Goal: Task Accomplishment & Management: Use online tool/utility

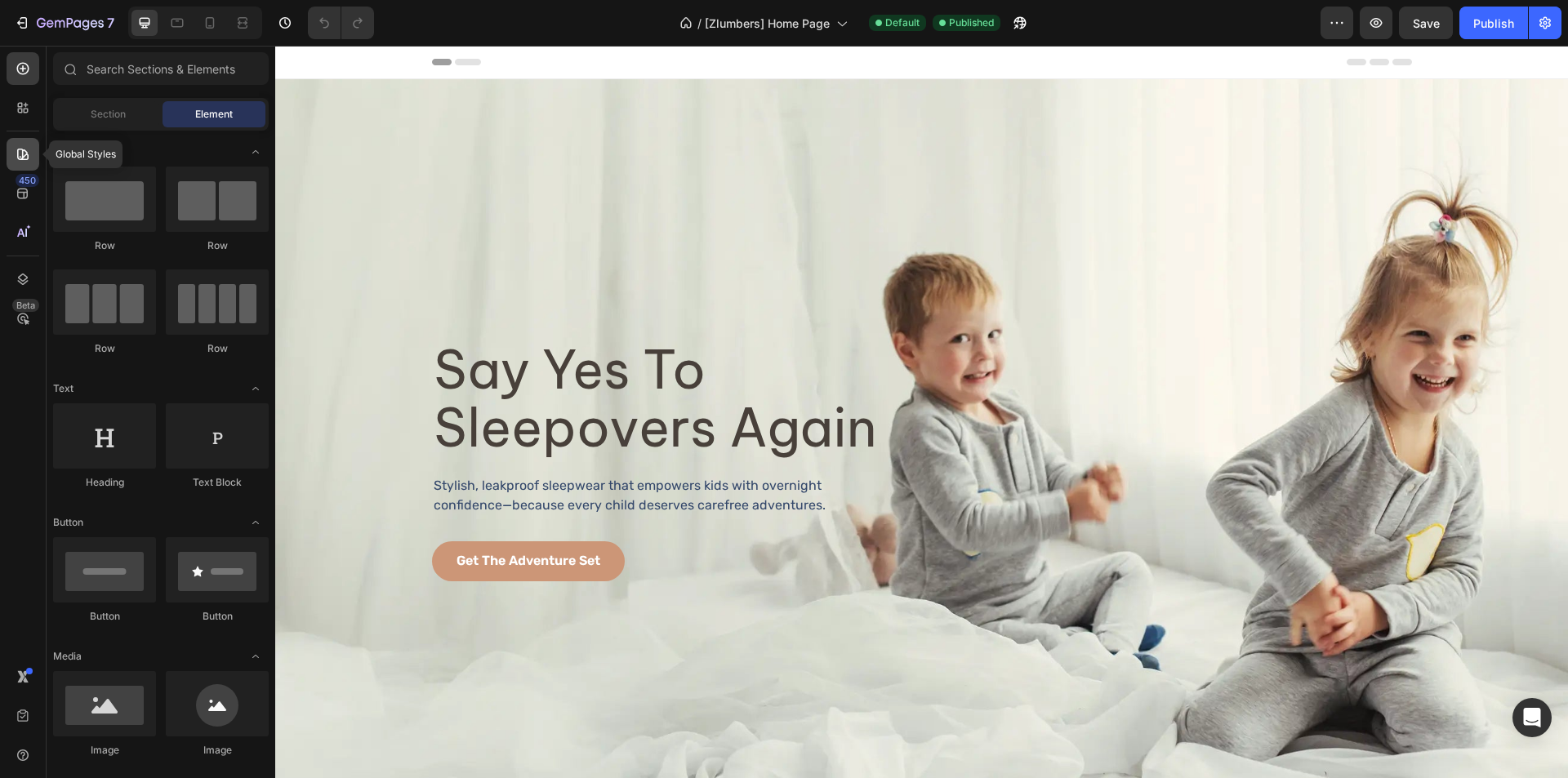
click at [16, 147] on icon at bounding box center [22, 155] width 16 height 16
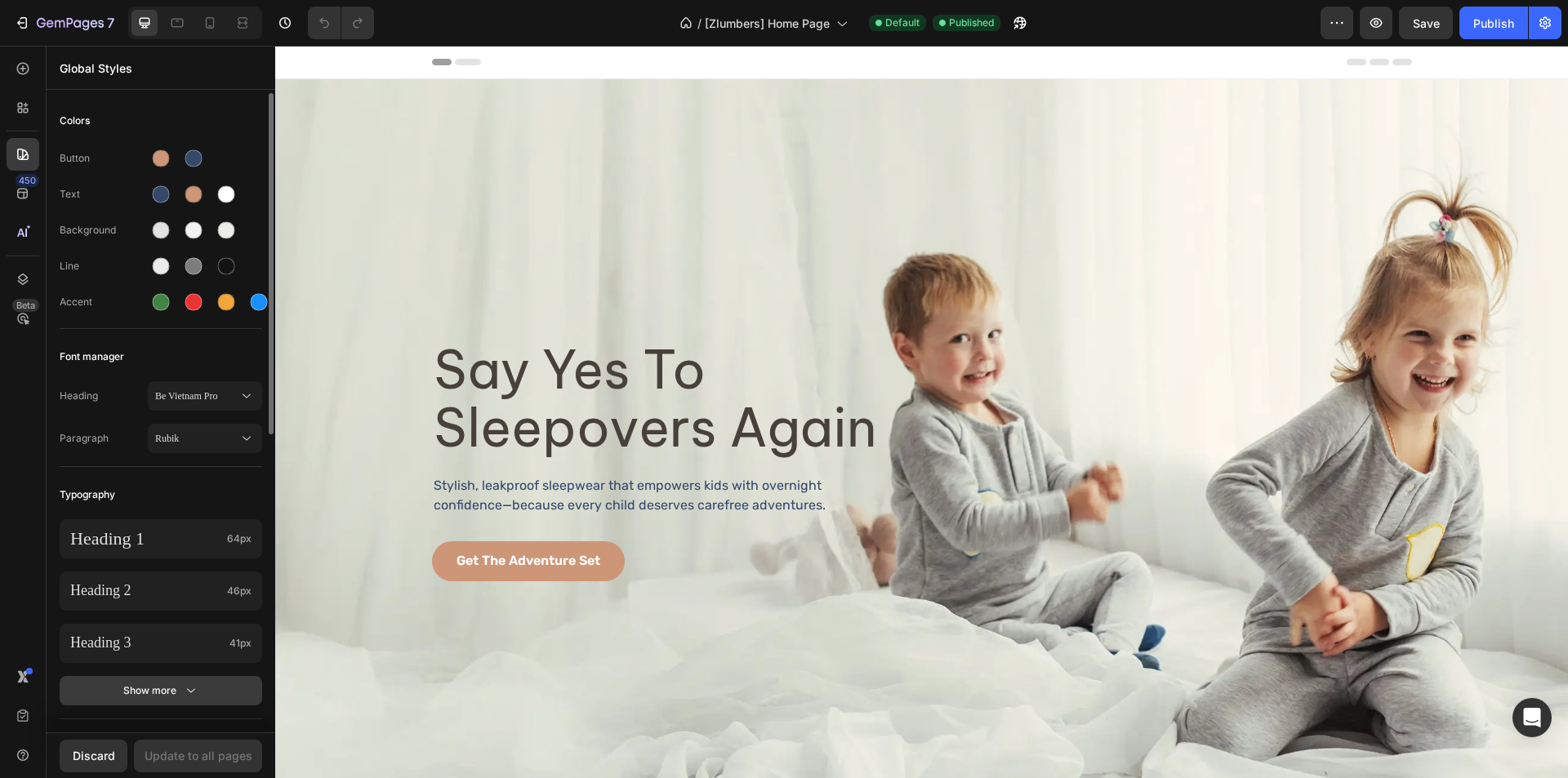
scroll to position [163, 0]
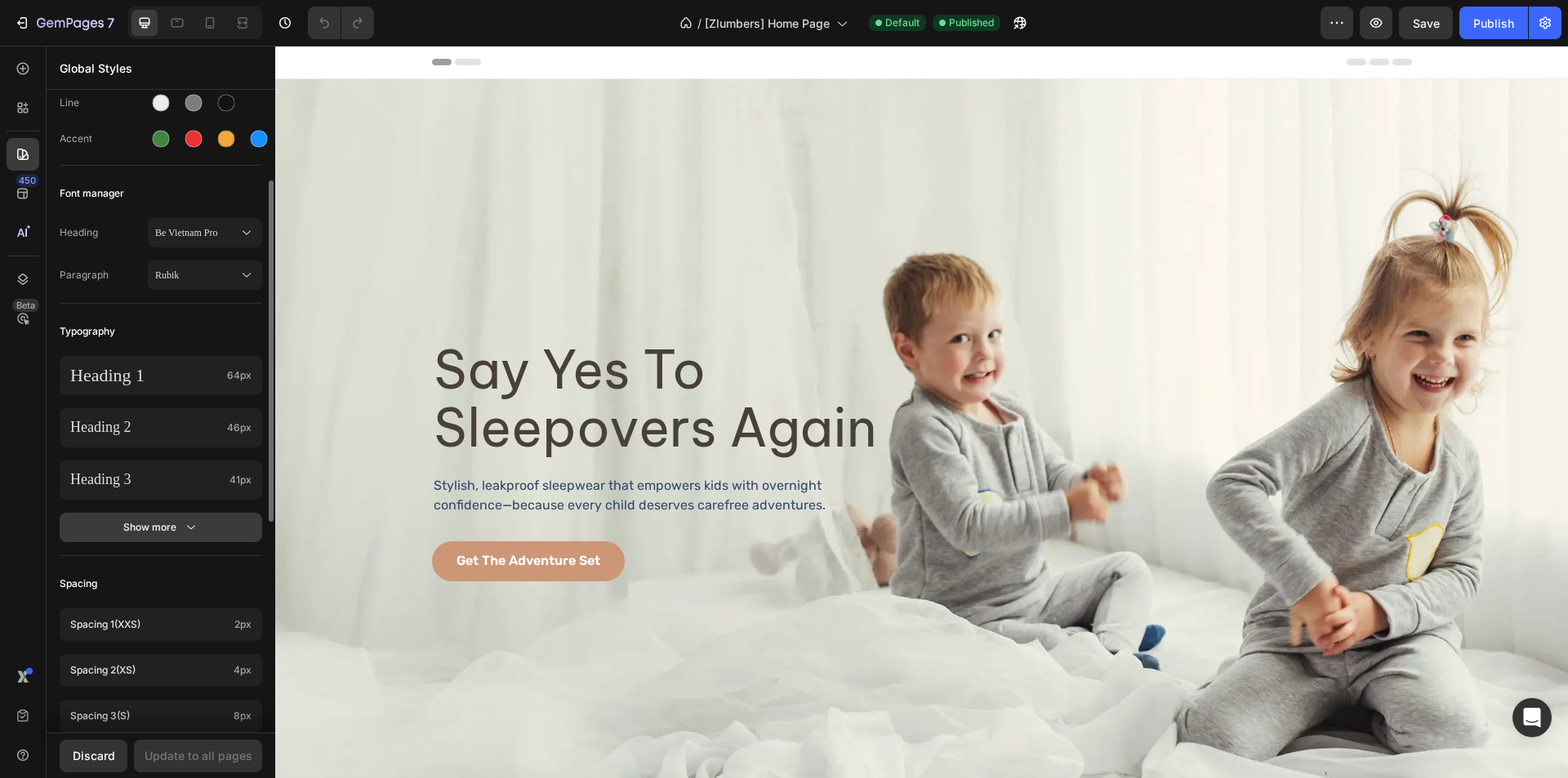
click at [158, 531] on div "Show more" at bounding box center [161, 527] width 76 height 16
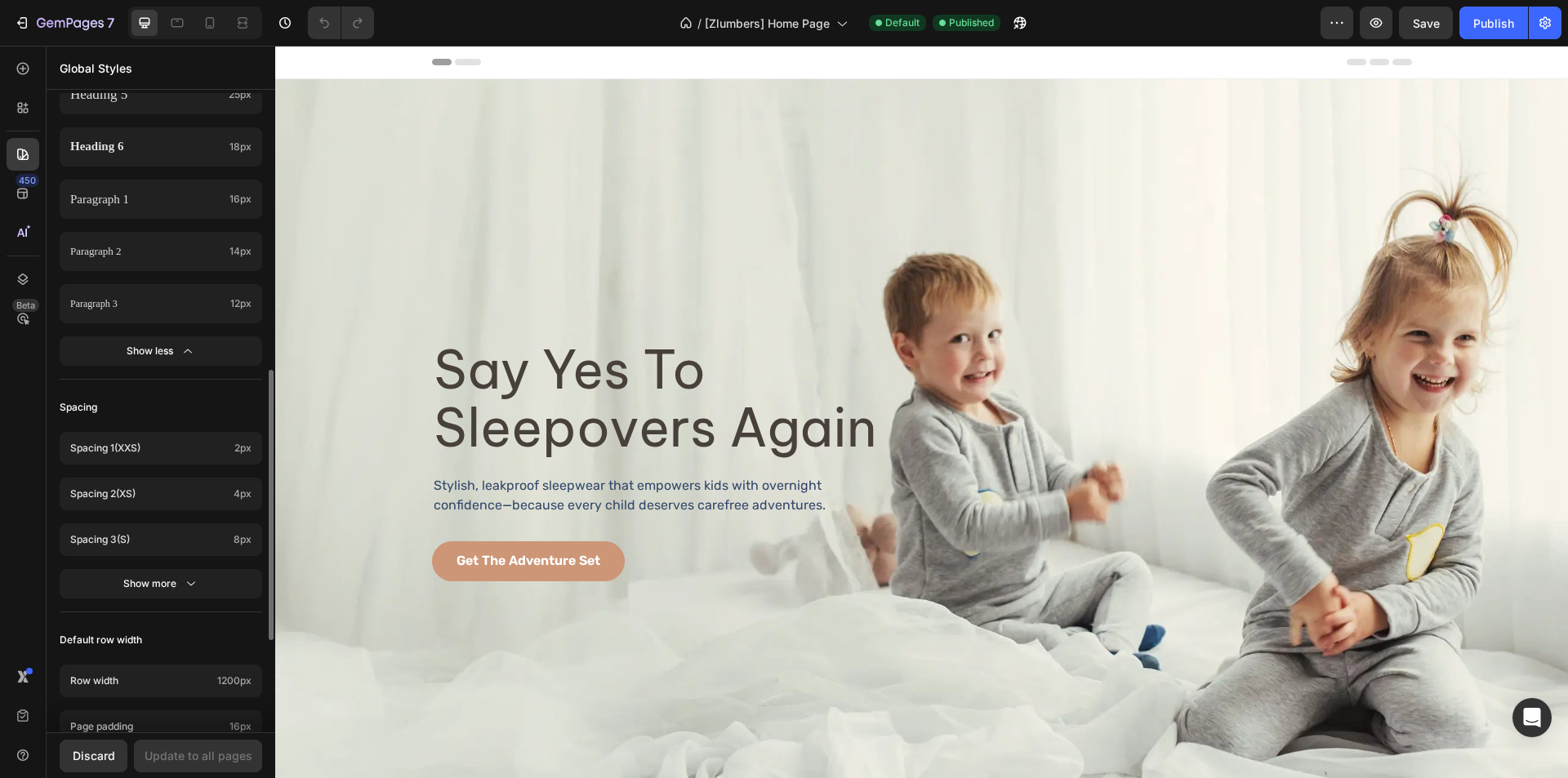
scroll to position [735, 0]
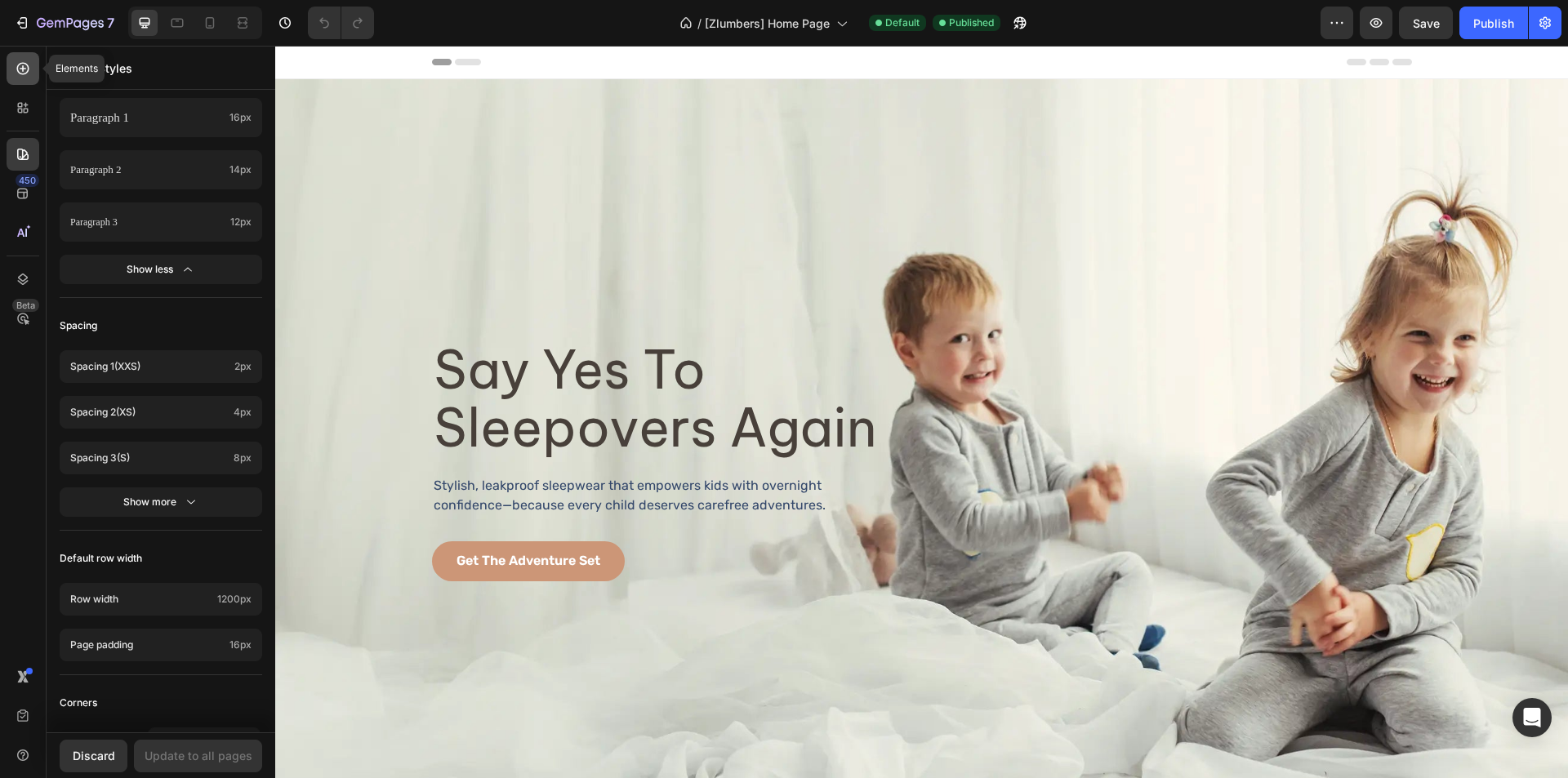
click at [13, 73] on div at bounding box center [22, 69] width 33 height 33
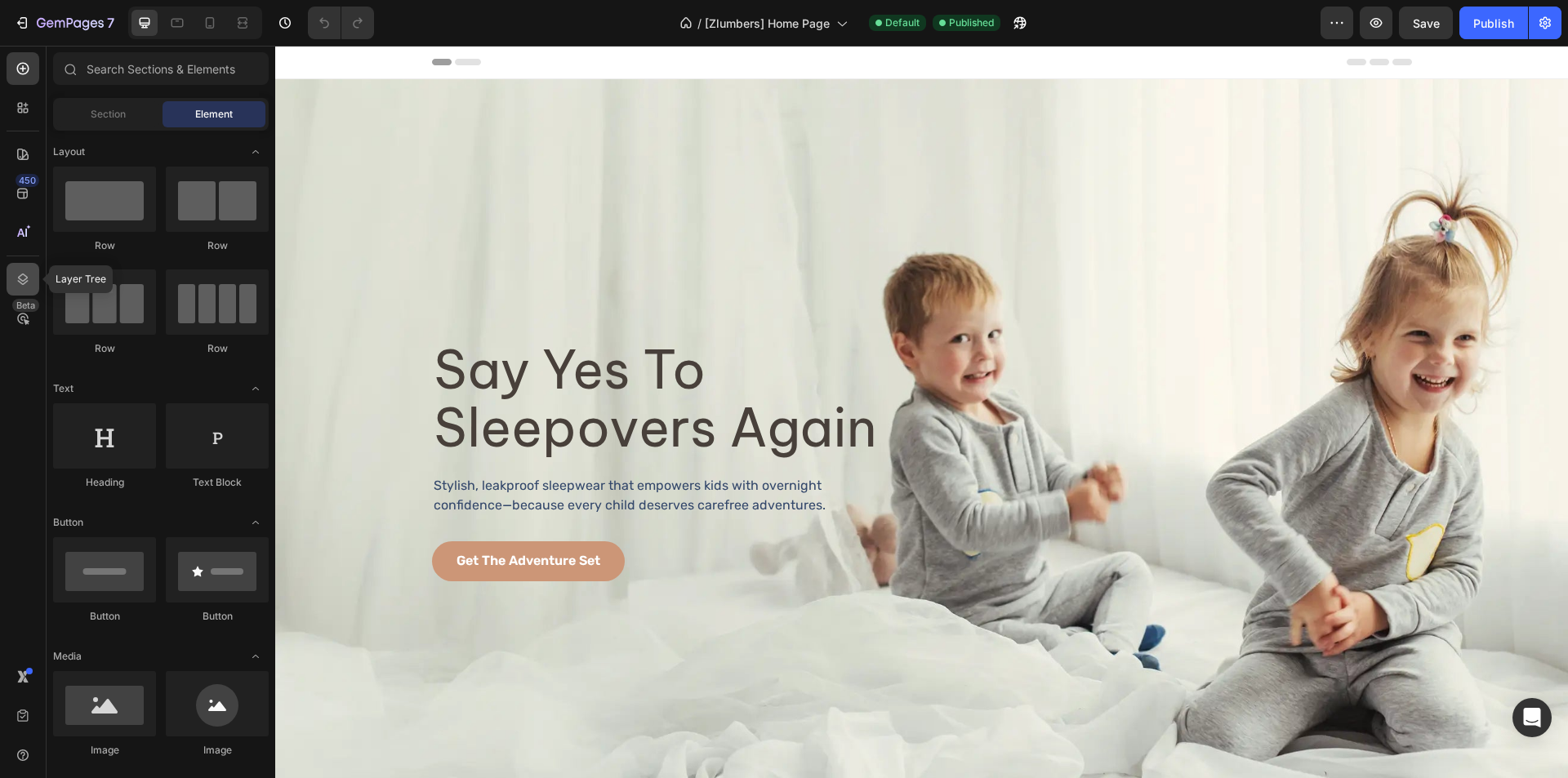
click at [30, 289] on div at bounding box center [22, 279] width 33 height 33
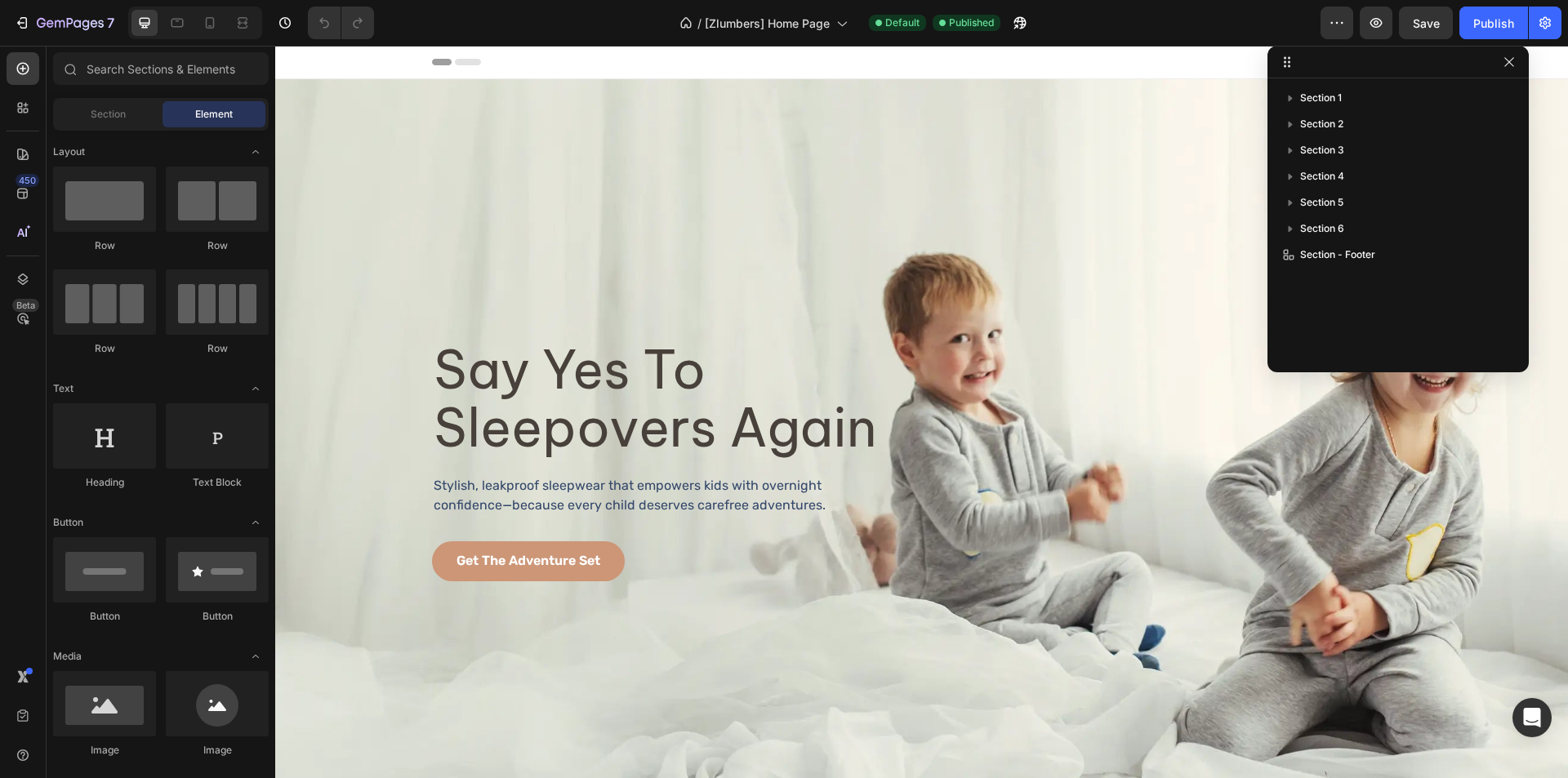
drag, startPoint x: 408, startPoint y: 112, endPoint x: 1408, endPoint y: 54, distance: 1001.7
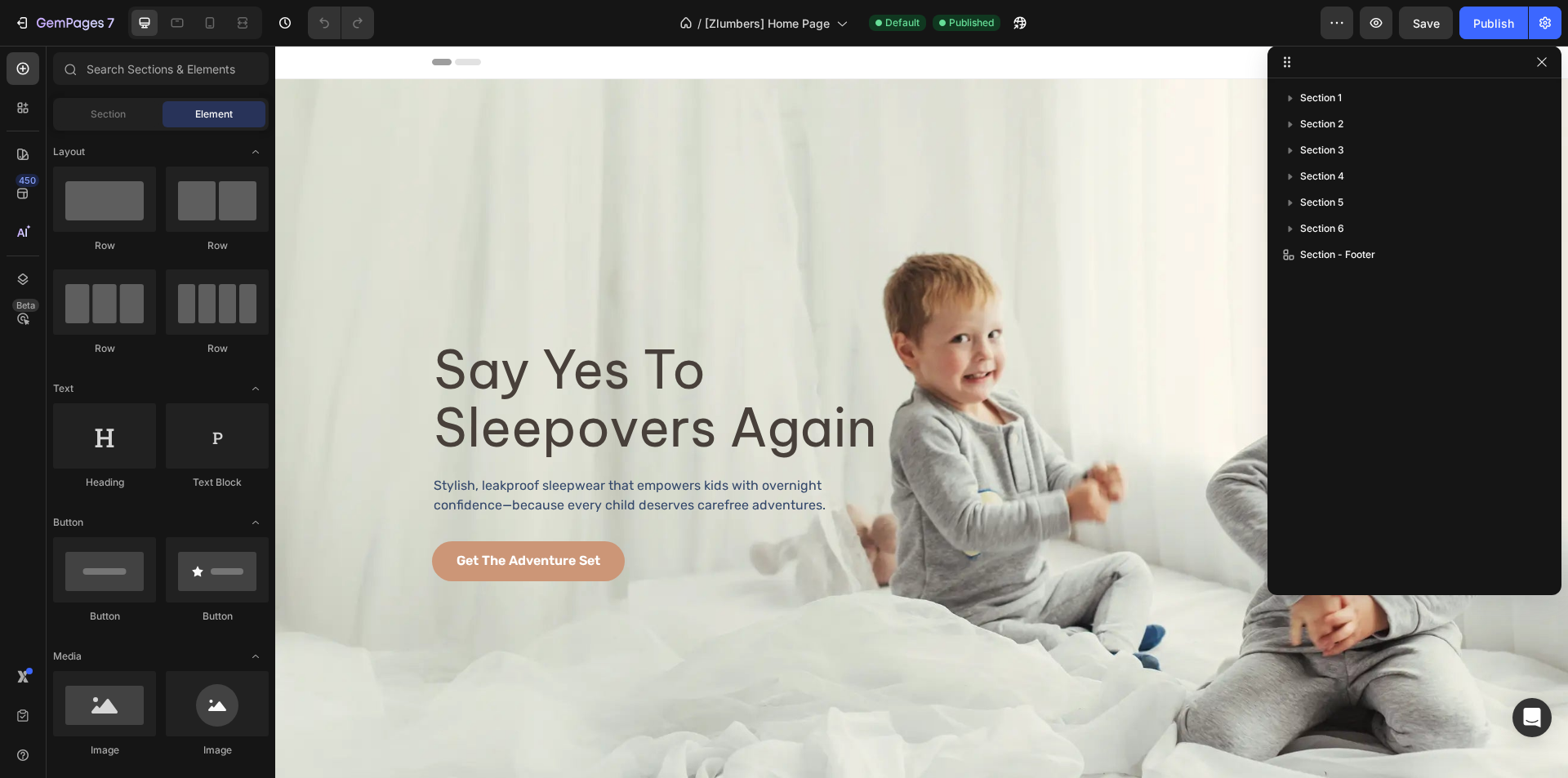
drag, startPoint x: 1526, startPoint y: 366, endPoint x: 1558, endPoint y: 590, distance: 226.3
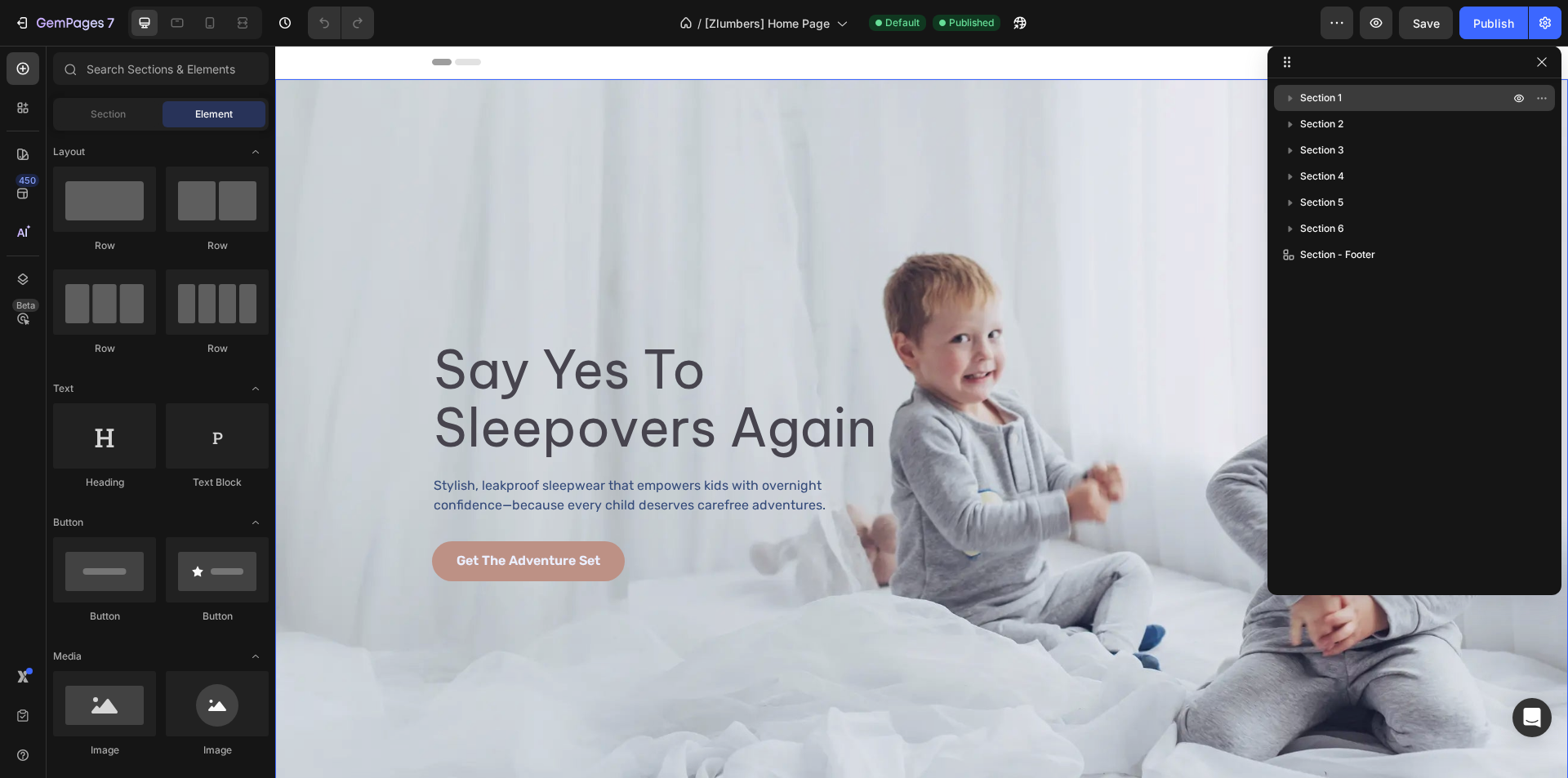
click at [1374, 96] on p "Section 1" at bounding box center [1406, 98] width 213 height 16
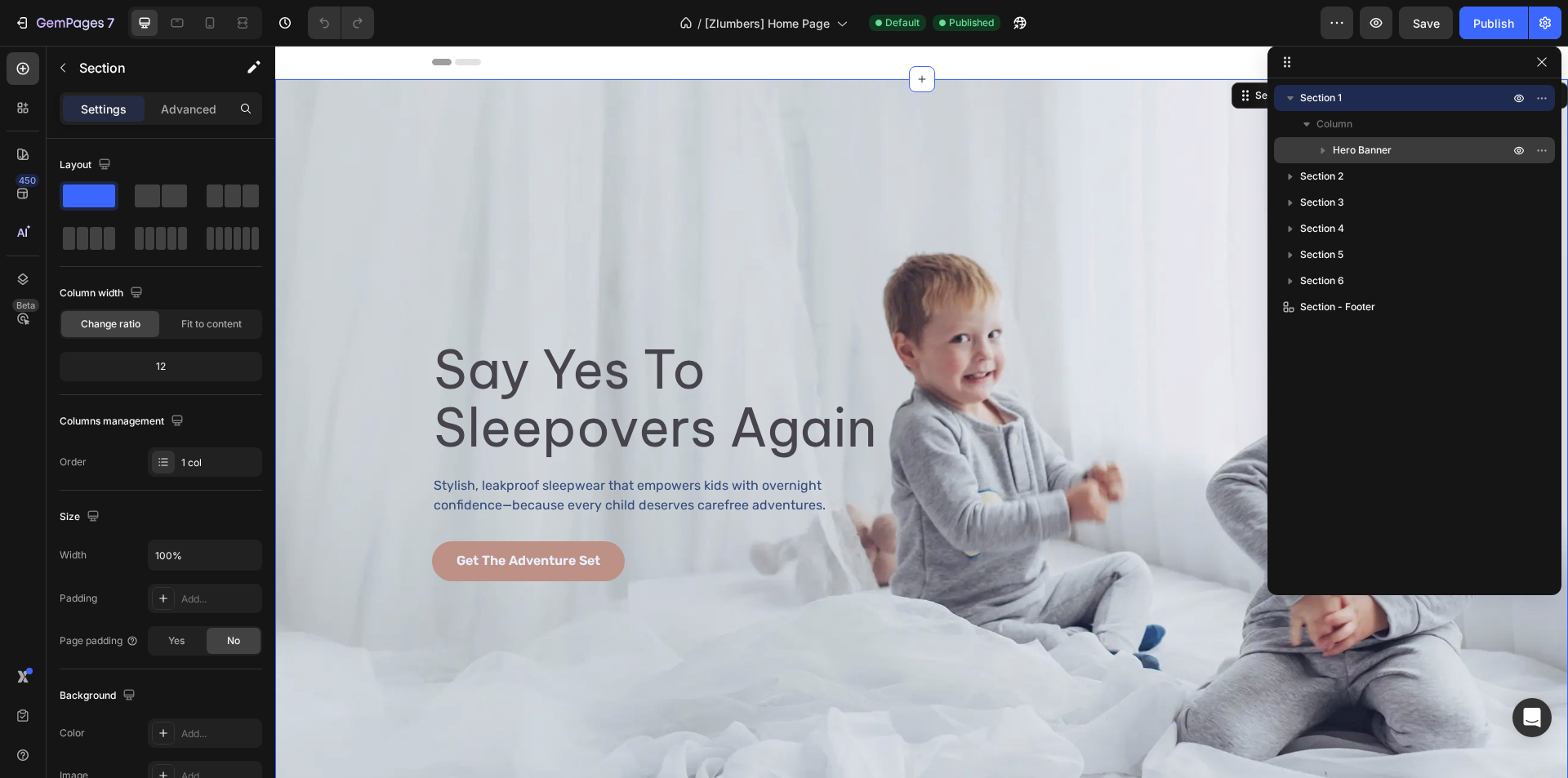
click at [1374, 146] on span "Hero Banner" at bounding box center [1363, 150] width 59 height 16
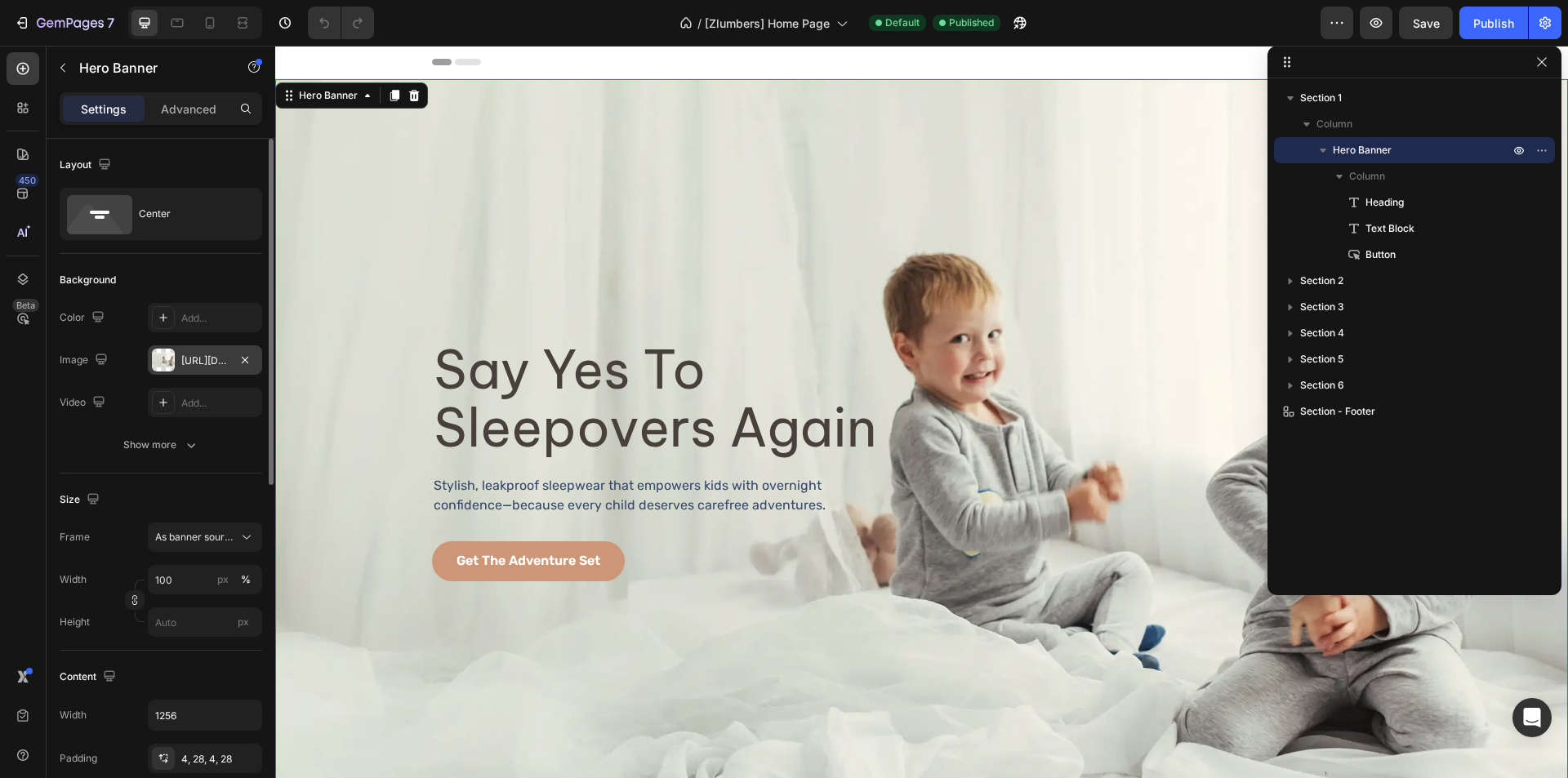
click at [155, 355] on div at bounding box center [164, 360] width 23 height 23
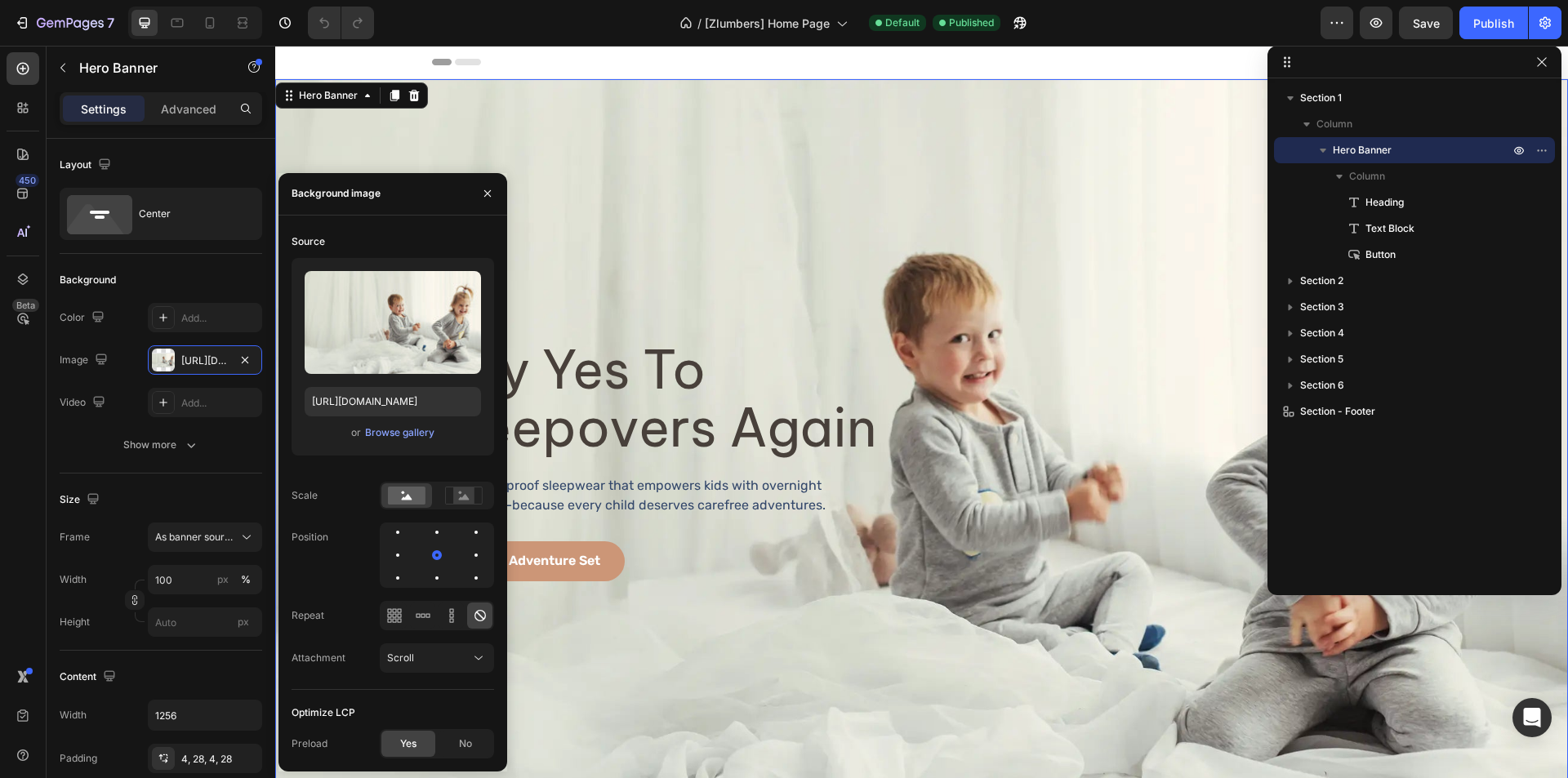
click at [33, 456] on div "450 Beta" at bounding box center [22, 356] width 33 height 608
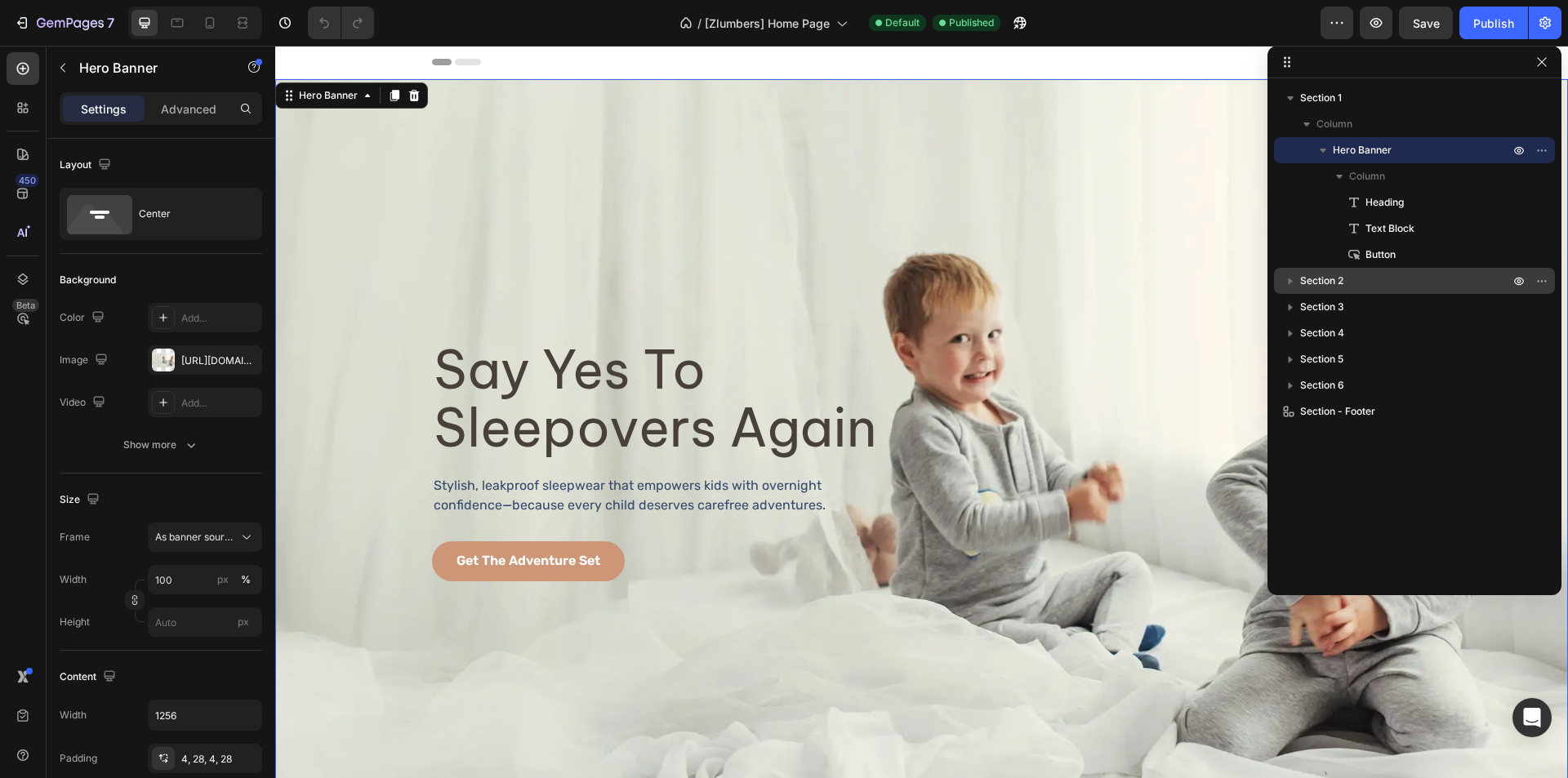
click at [1349, 281] on p "Section 2" at bounding box center [1406, 280] width 213 height 16
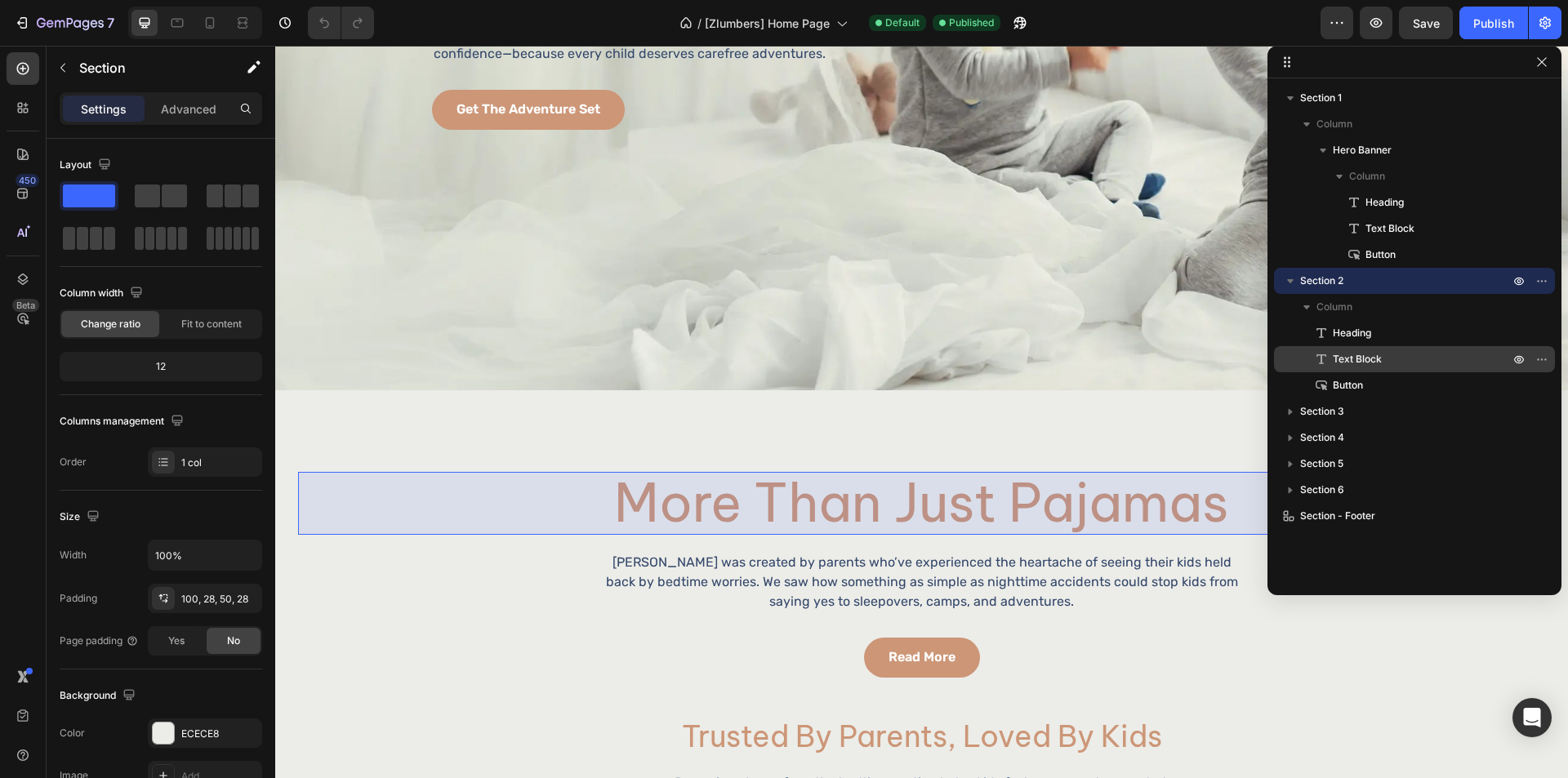
scroll to position [732, 0]
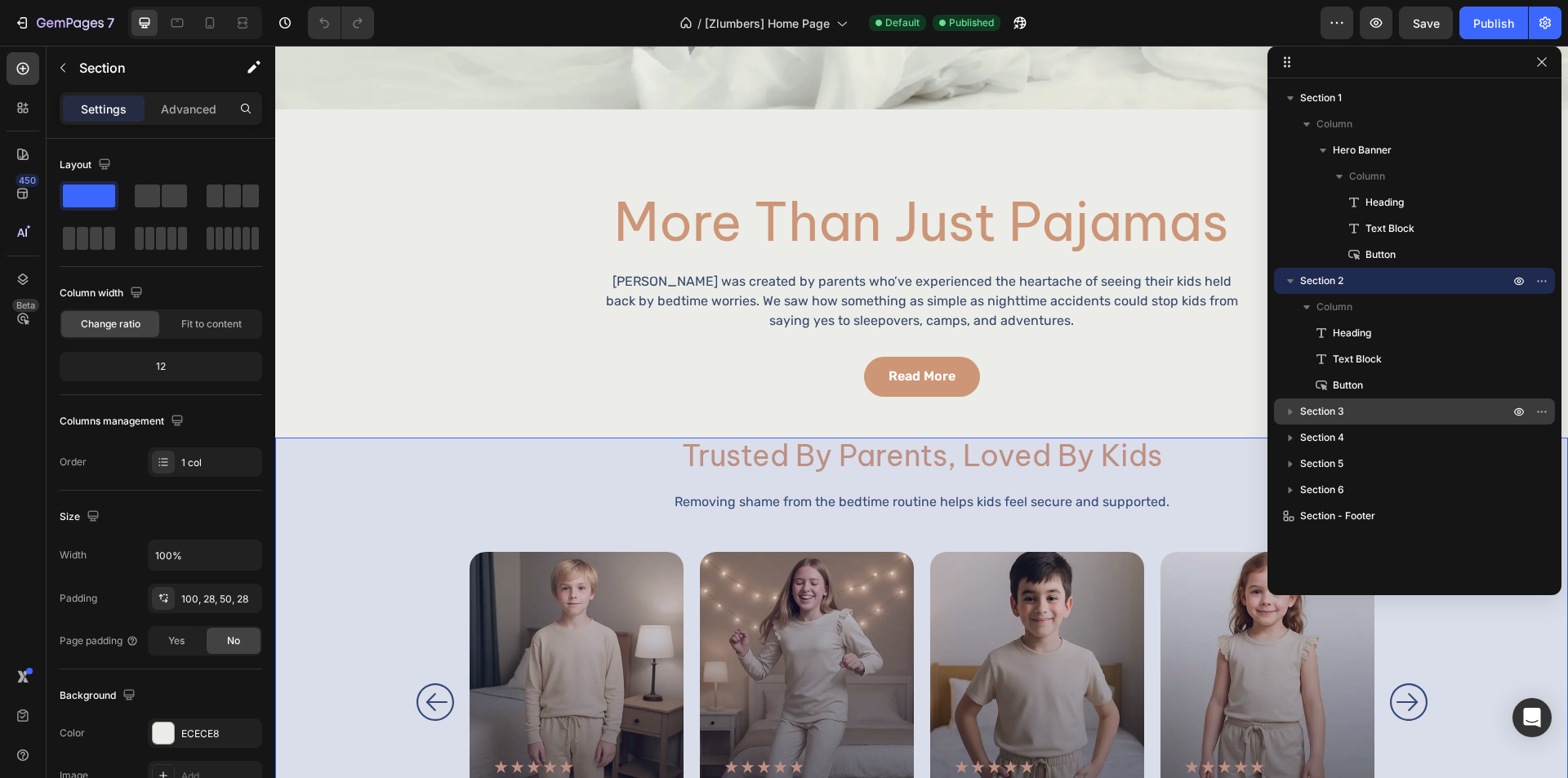
click at [1369, 416] on p "Section 3" at bounding box center [1406, 412] width 213 height 16
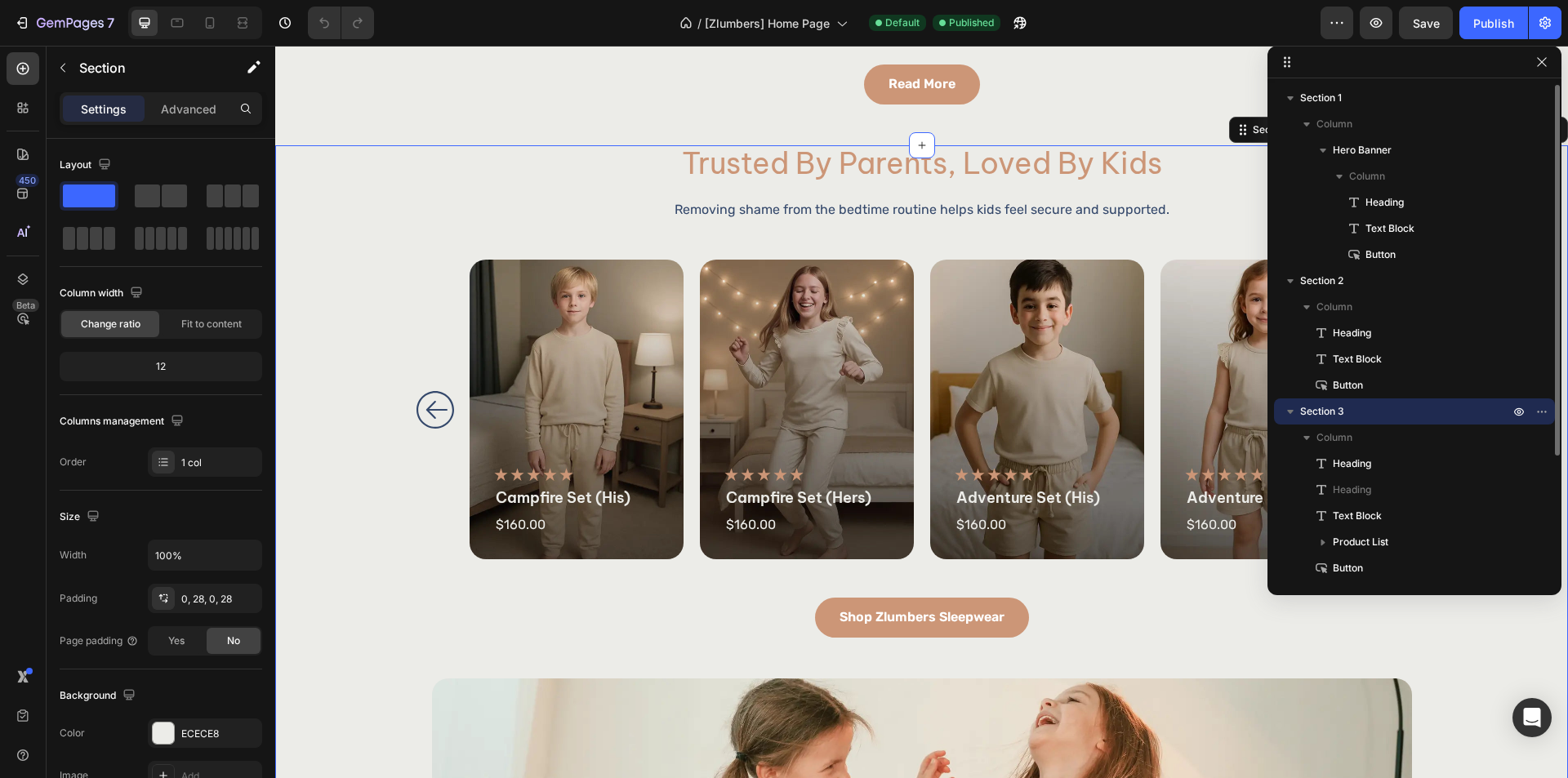
scroll to position [1060, 0]
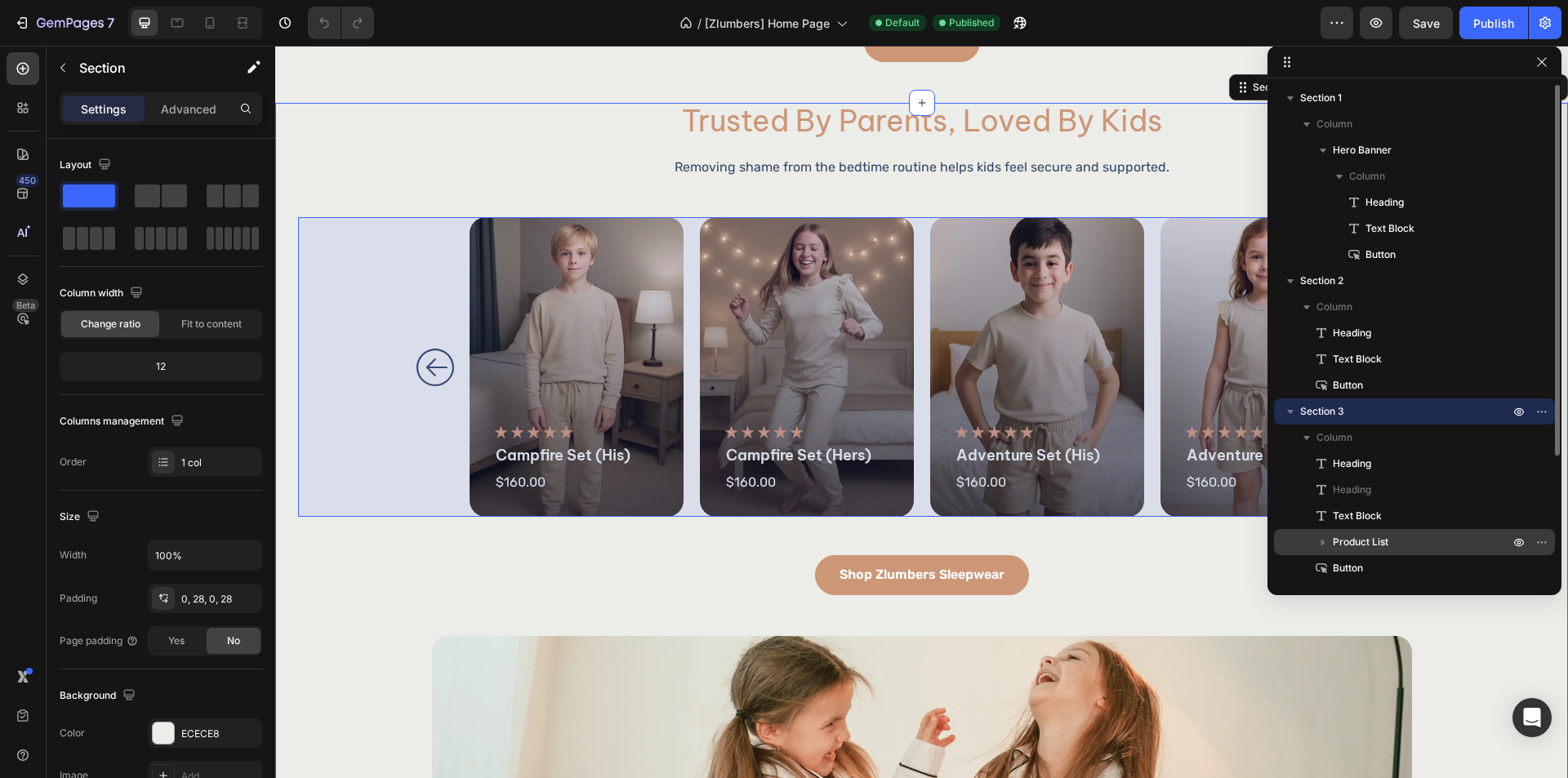
click at [1391, 544] on p "Product List" at bounding box center [1422, 542] width 180 height 16
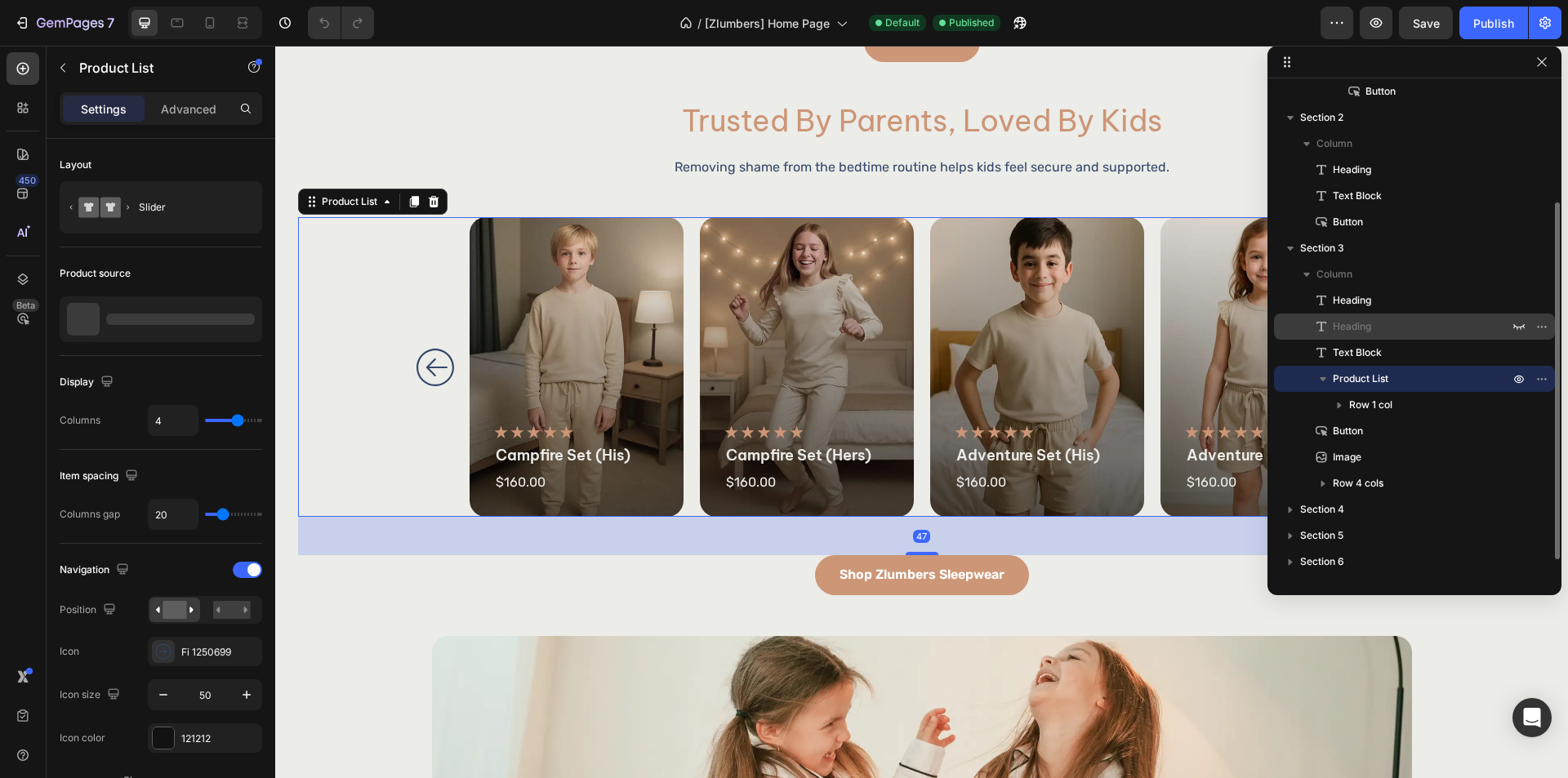
scroll to position [187, 0]
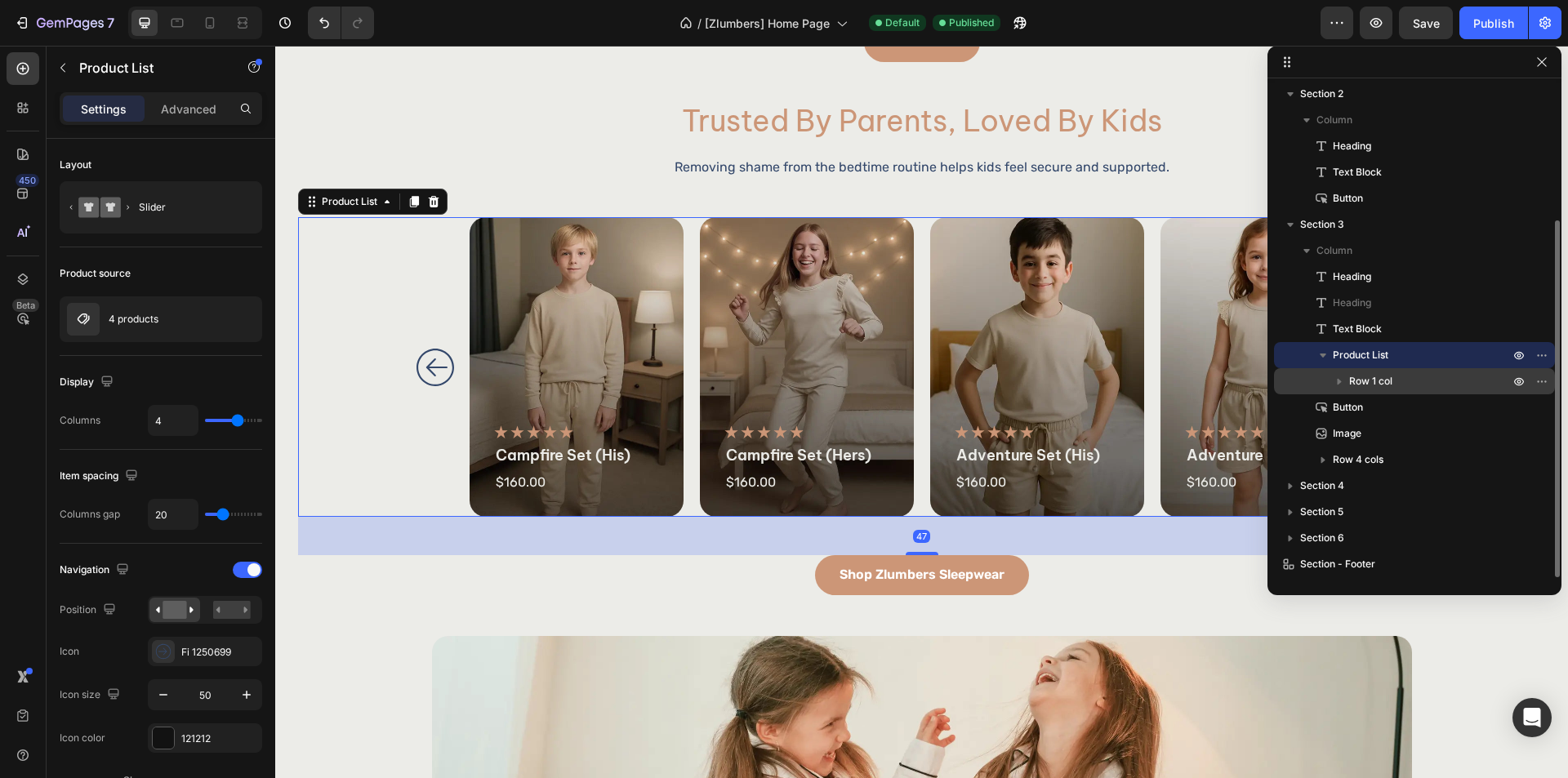
click at [1426, 378] on p "Row 1 col" at bounding box center [1430, 381] width 164 height 16
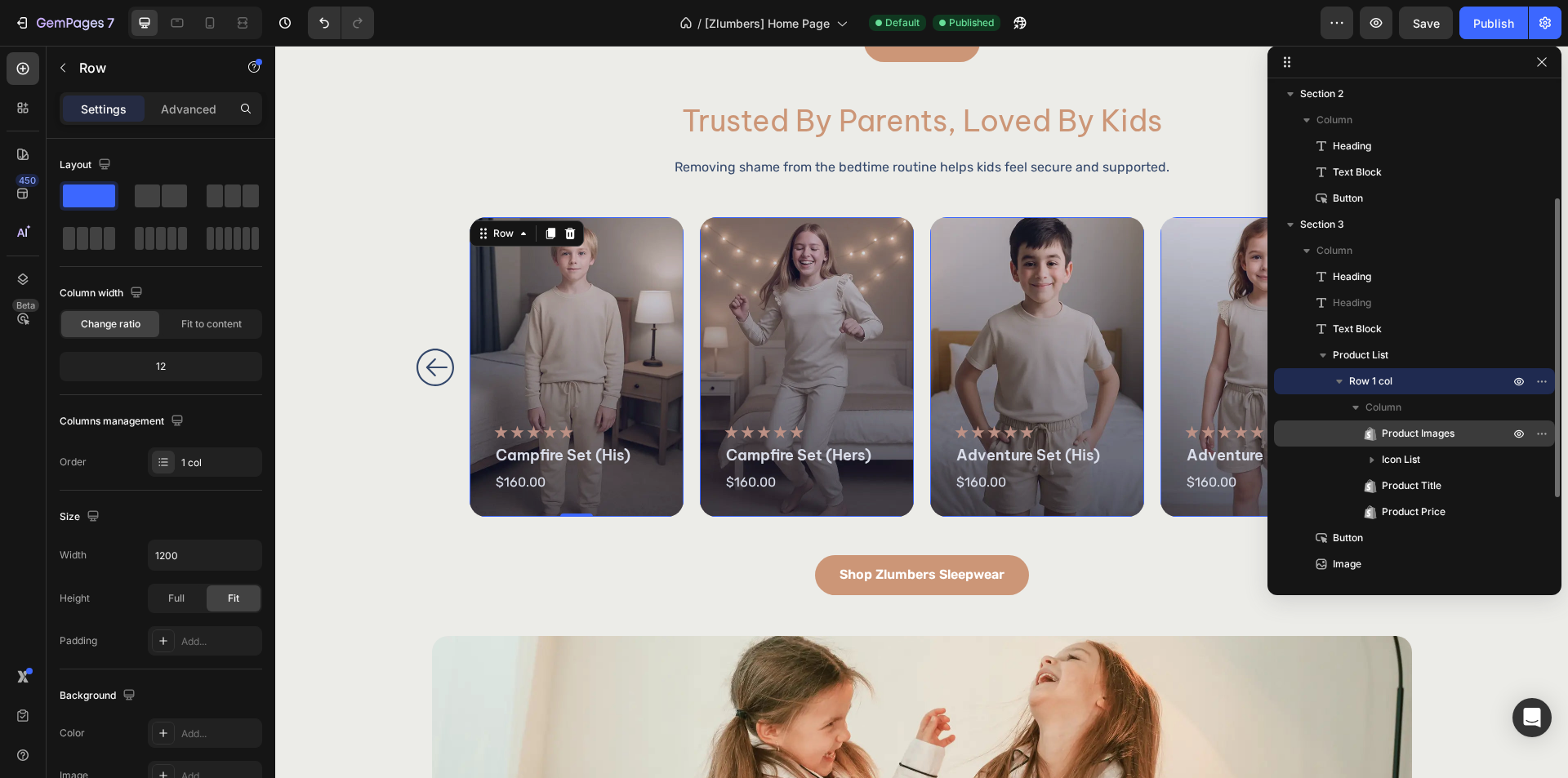
click at [1429, 432] on span "Product Images" at bounding box center [1418, 433] width 72 height 16
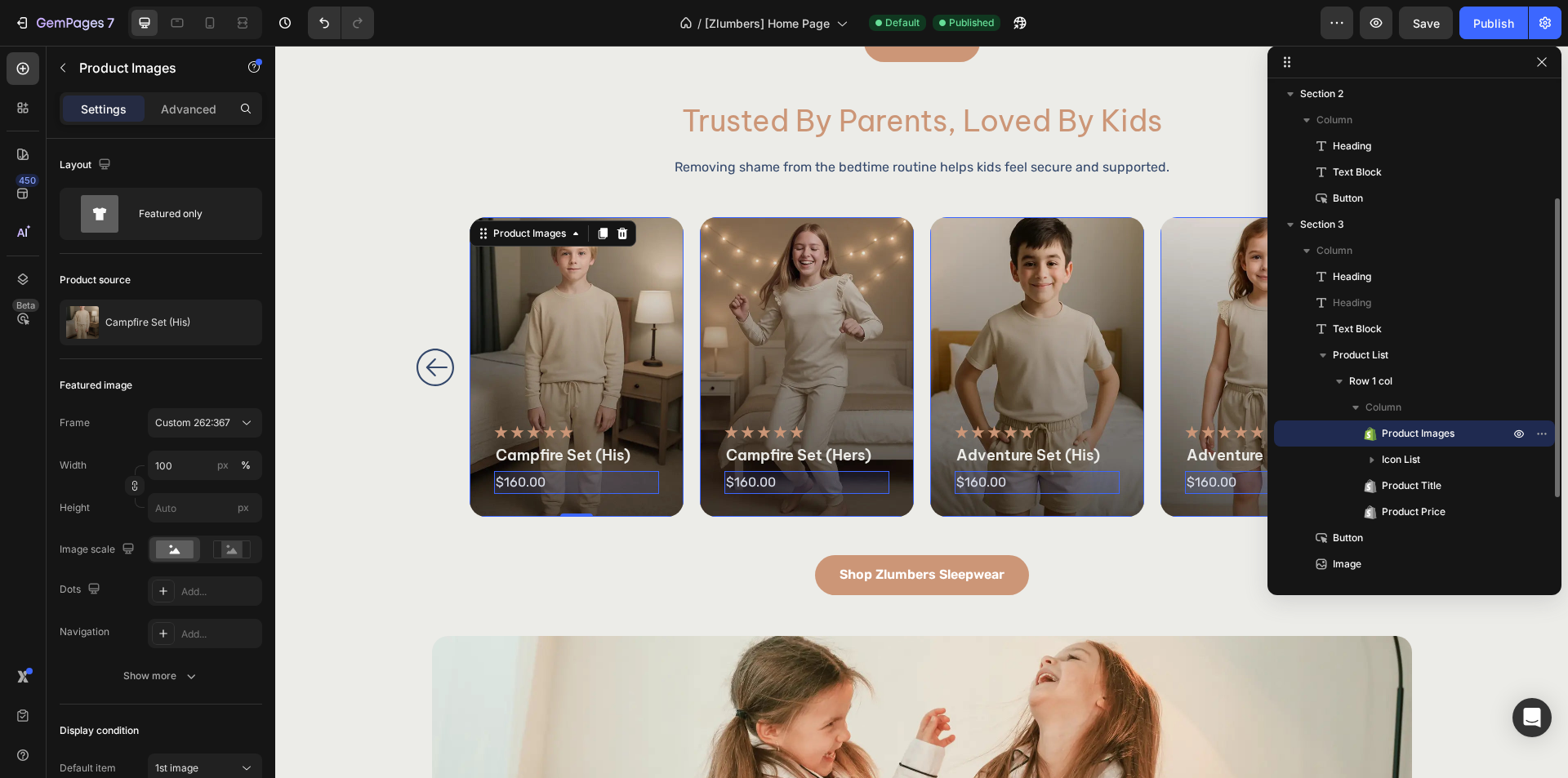
scroll to position [318, 0]
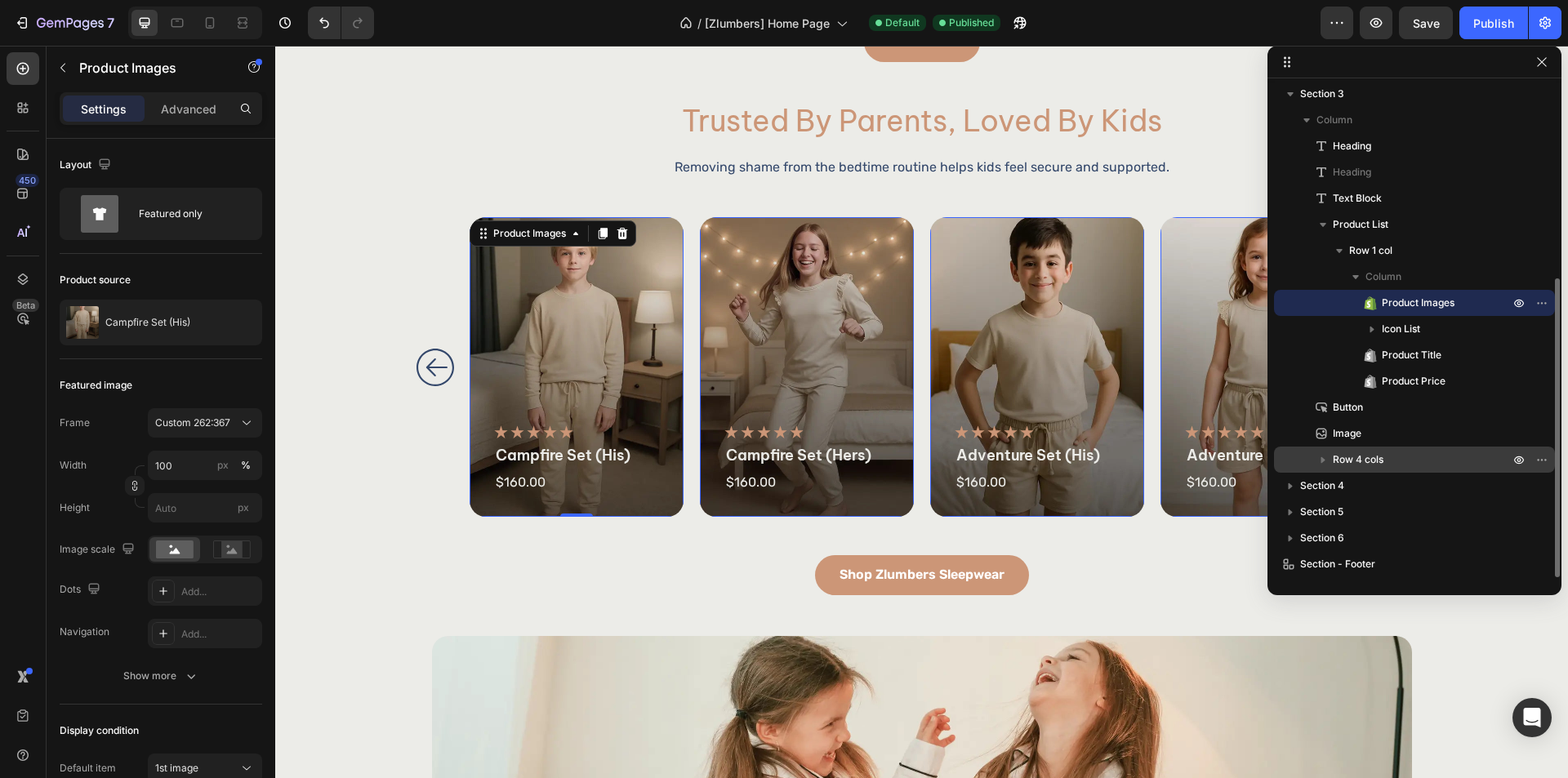
click at [1415, 464] on p "Row 4 cols" at bounding box center [1422, 460] width 180 height 16
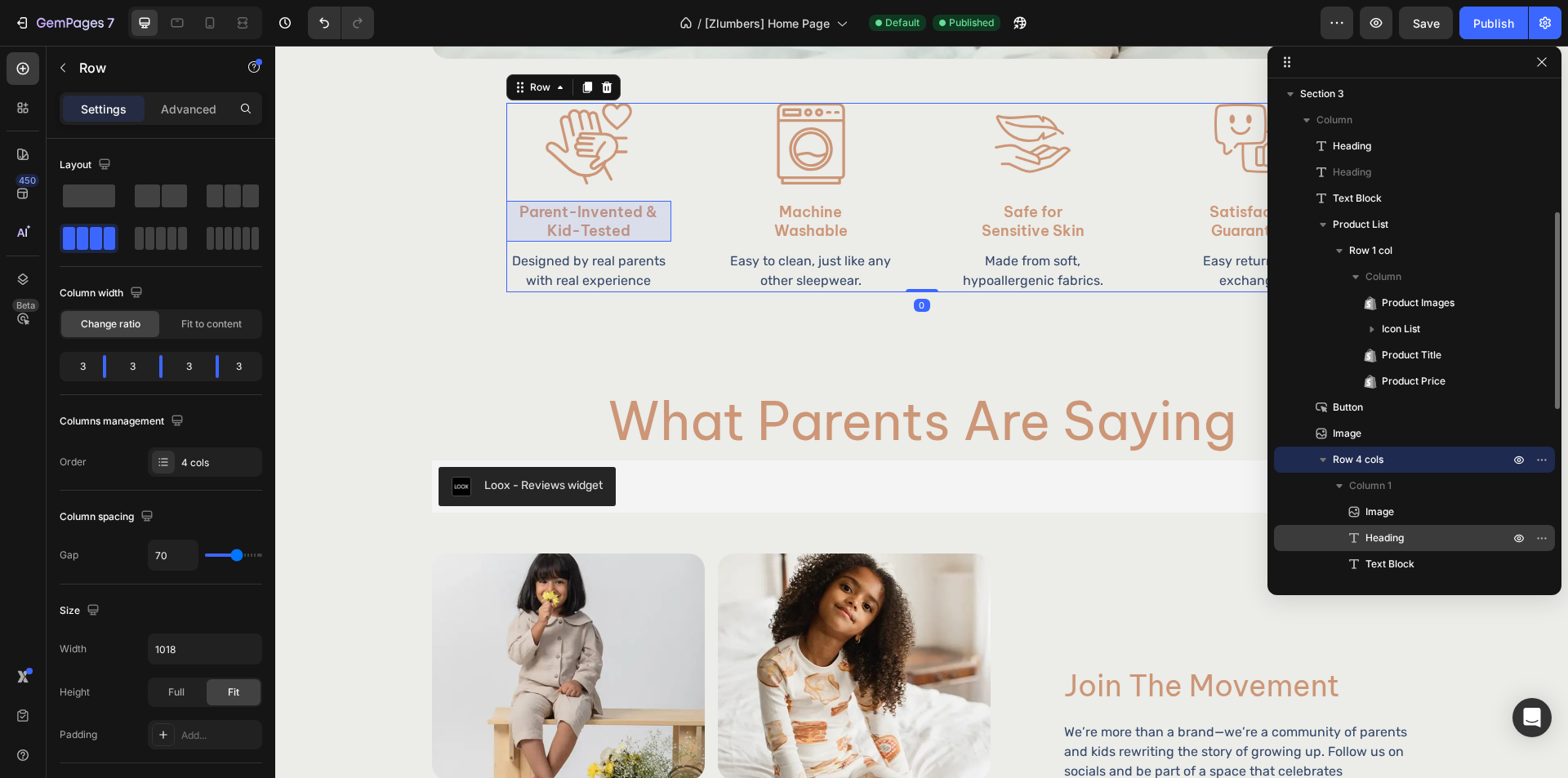
scroll to position [399, 0]
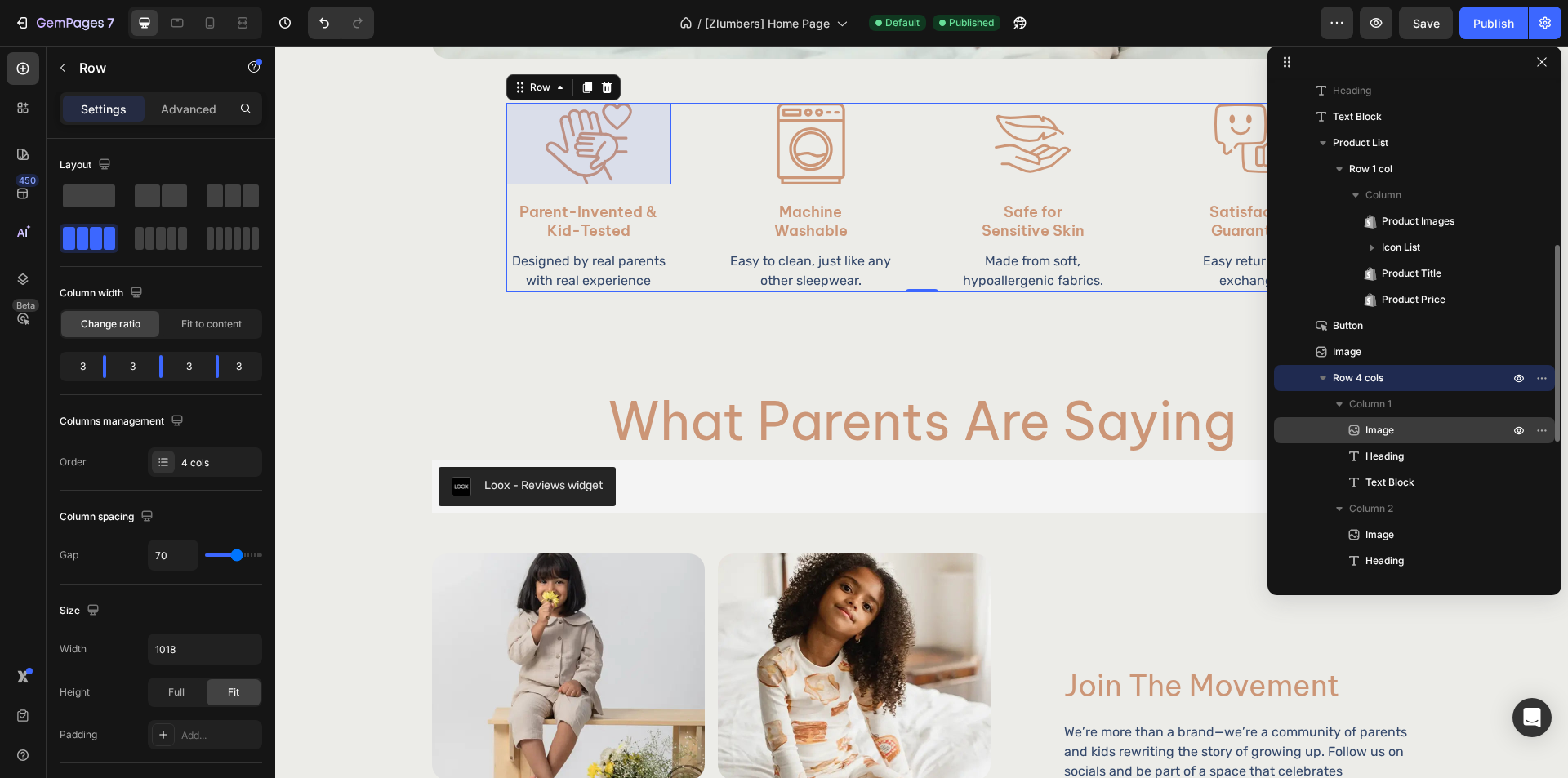
click at [1420, 434] on p "Image" at bounding box center [1420, 431] width 147 height 16
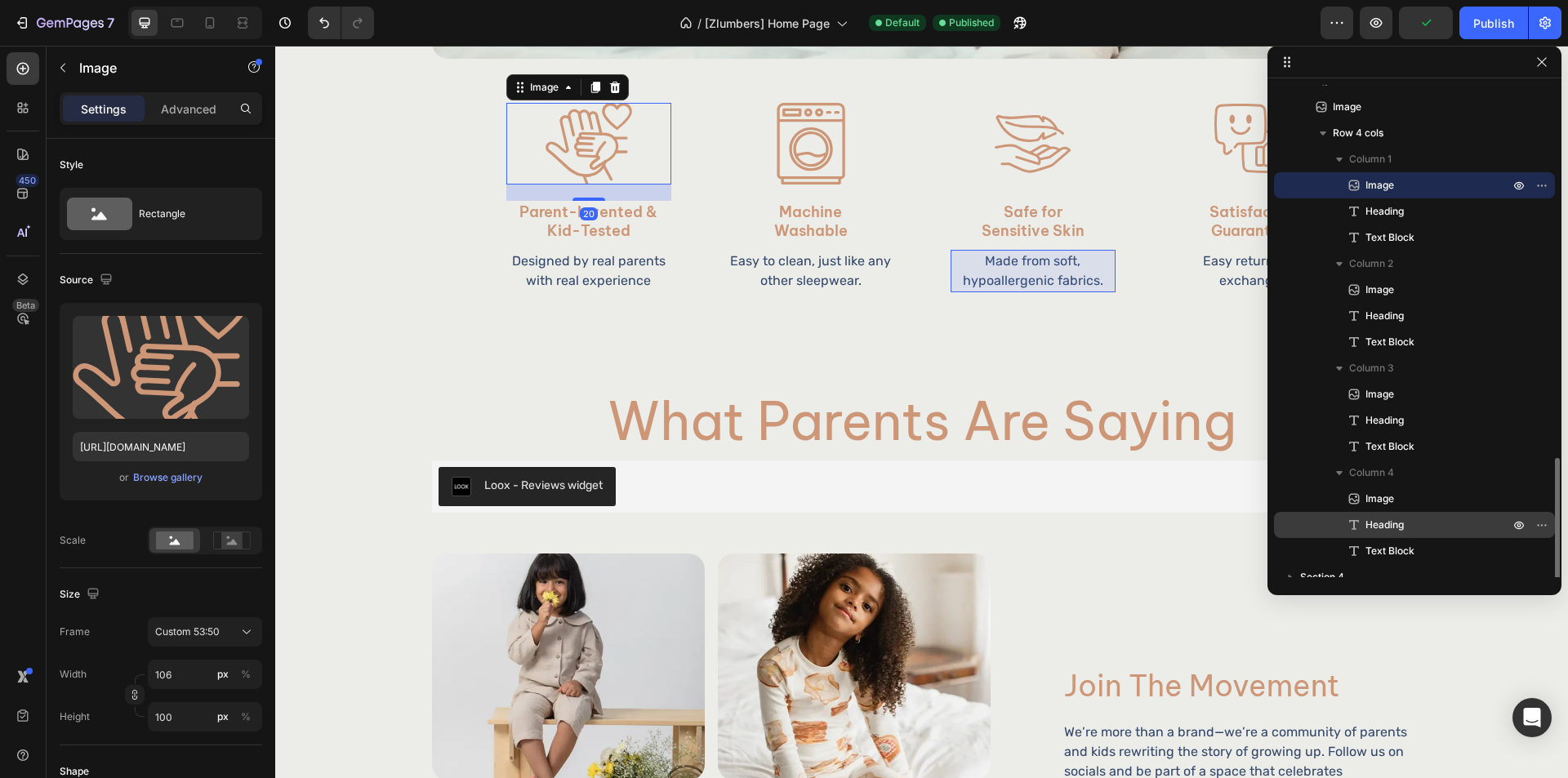
scroll to position [736, 0]
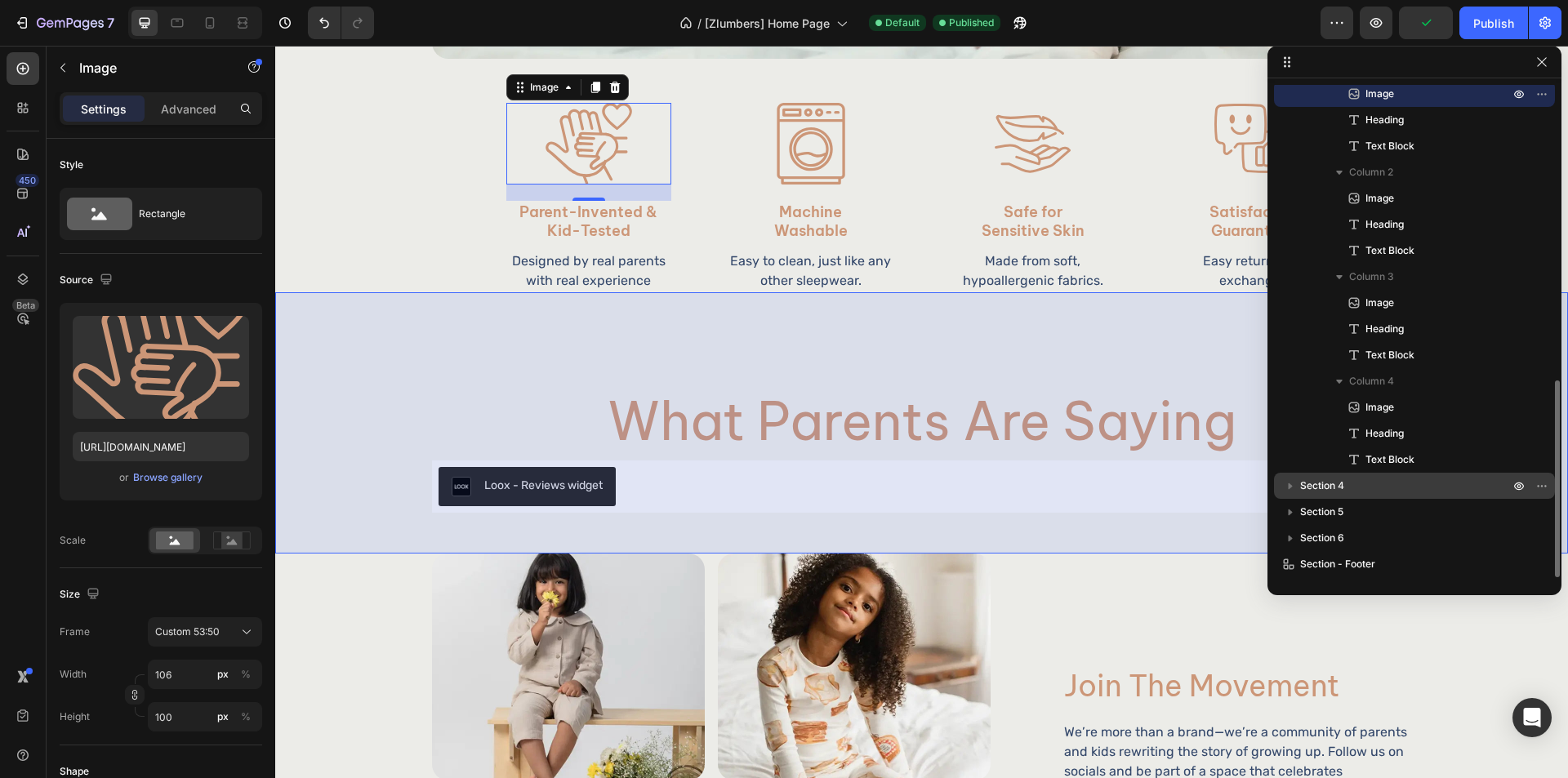
click at [1410, 491] on p "Section 4" at bounding box center [1406, 486] width 213 height 16
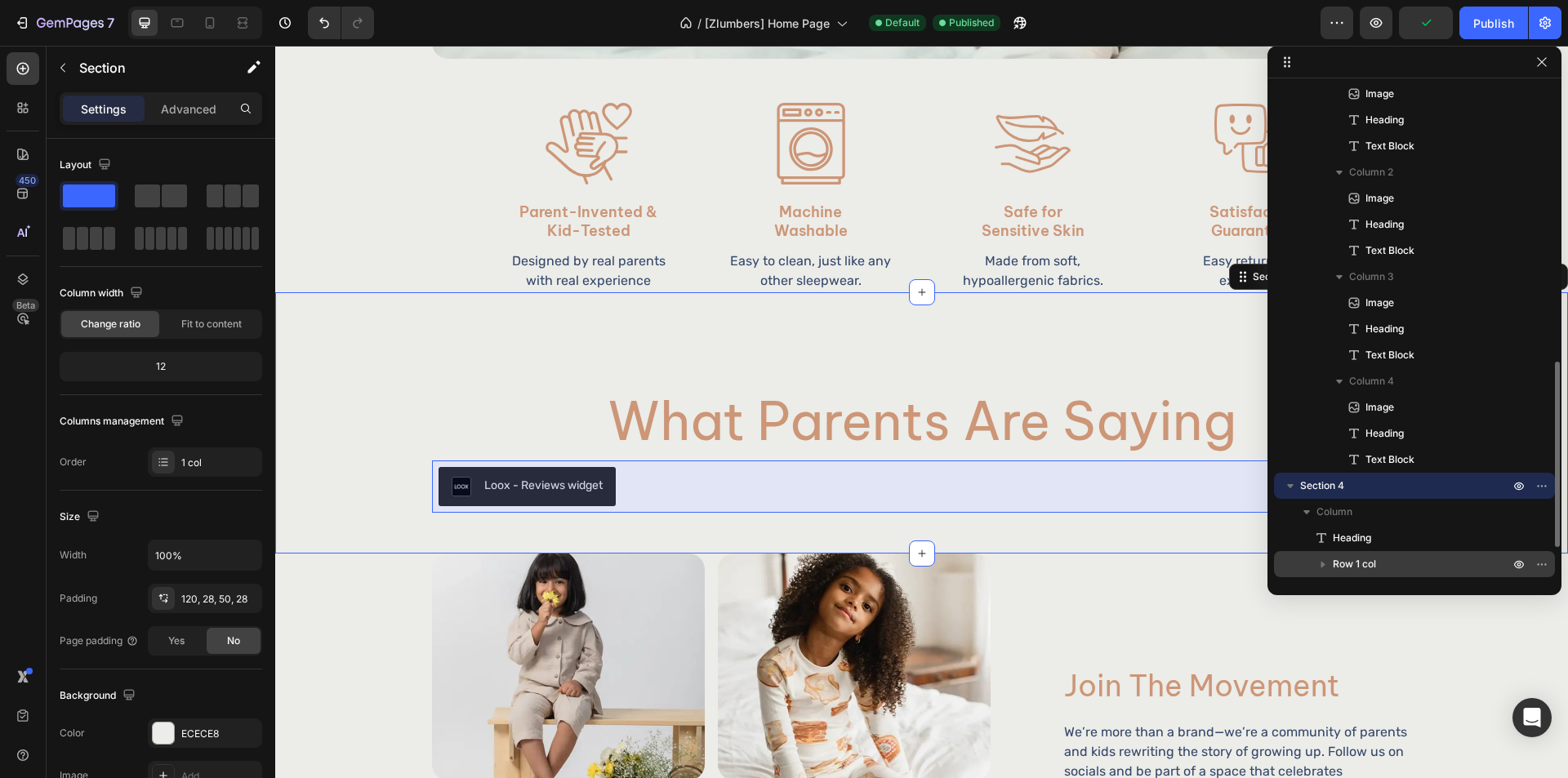
scroll to position [814, 0]
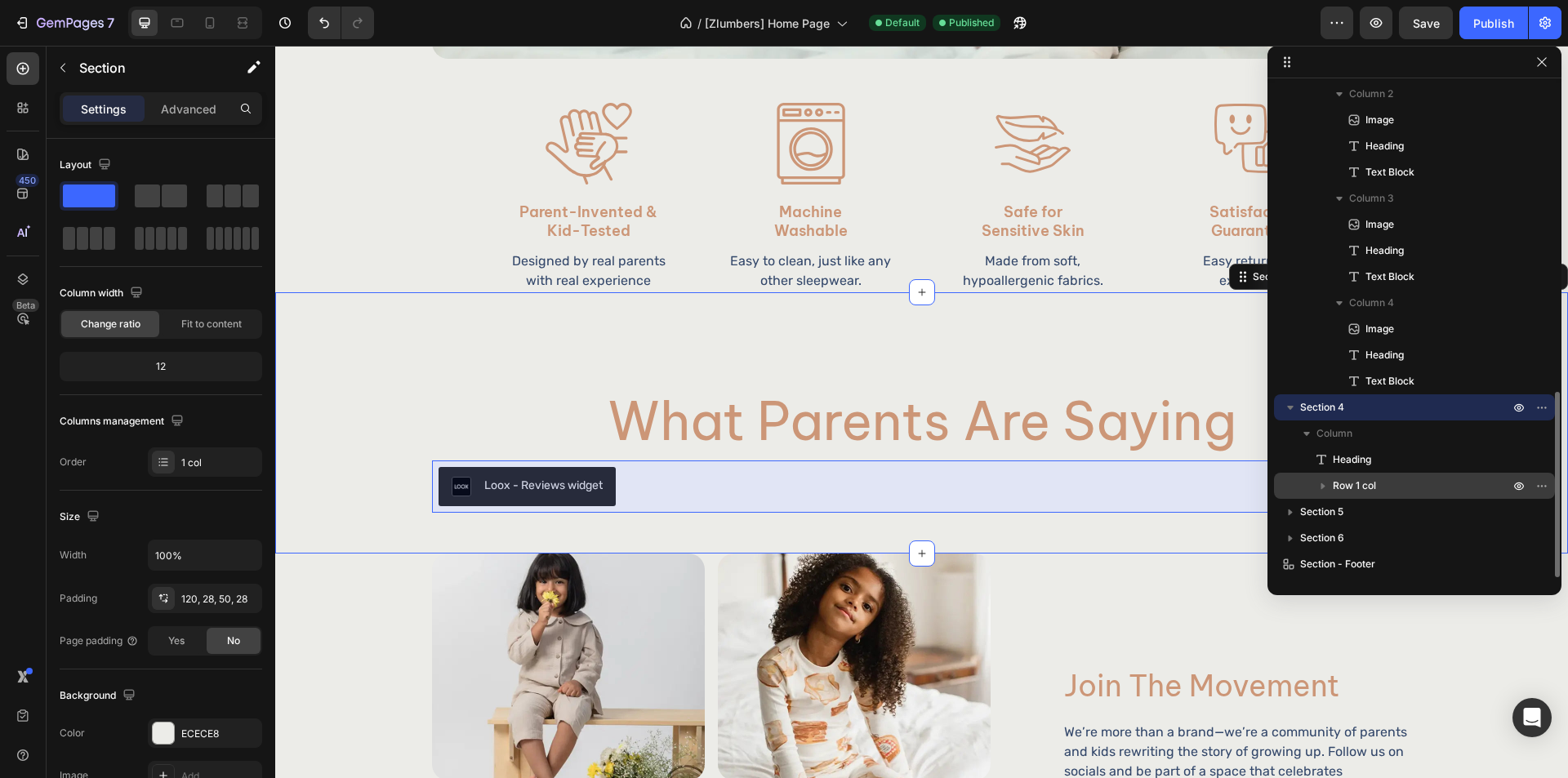
click at [1411, 481] on p "Row 1 col" at bounding box center [1422, 486] width 180 height 16
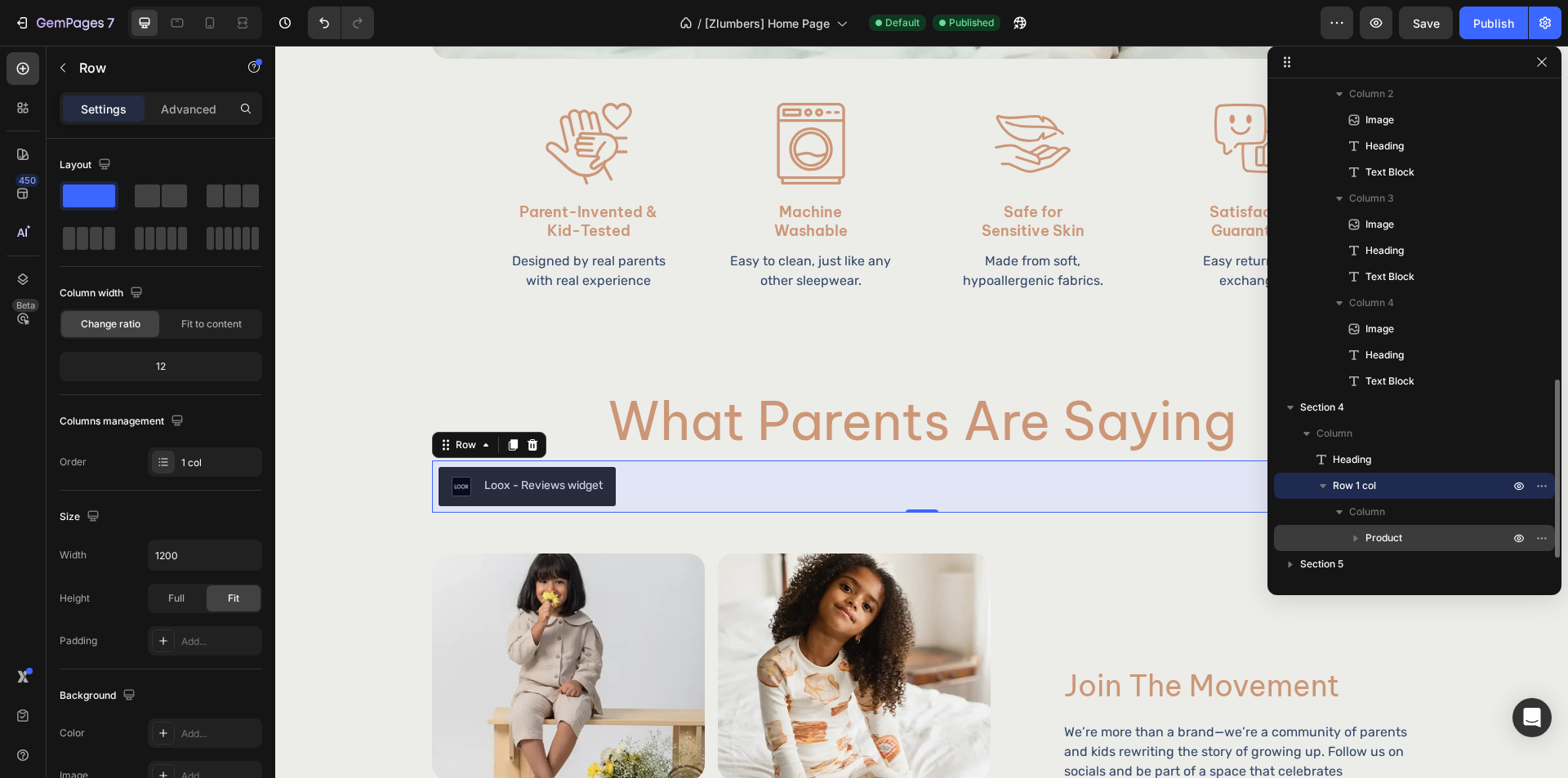
scroll to position [866, 0]
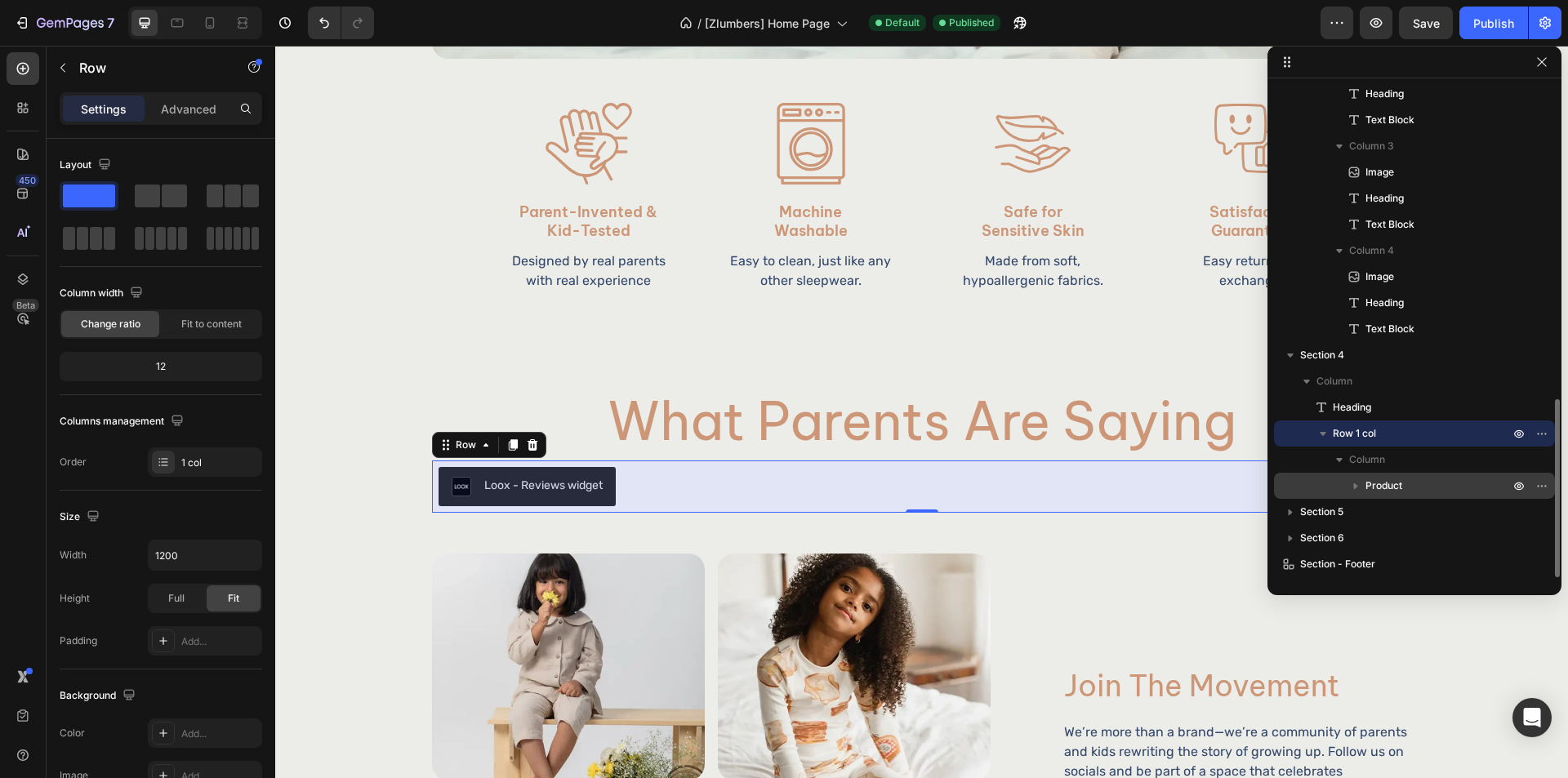
click at [1409, 482] on p "Product" at bounding box center [1439, 486] width 147 height 16
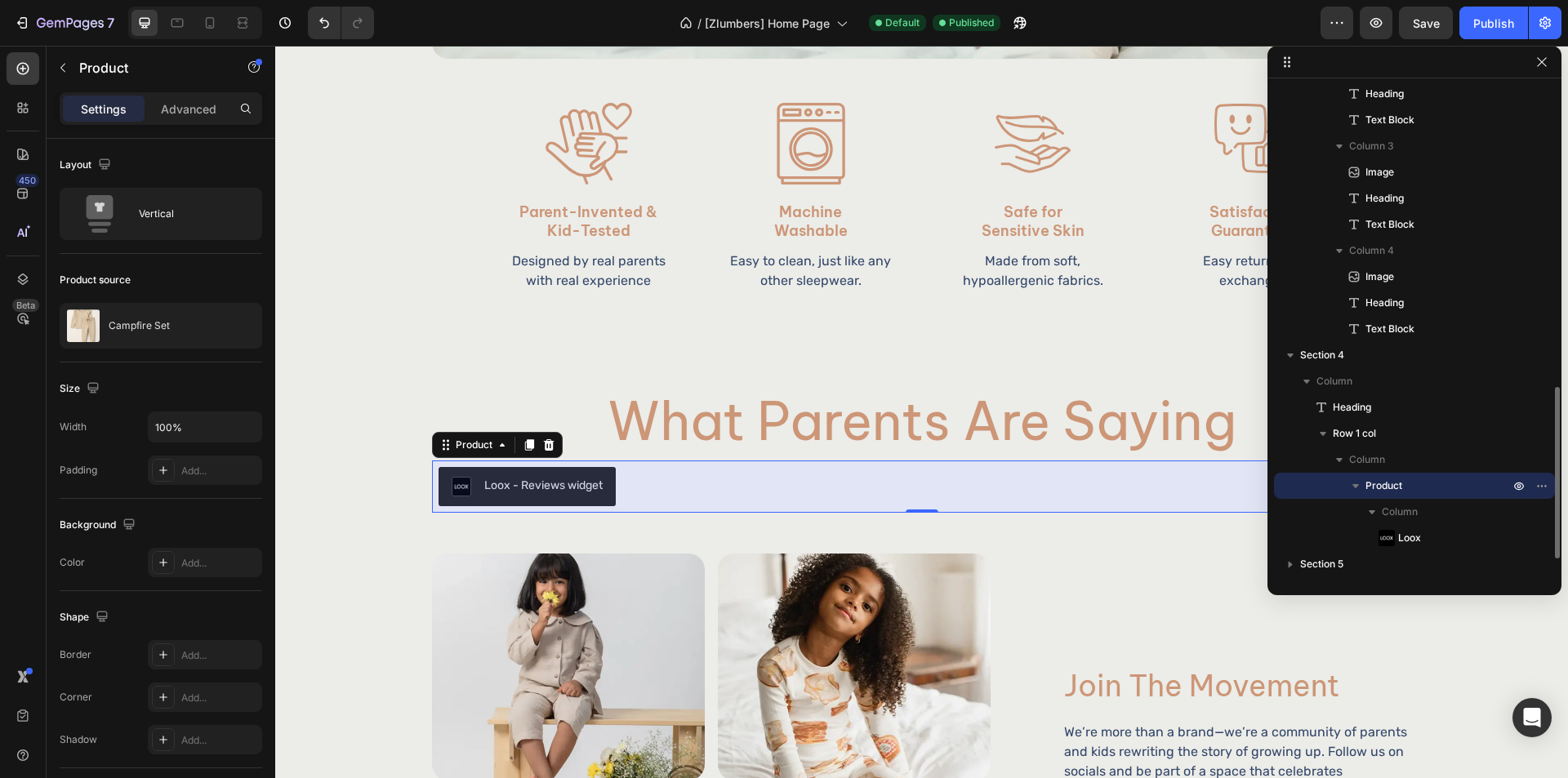
scroll to position [918, 0]
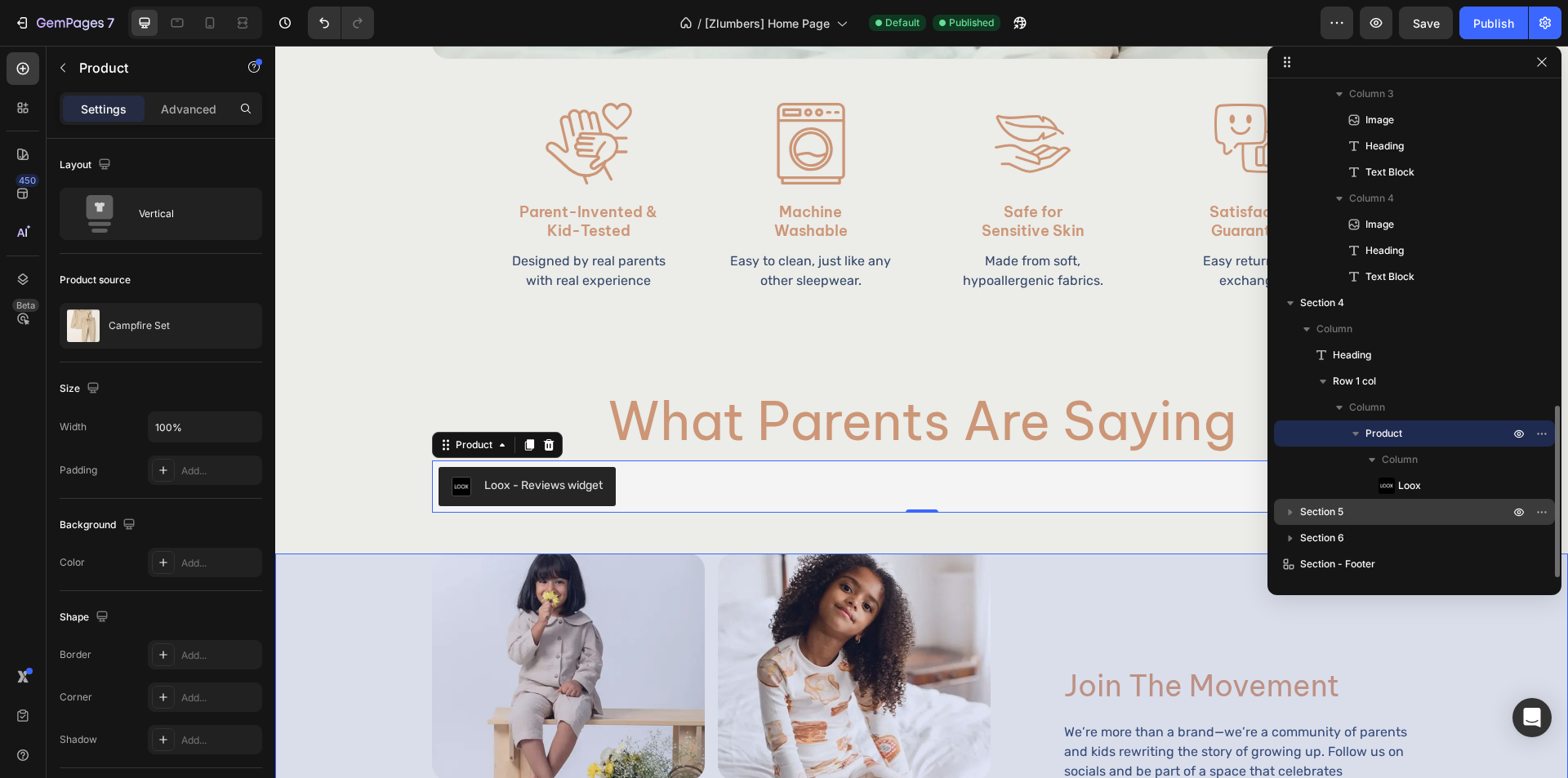
click at [1335, 511] on span "Section 5" at bounding box center [1321, 512] width 43 height 16
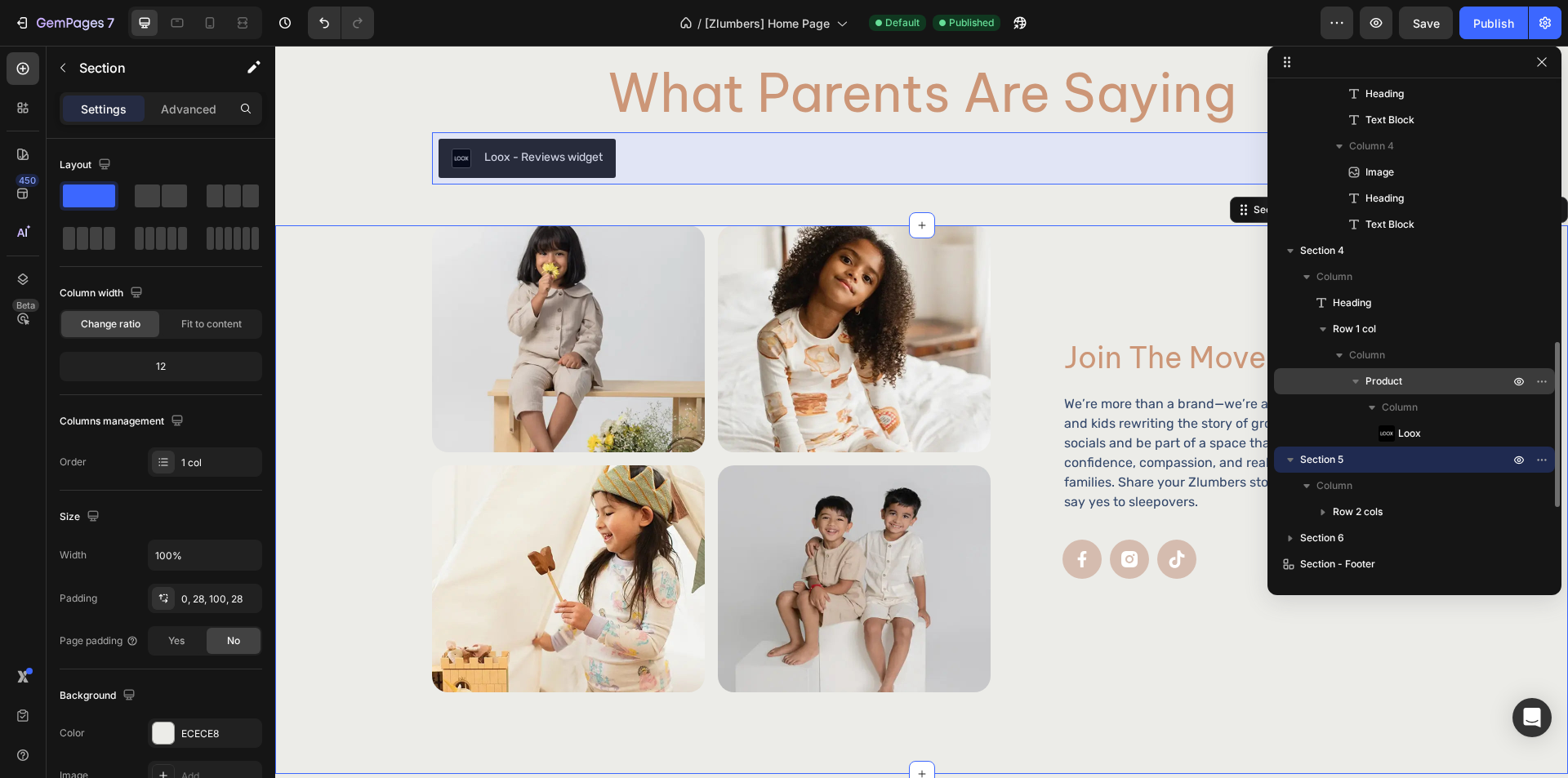
scroll to position [2486, 0]
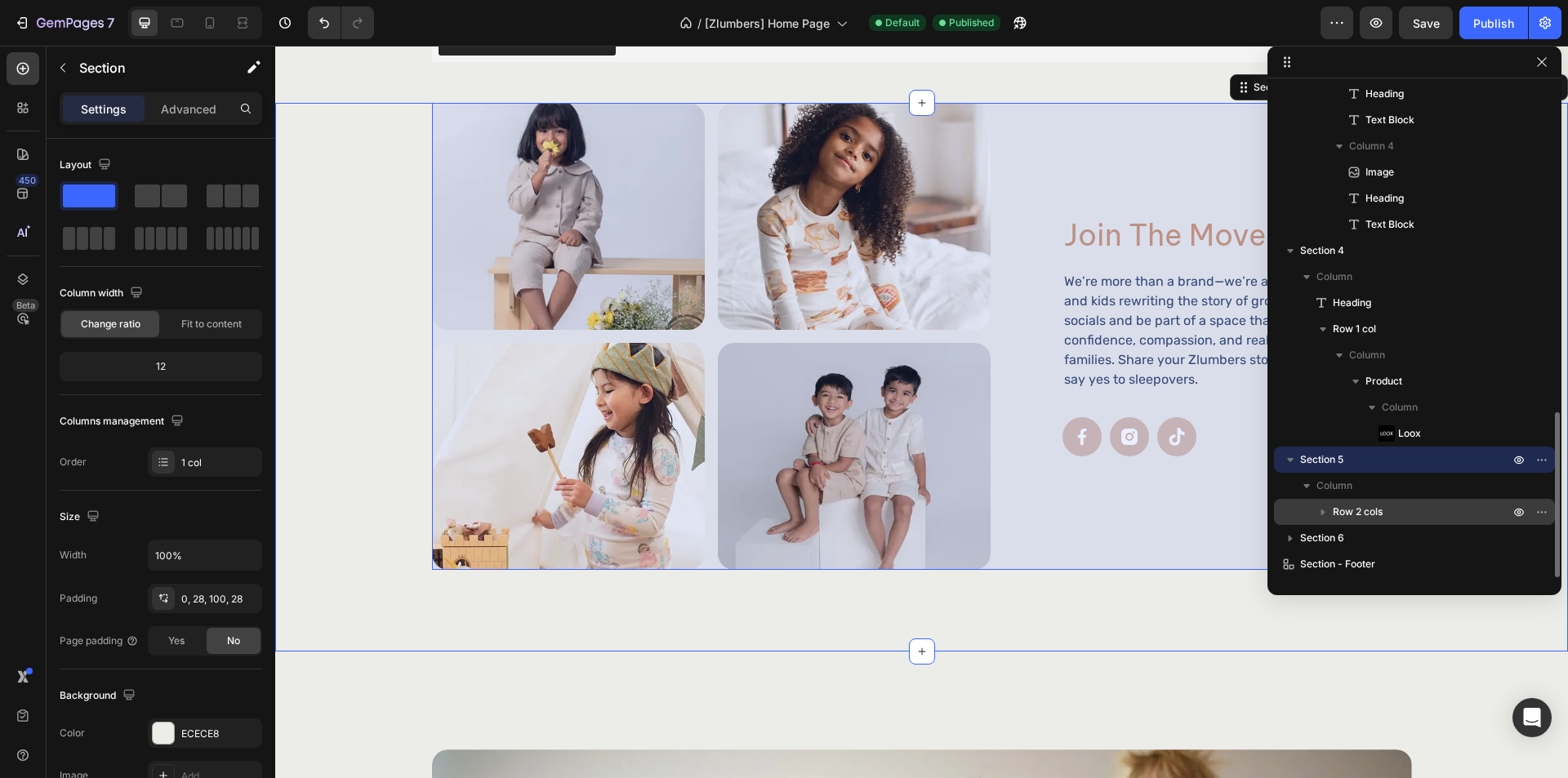
click at [1379, 509] on span "Row 2 cols" at bounding box center [1358, 512] width 50 height 16
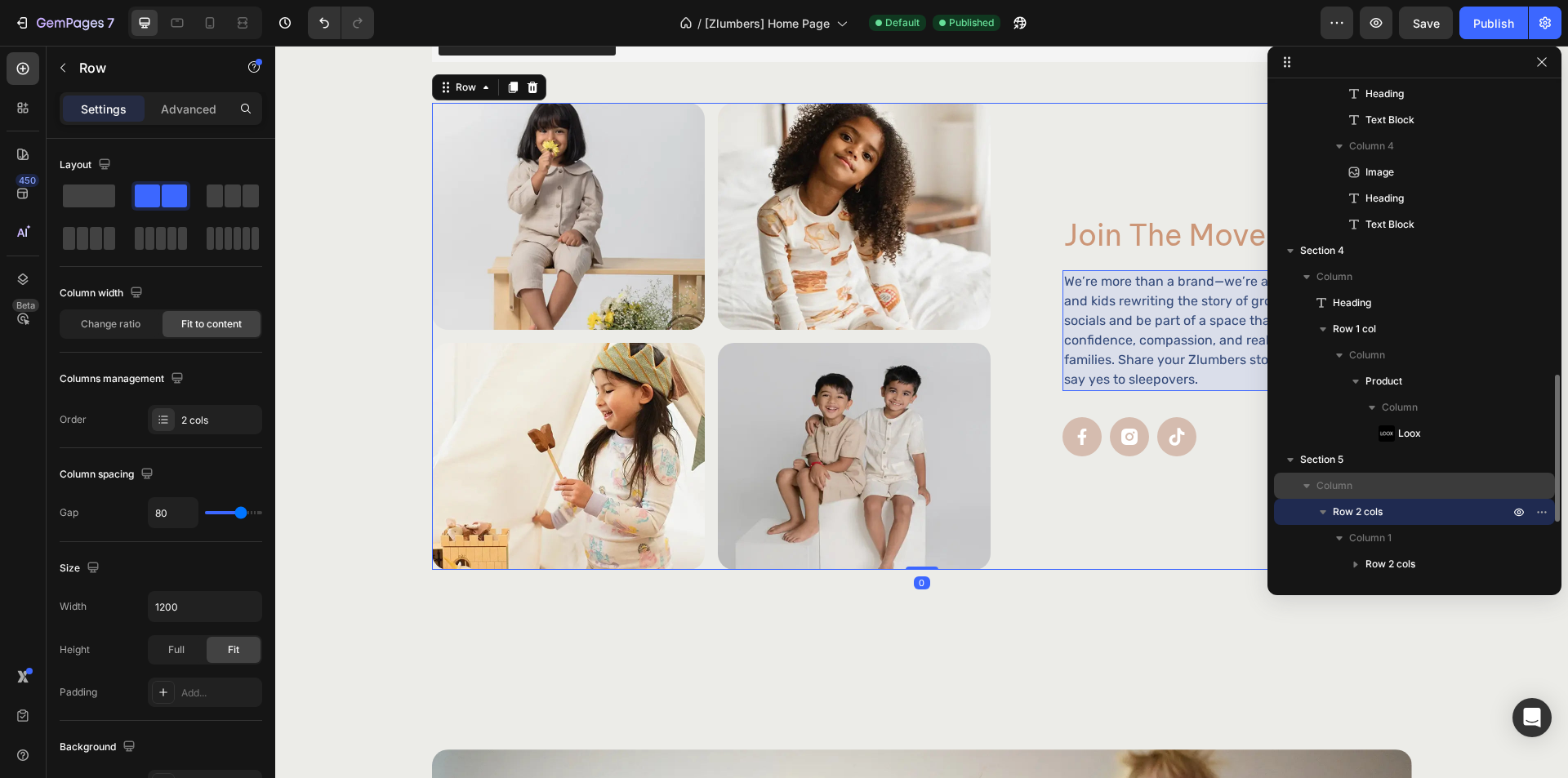
scroll to position [1154, 0]
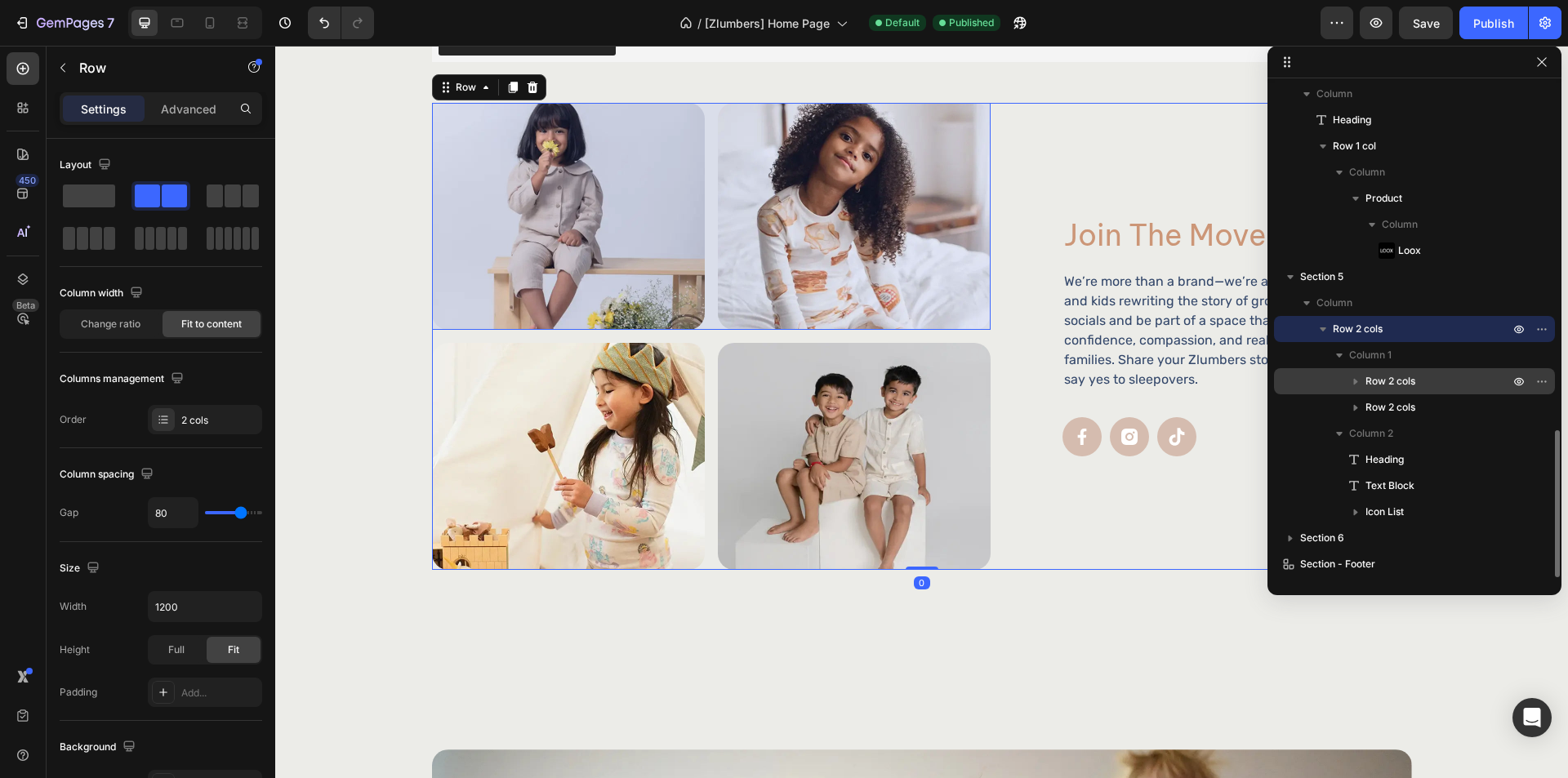
click at [1407, 384] on span "Row 2 cols" at bounding box center [1391, 381] width 50 height 16
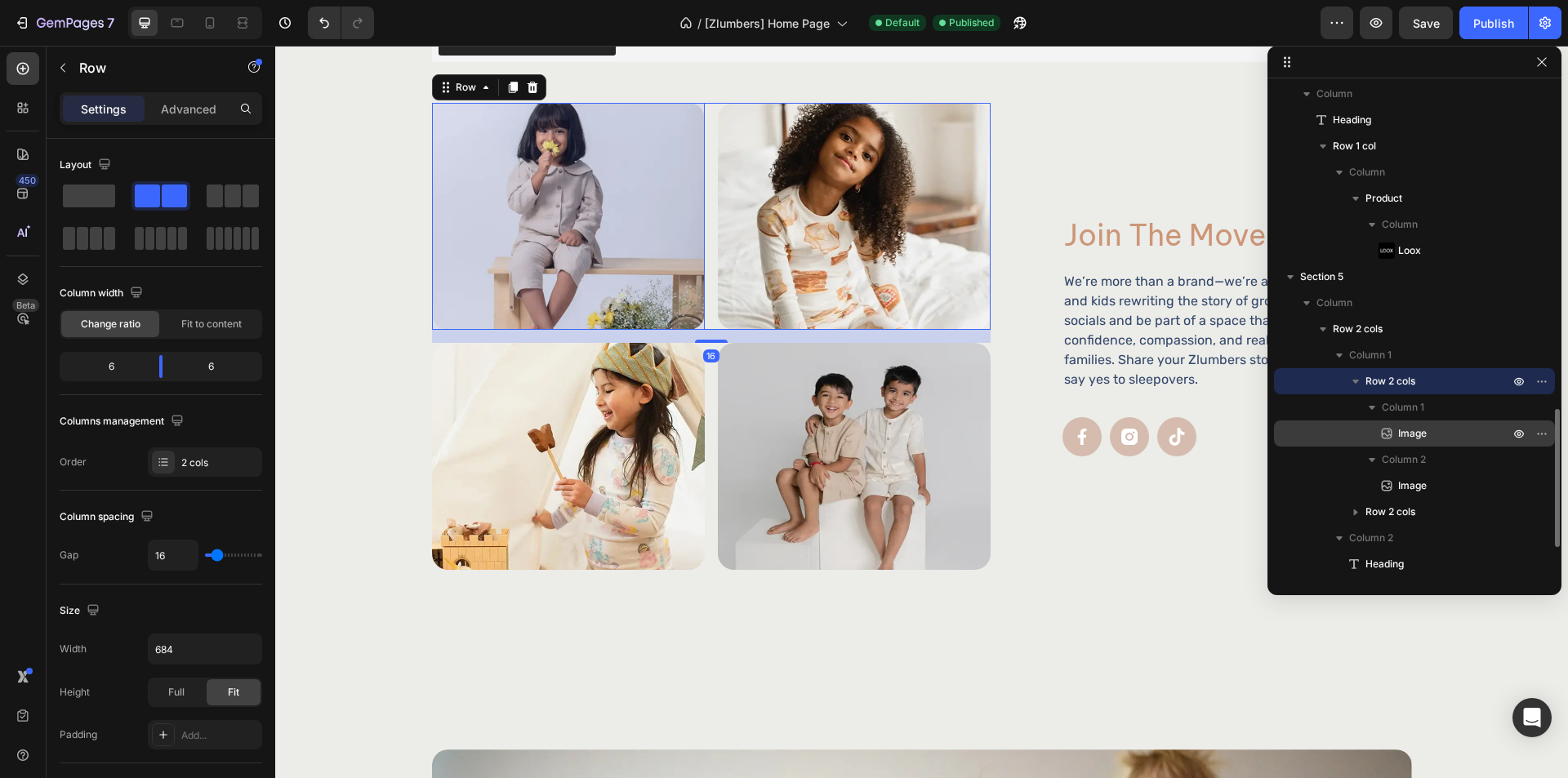
click at [1421, 424] on div "Image" at bounding box center [1414, 433] width 268 height 26
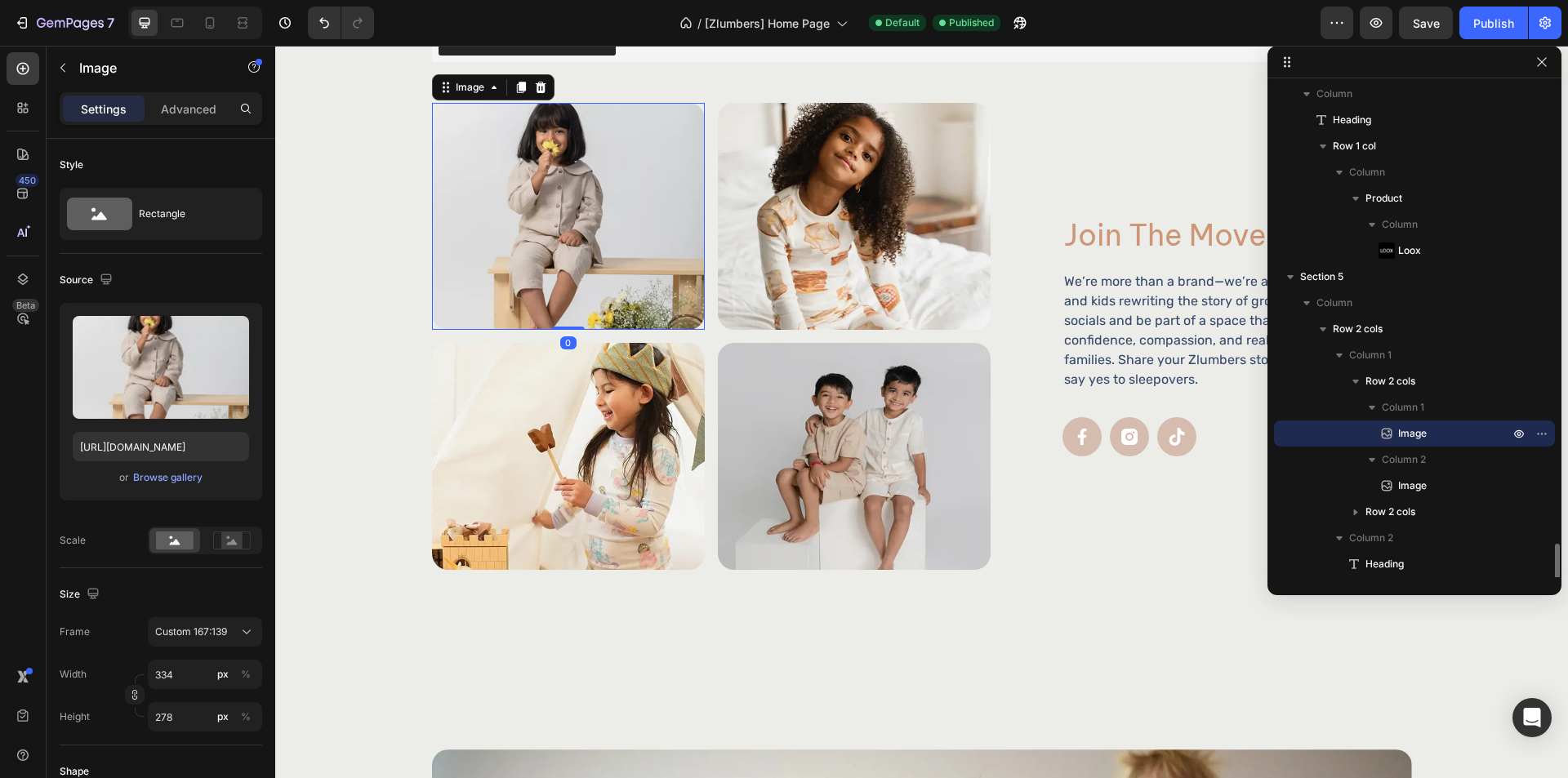
scroll to position [1259, 0]
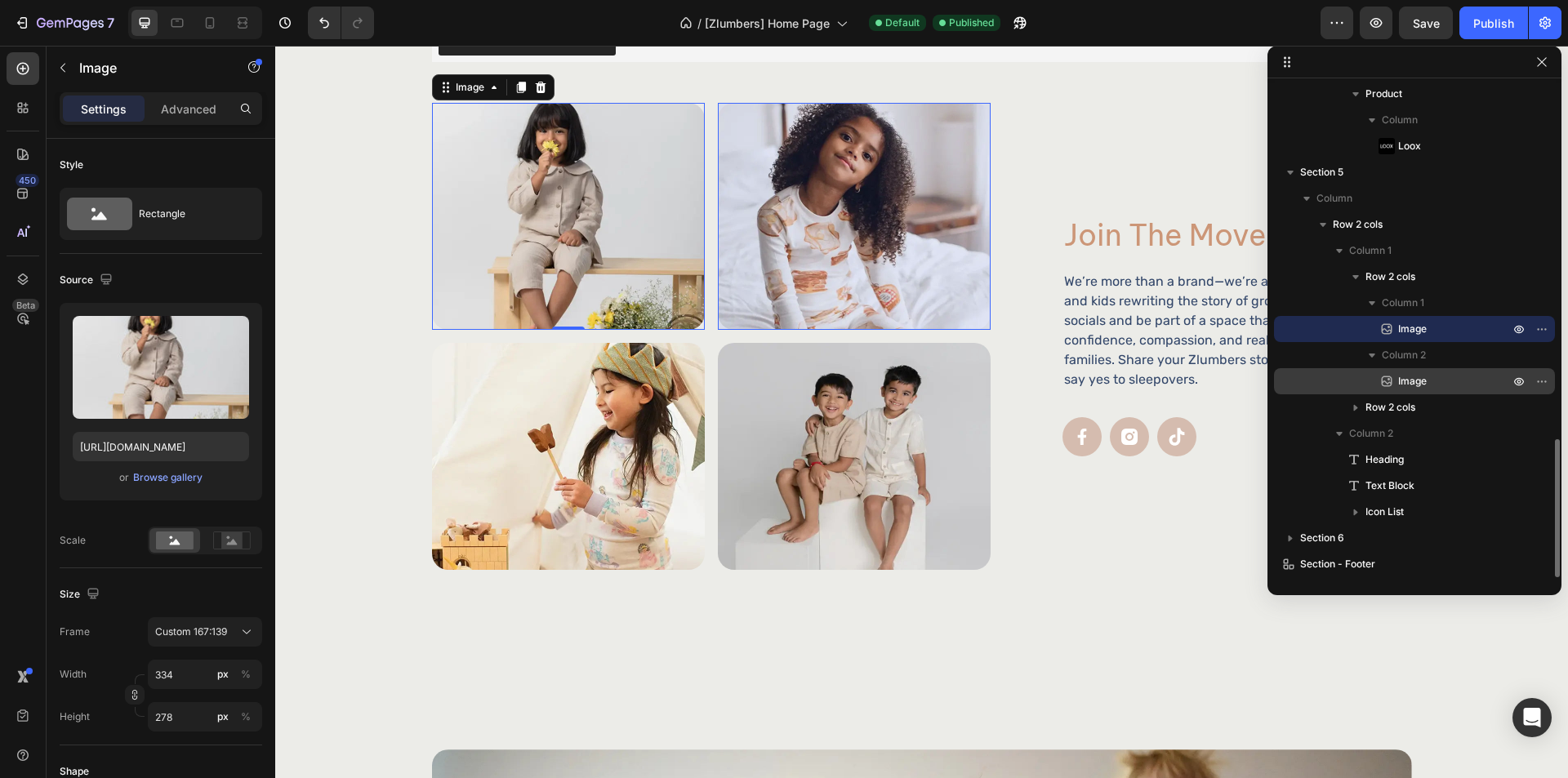
click at [1420, 387] on span "Image" at bounding box center [1413, 381] width 29 height 16
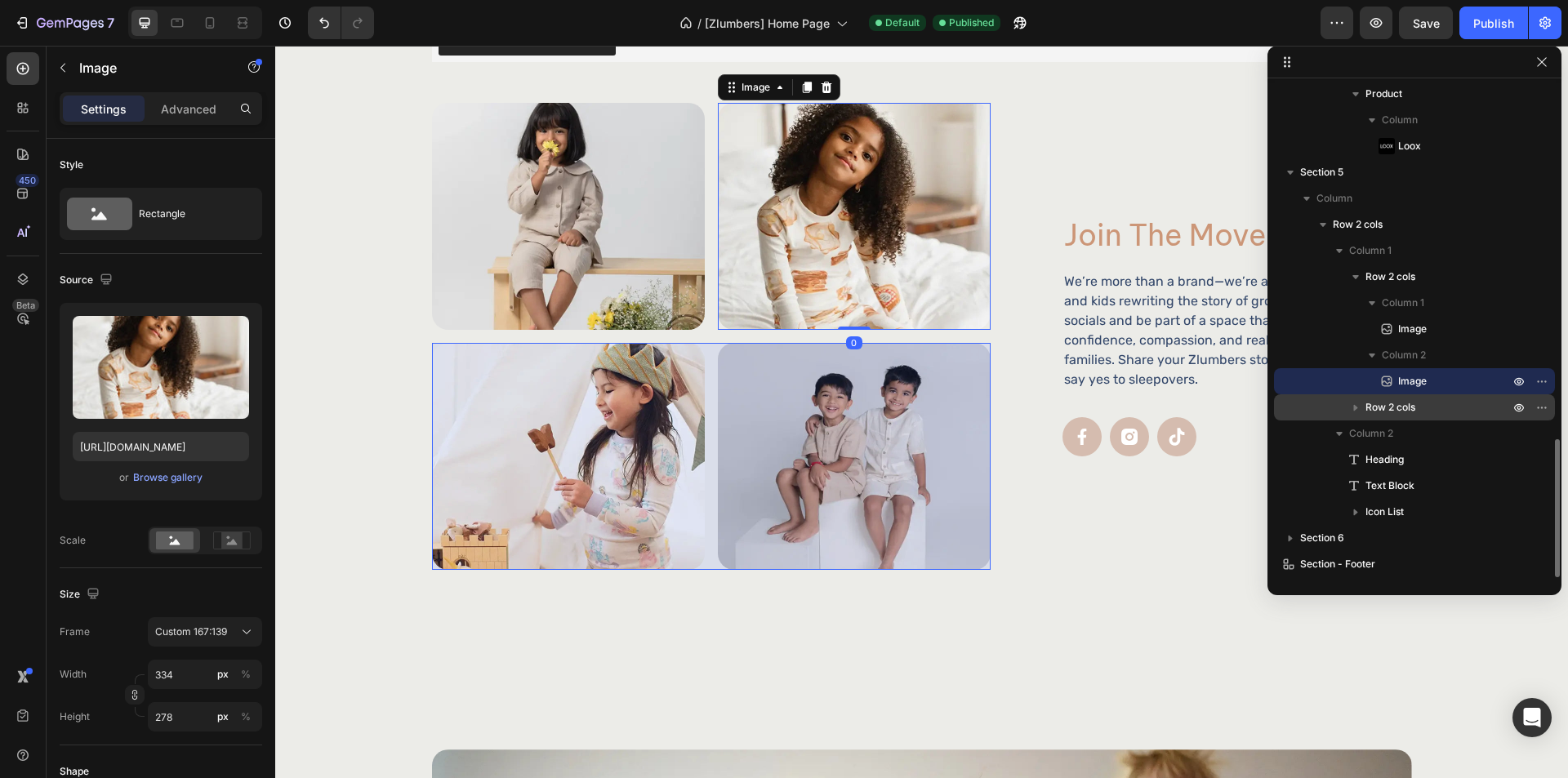
click at [1417, 410] on p "Row 2 cols" at bounding box center [1439, 407] width 147 height 16
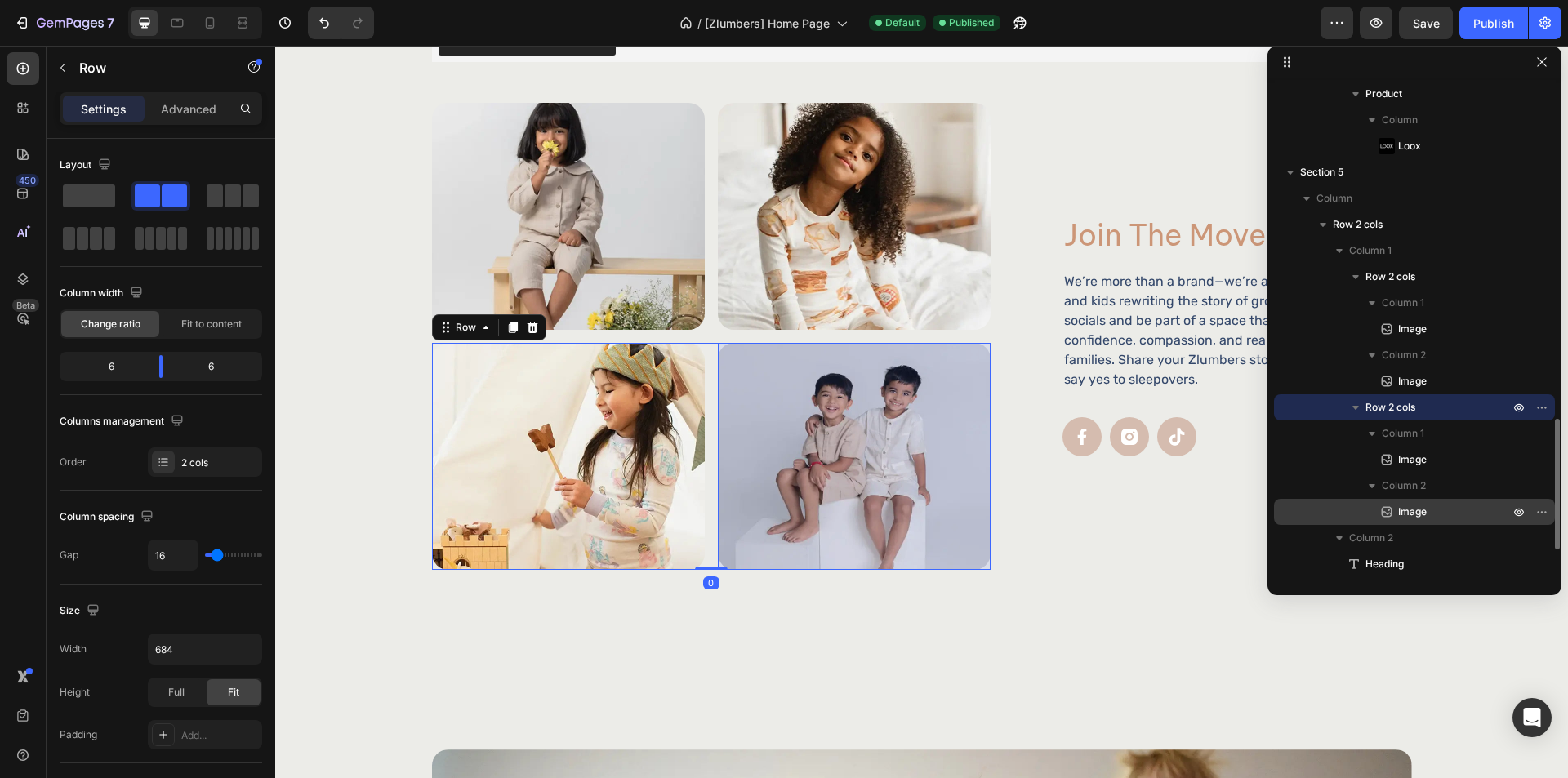
click at [1445, 506] on p "Image" at bounding box center [1436, 512] width 114 height 16
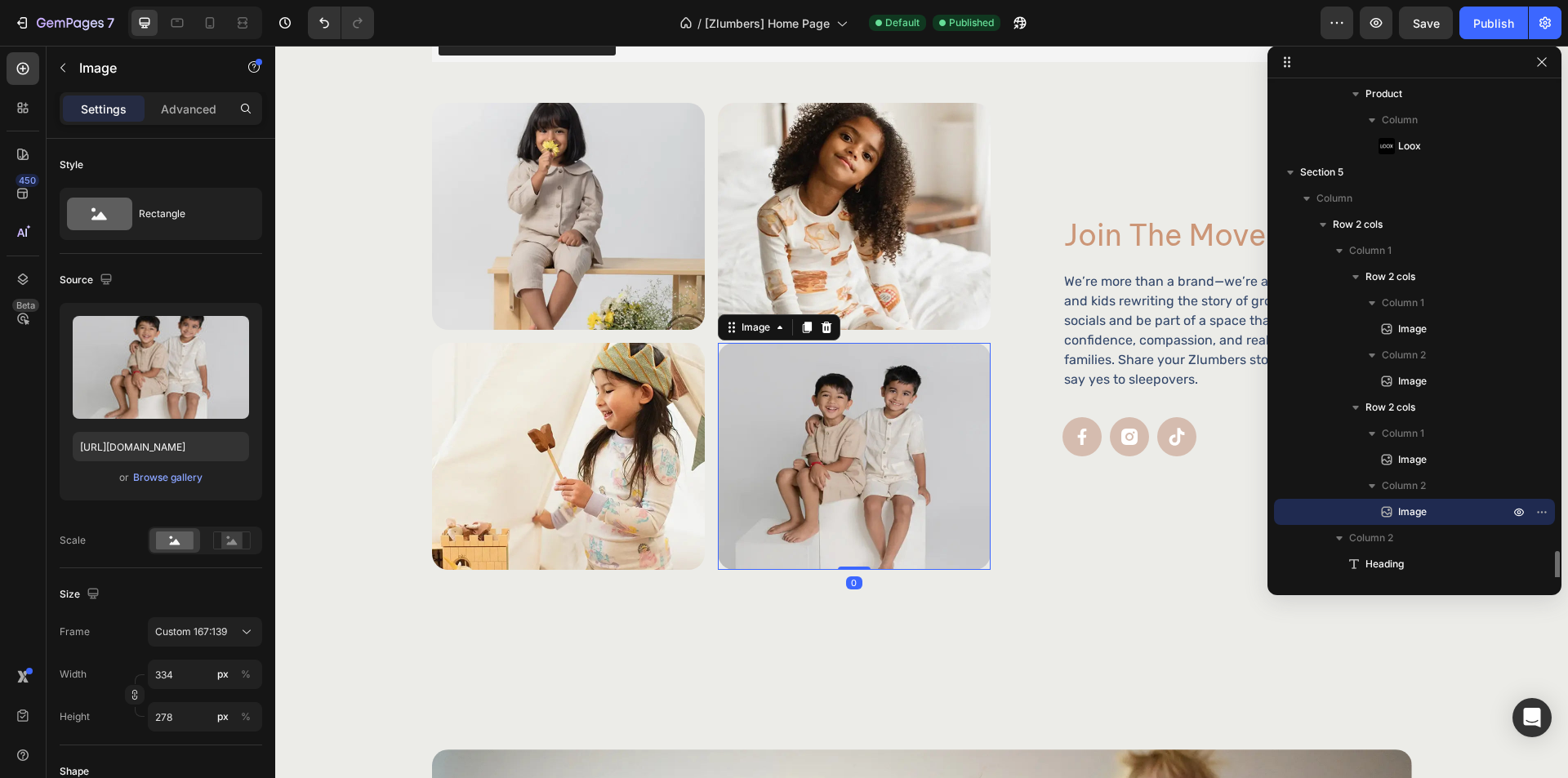
scroll to position [1363, 0]
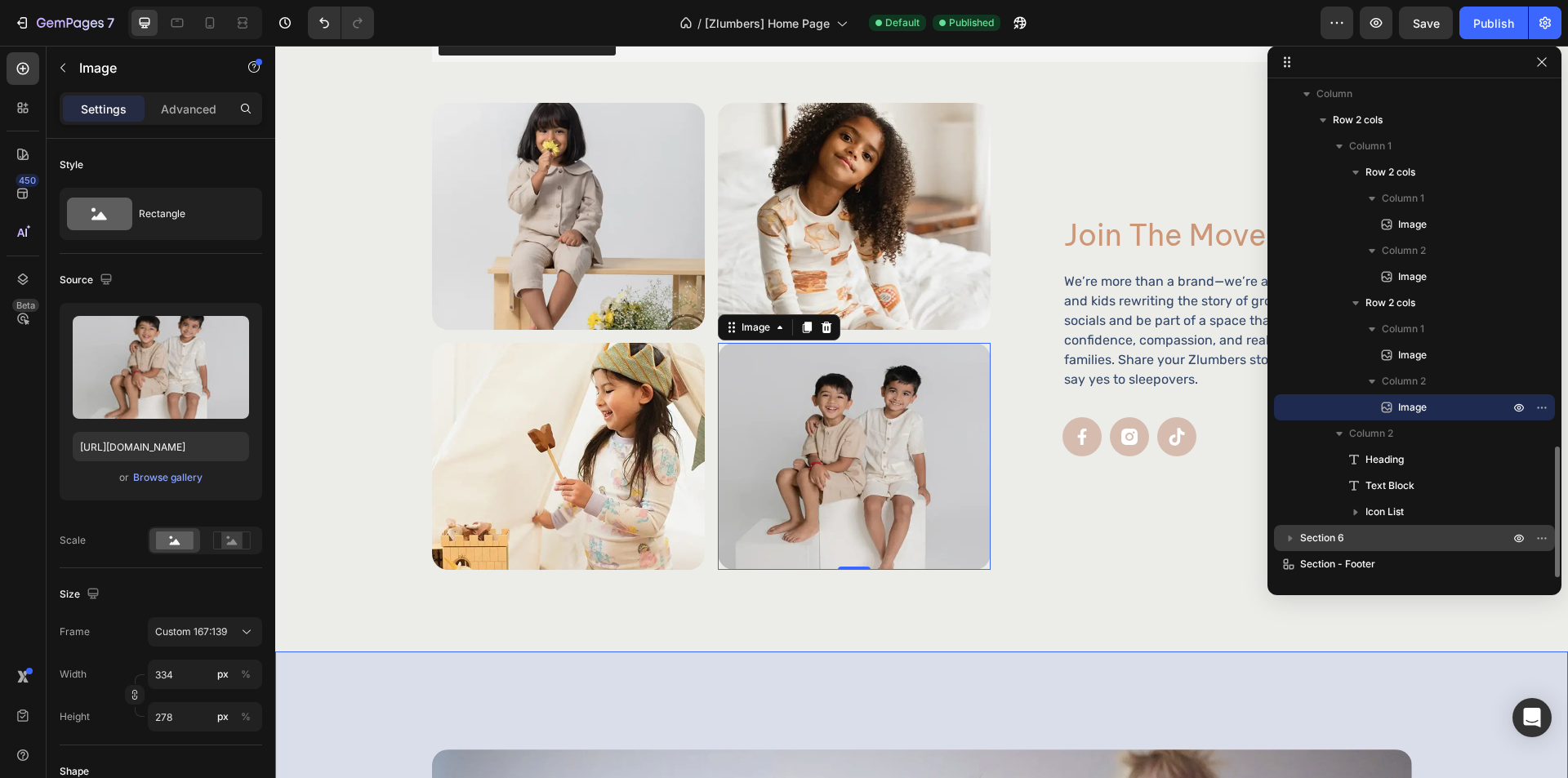
click at [1438, 547] on div "Section 6" at bounding box center [1414, 538] width 268 height 26
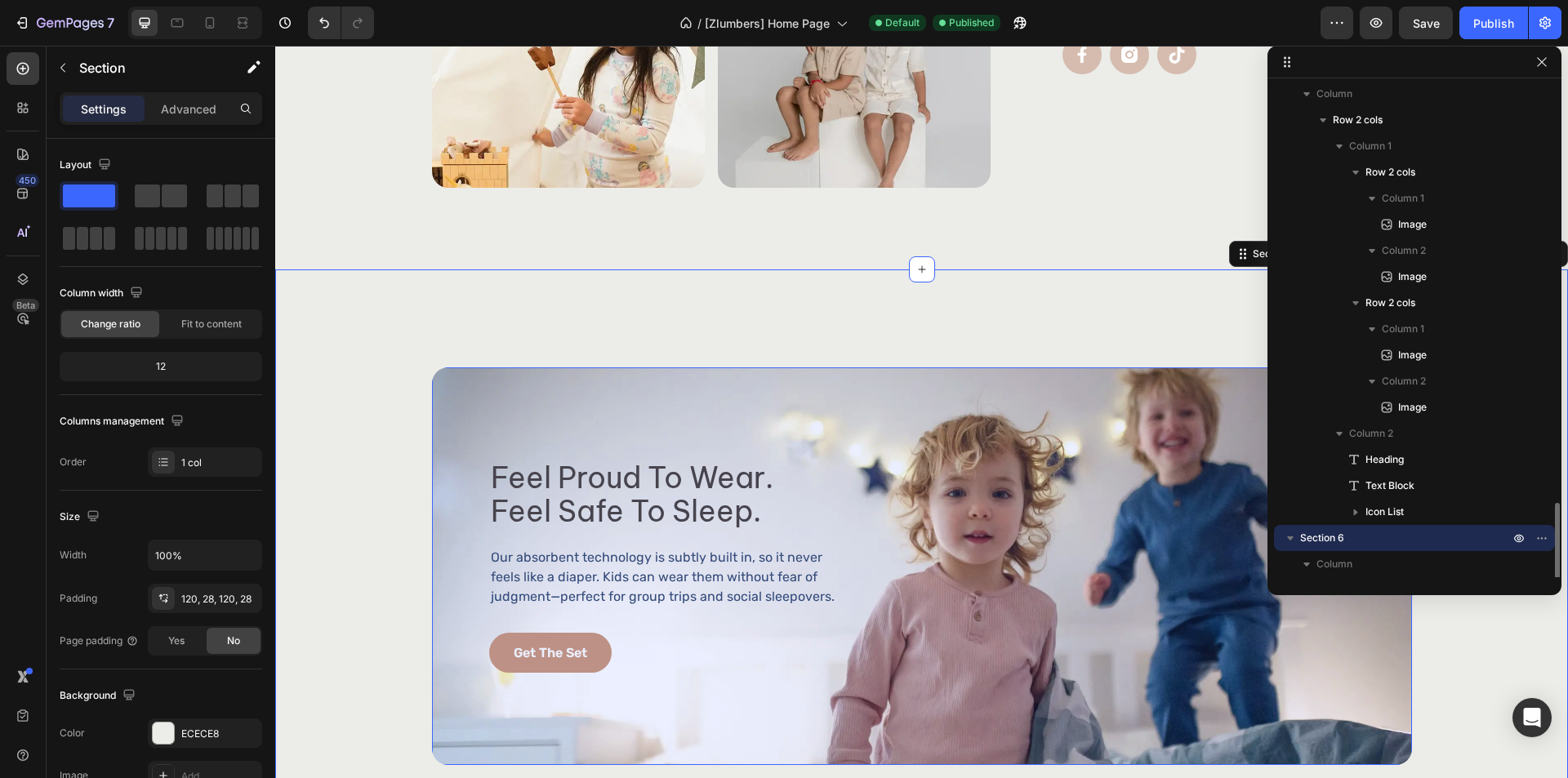
scroll to position [1415, 0]
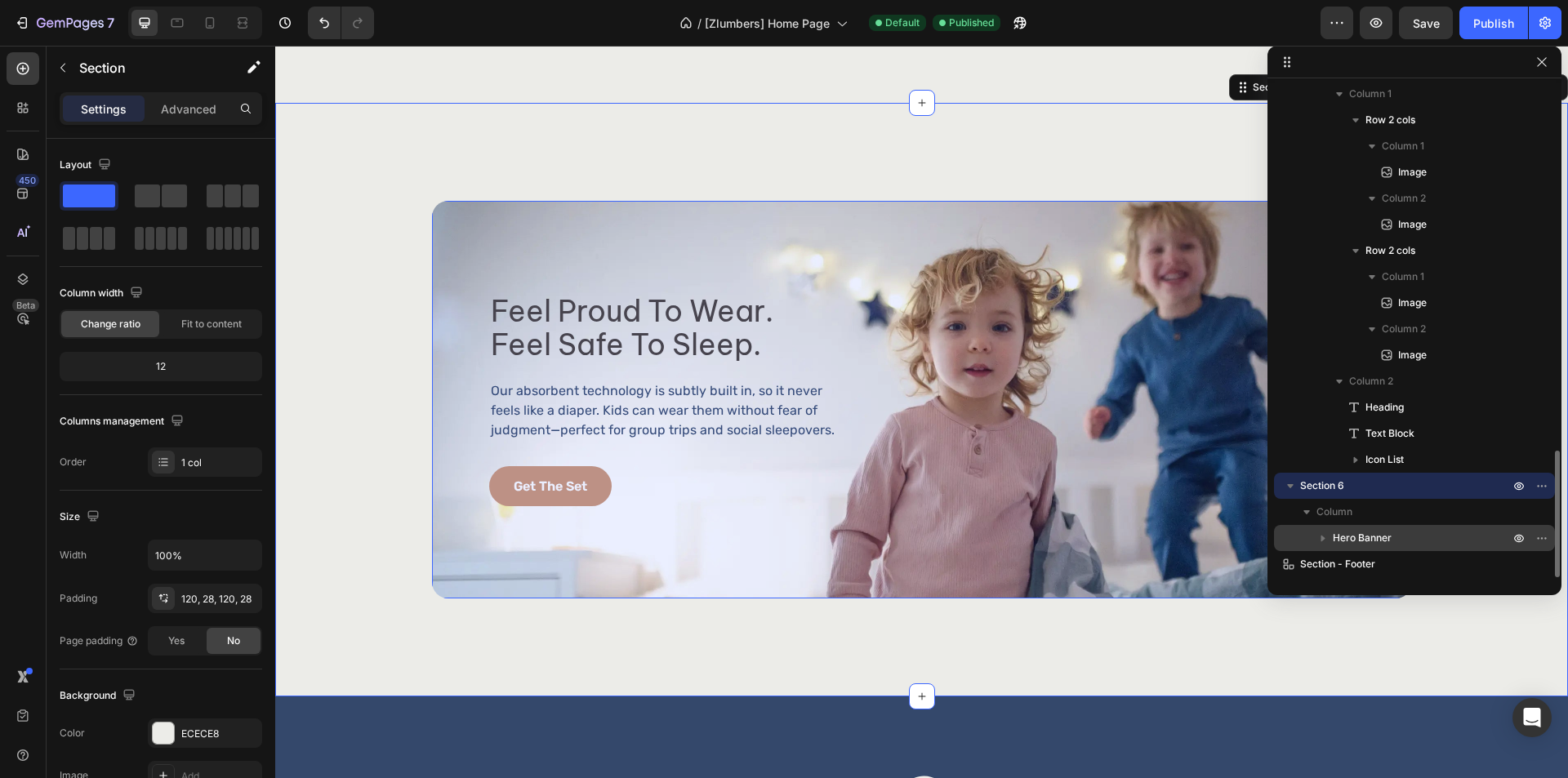
click at [1438, 540] on p "Hero Banner" at bounding box center [1422, 538] width 180 height 16
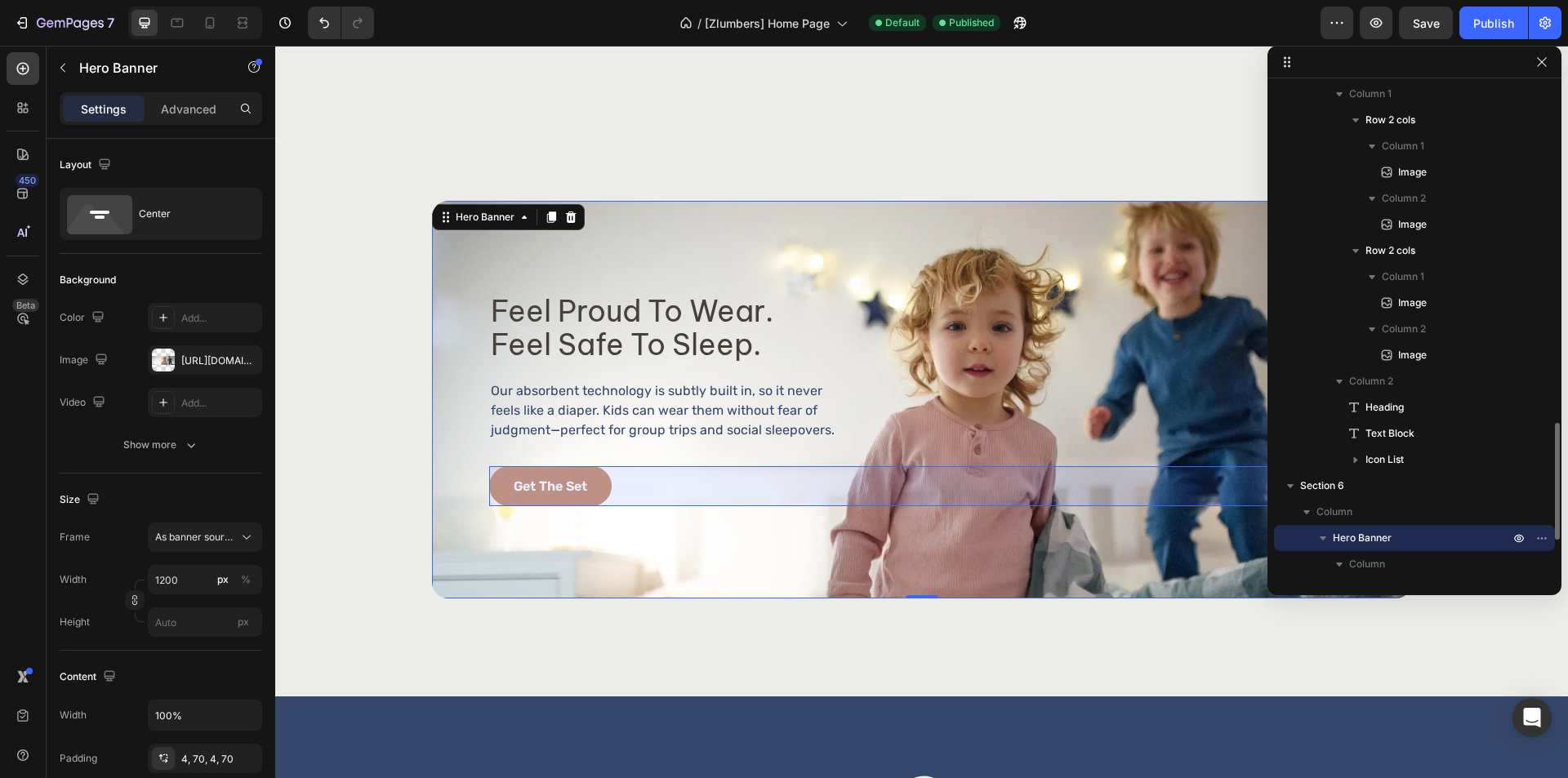
scroll to position [1572, 0]
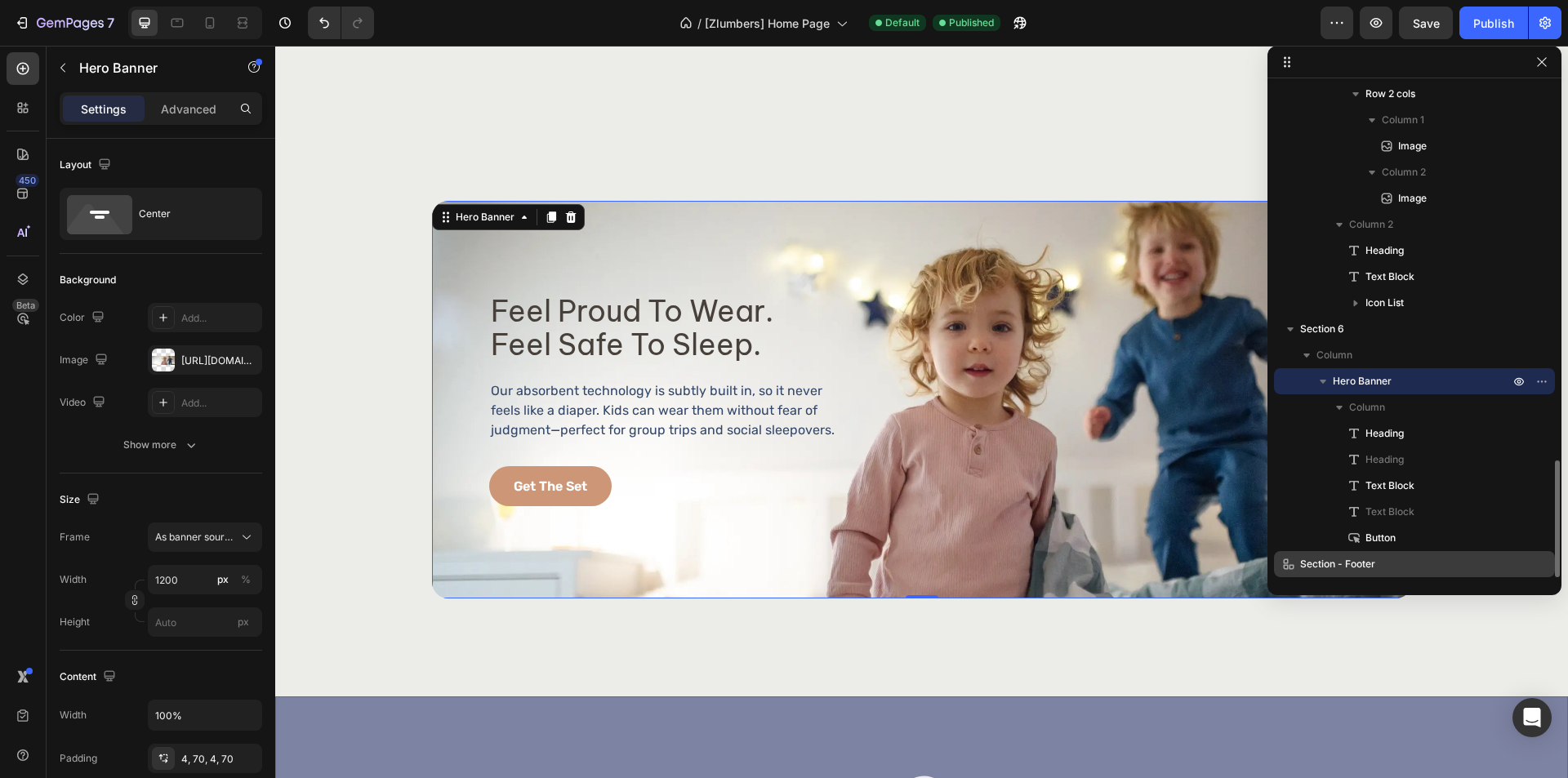
click at [1434, 556] on p "Section - Footer" at bounding box center [1387, 565] width 213 height 16
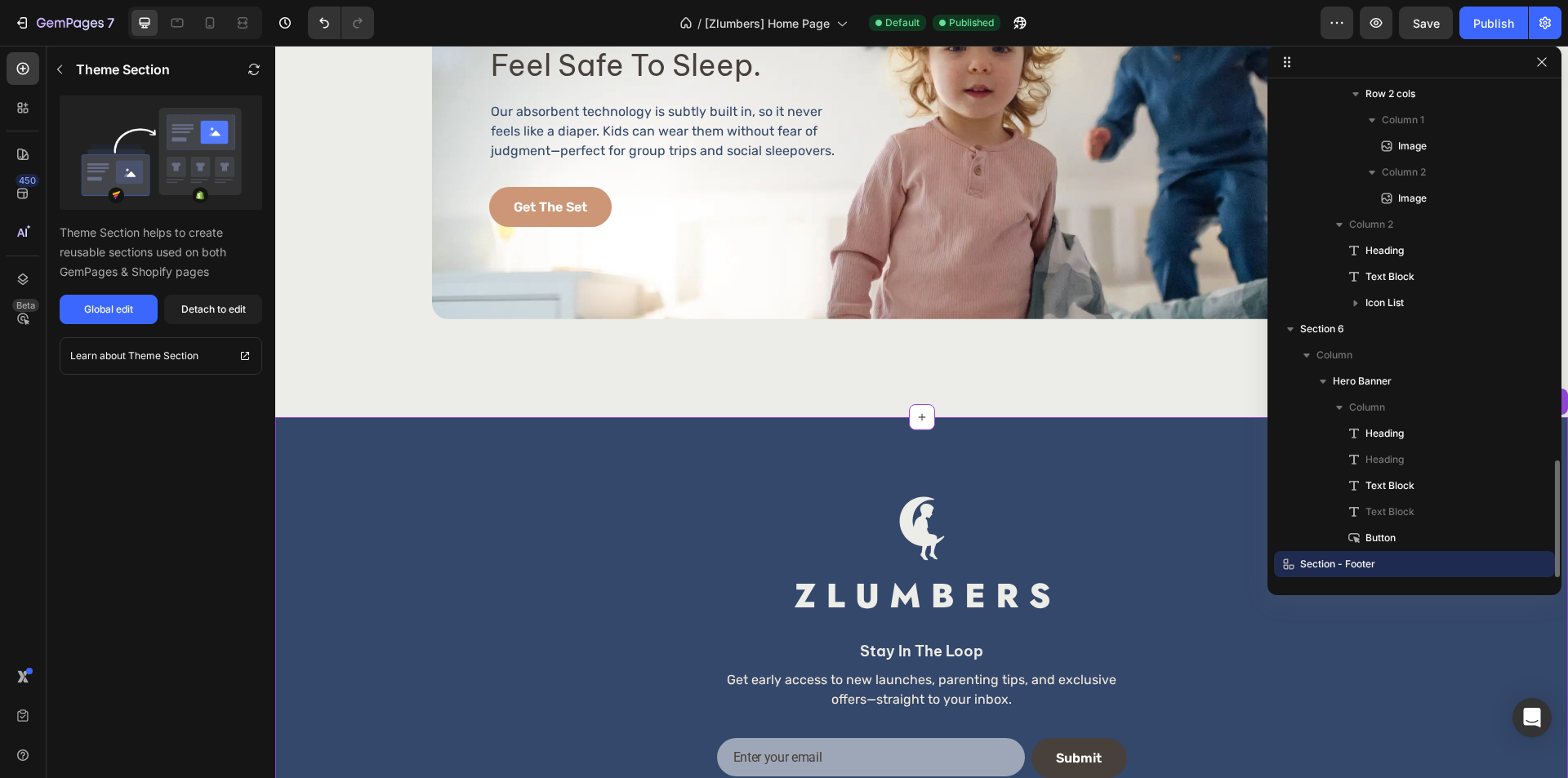
scroll to position [3628, 0]
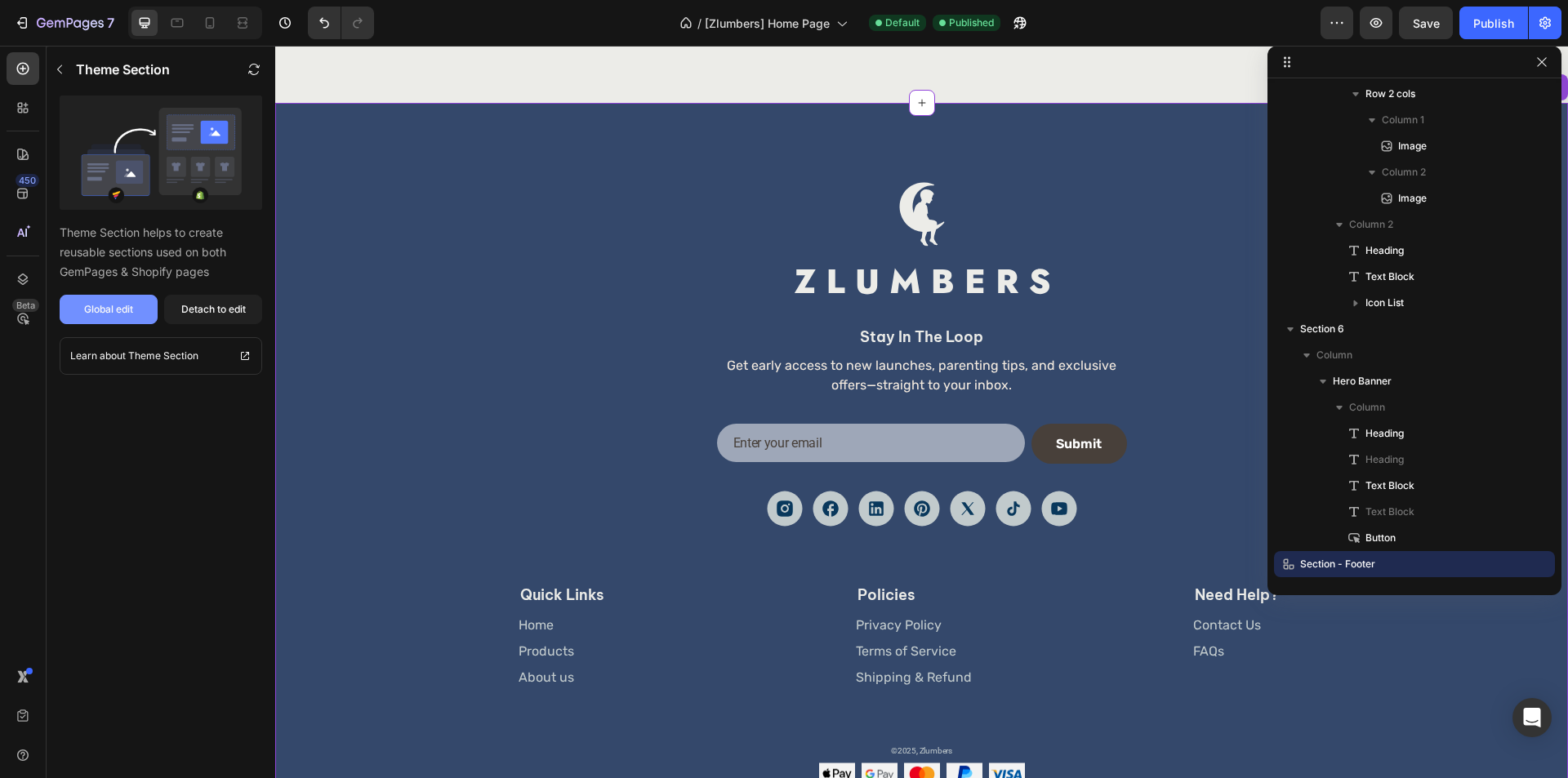
click at [125, 311] on div "Global edit" at bounding box center [108, 309] width 49 height 14
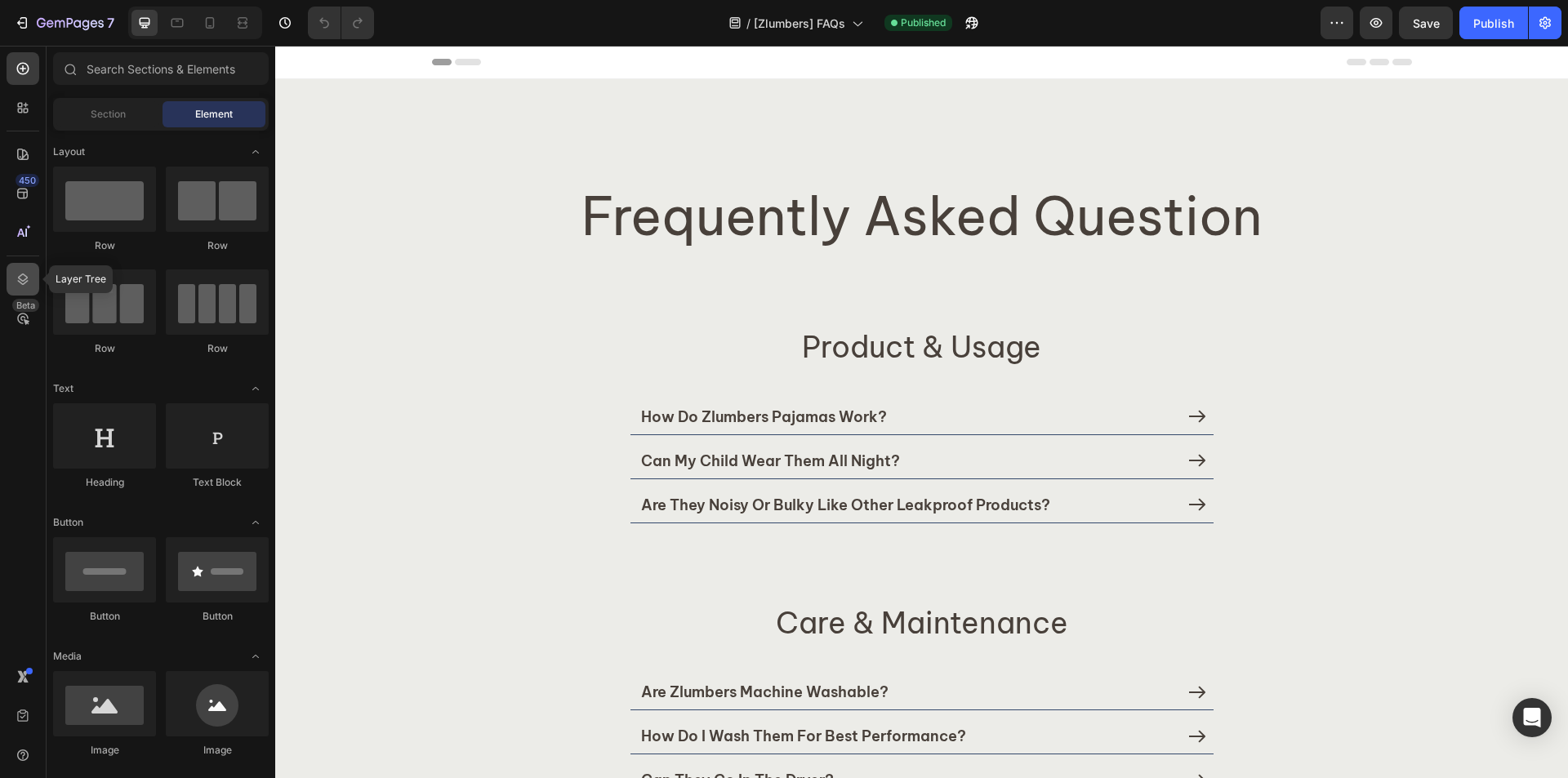
click at [25, 279] on icon at bounding box center [22, 280] width 16 height 16
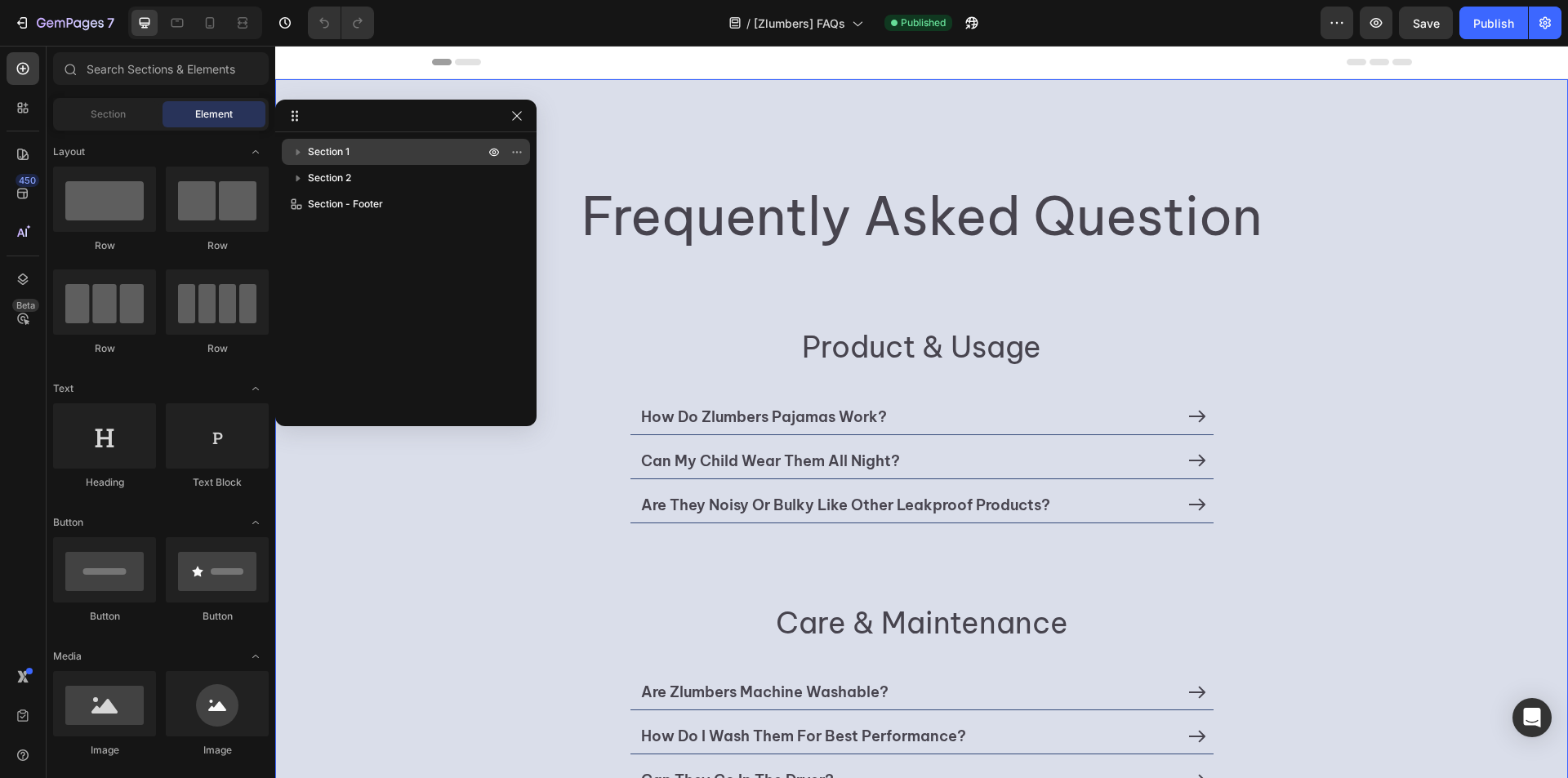
click at [345, 152] on span "Section 1" at bounding box center [329, 152] width 42 height 16
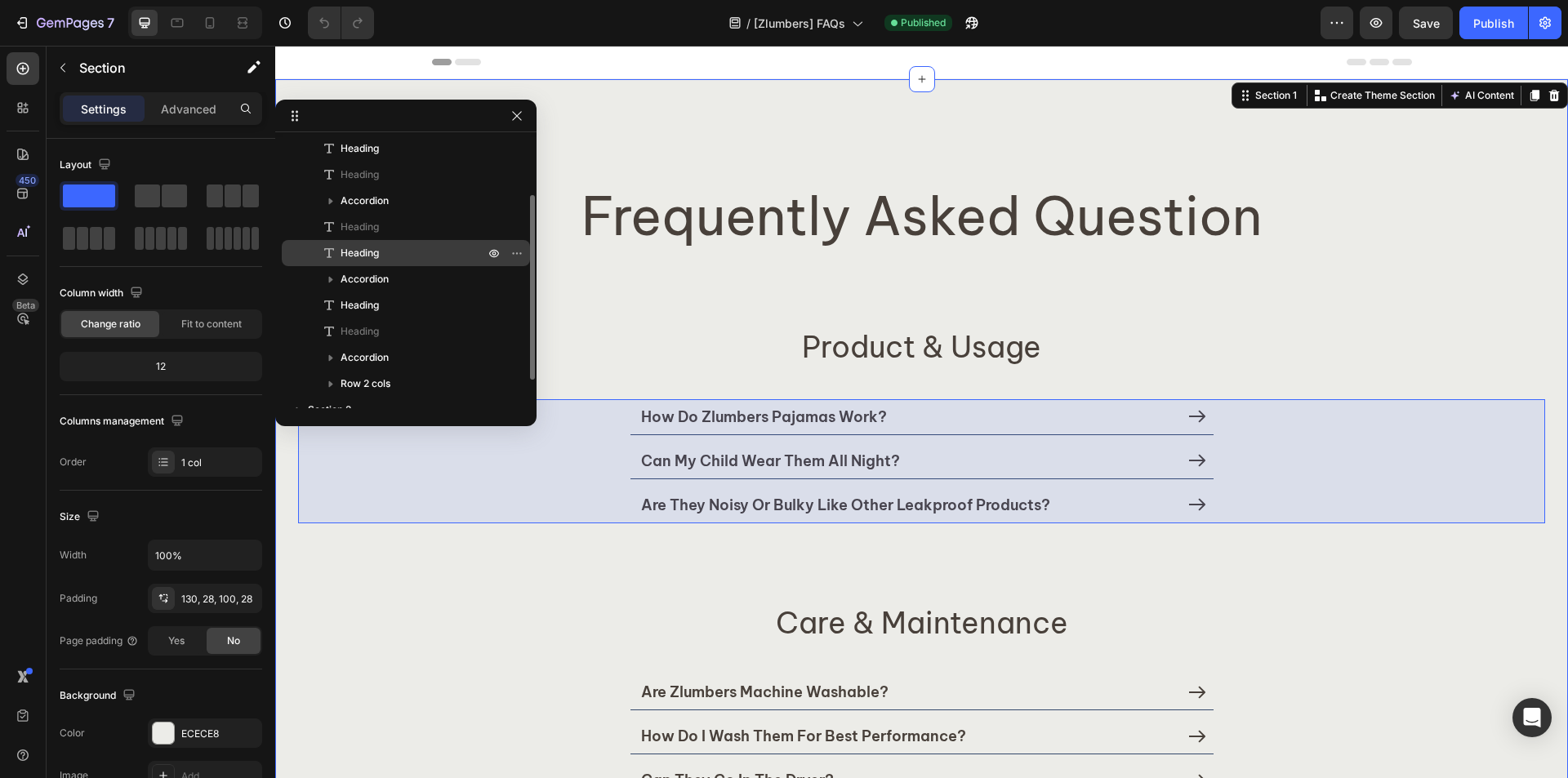
scroll to position [122, 0]
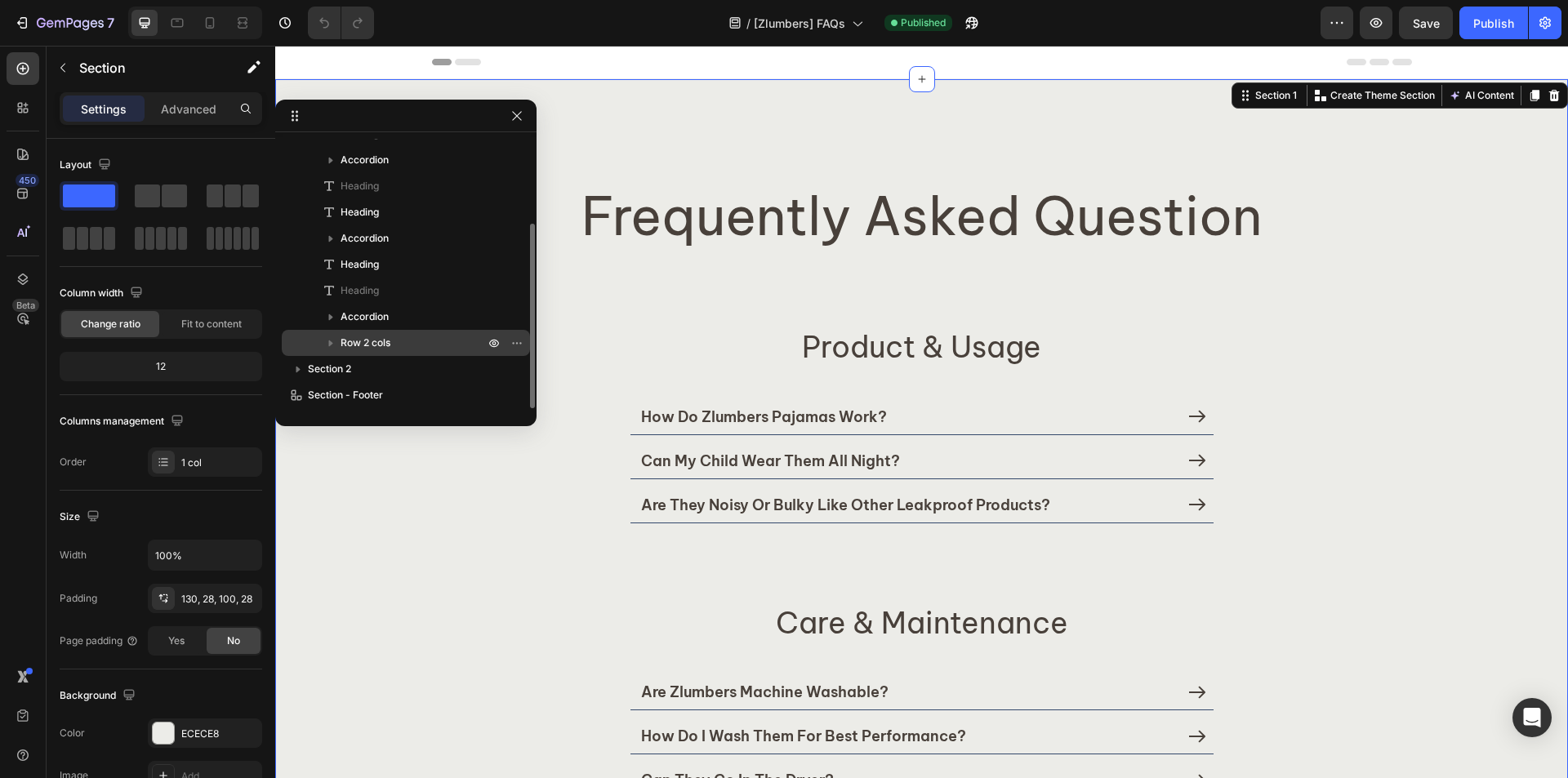
click at [378, 344] on span "Row 2 cols" at bounding box center [365, 343] width 50 height 16
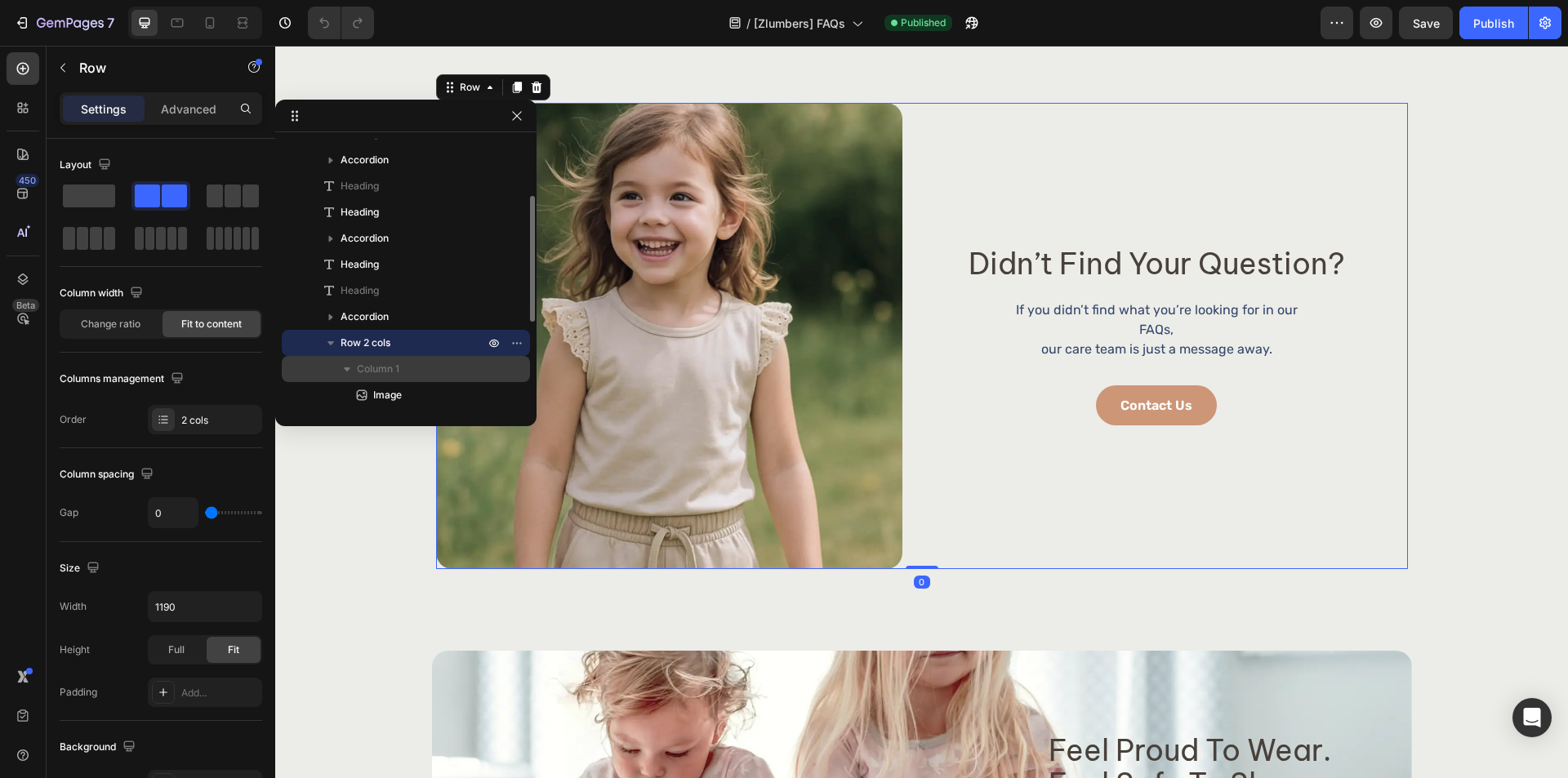
scroll to position [286, 0]
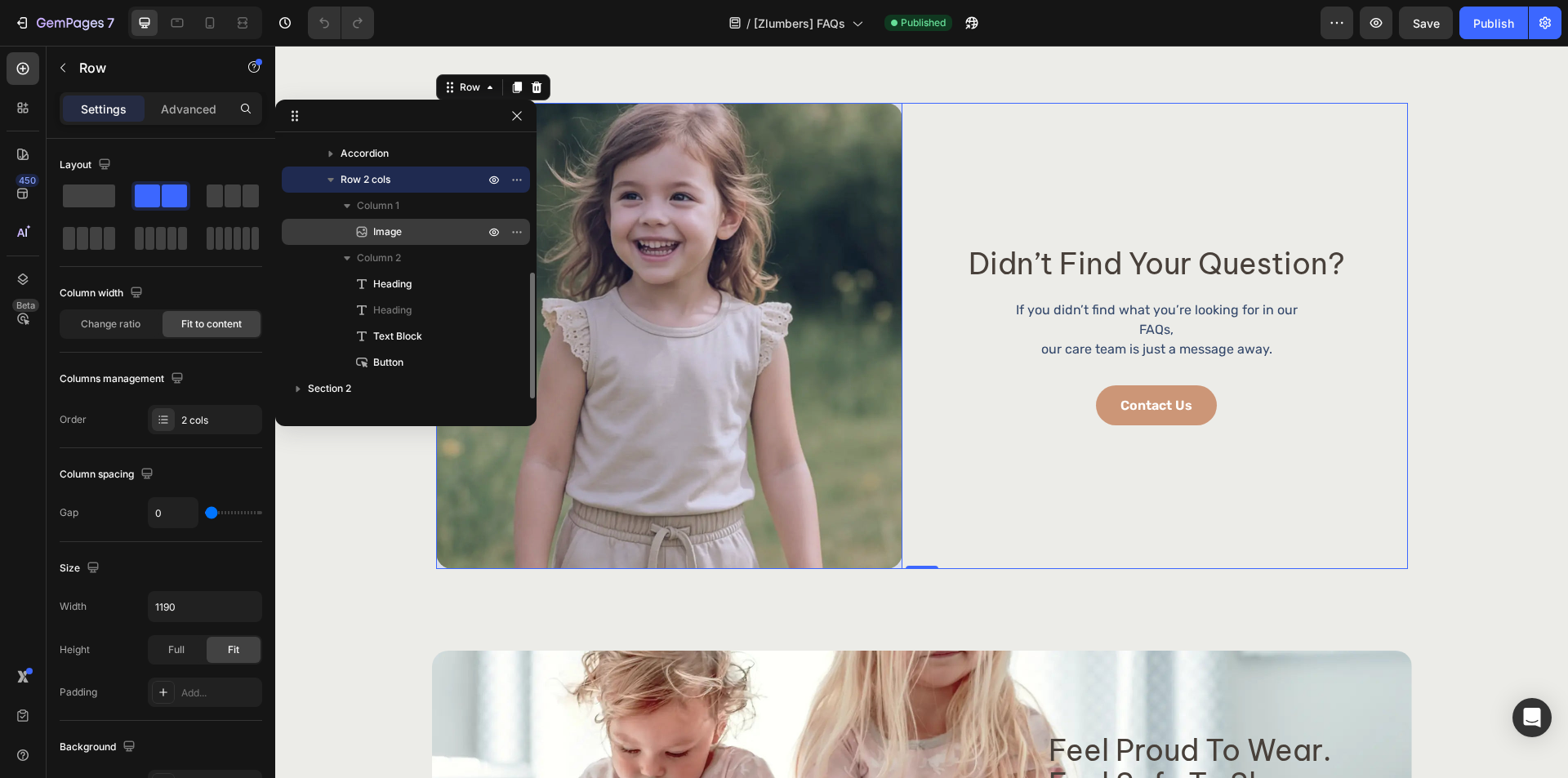
click at [411, 223] on div "Image" at bounding box center [406, 231] width 235 height 26
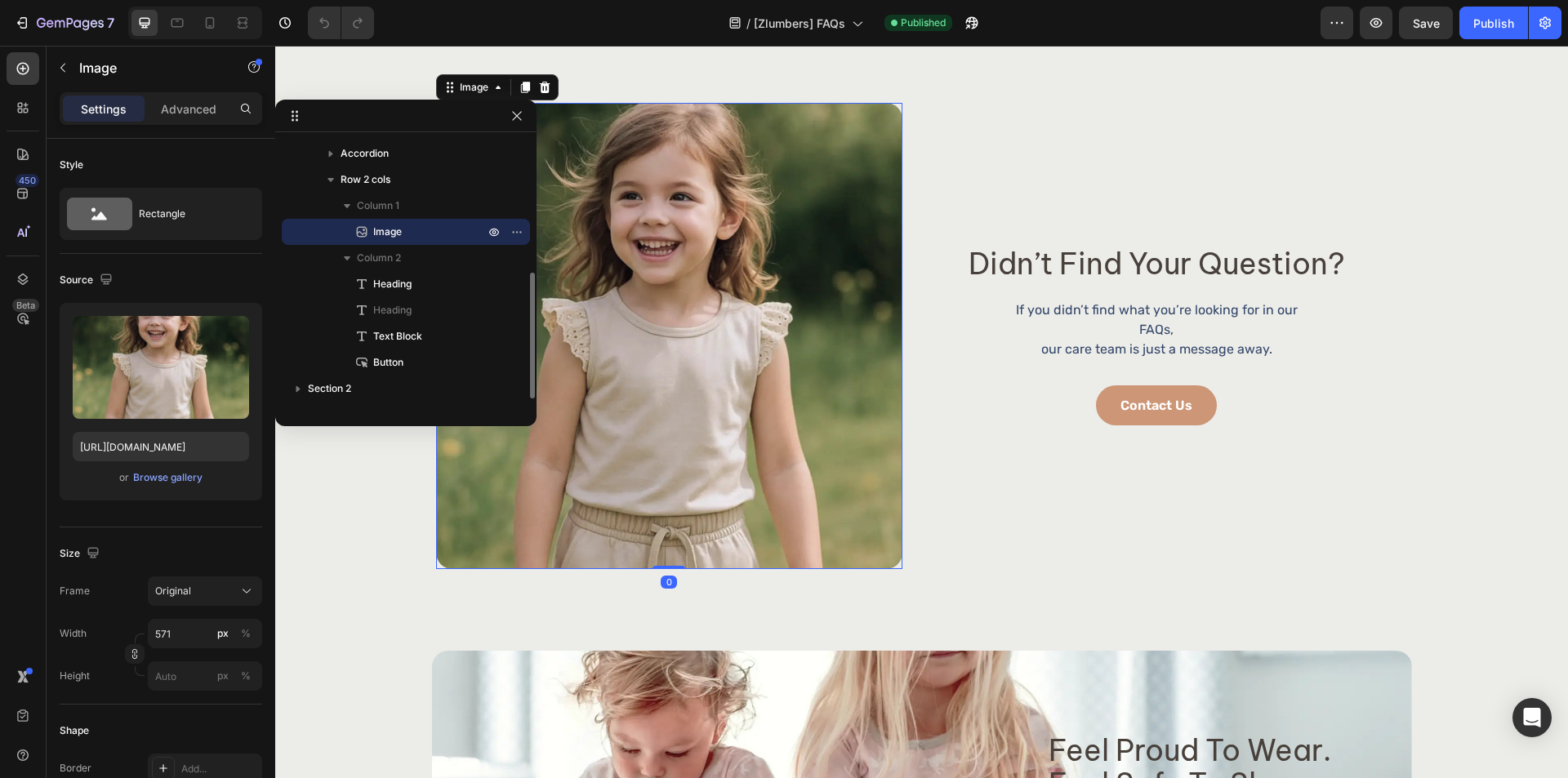
scroll to position [305, 0]
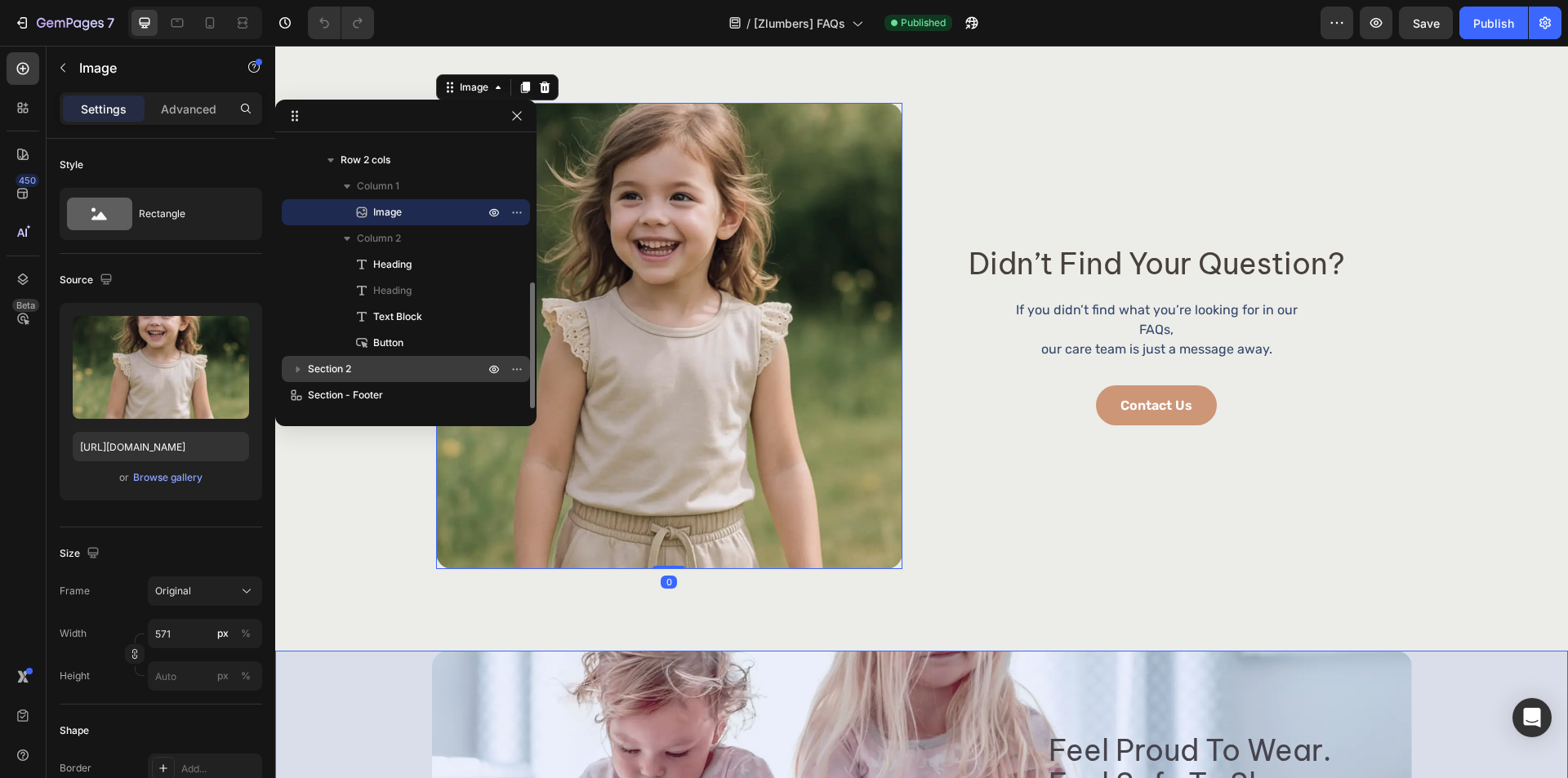
click at [394, 364] on p "Section 2" at bounding box center [398, 369] width 180 height 16
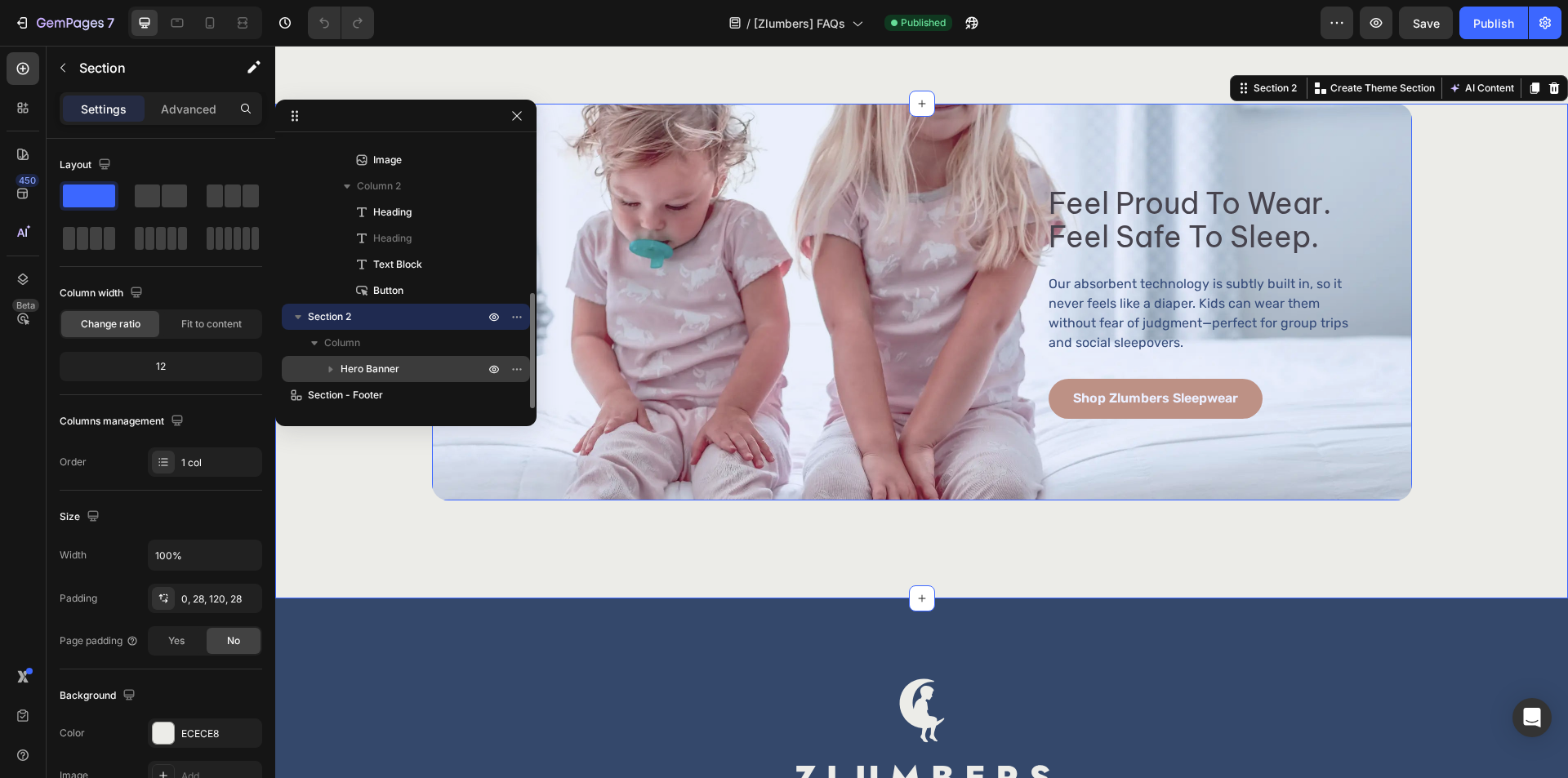
scroll to position [1602, 0]
click at [392, 369] on span "Hero Banner" at bounding box center [370, 369] width 59 height 16
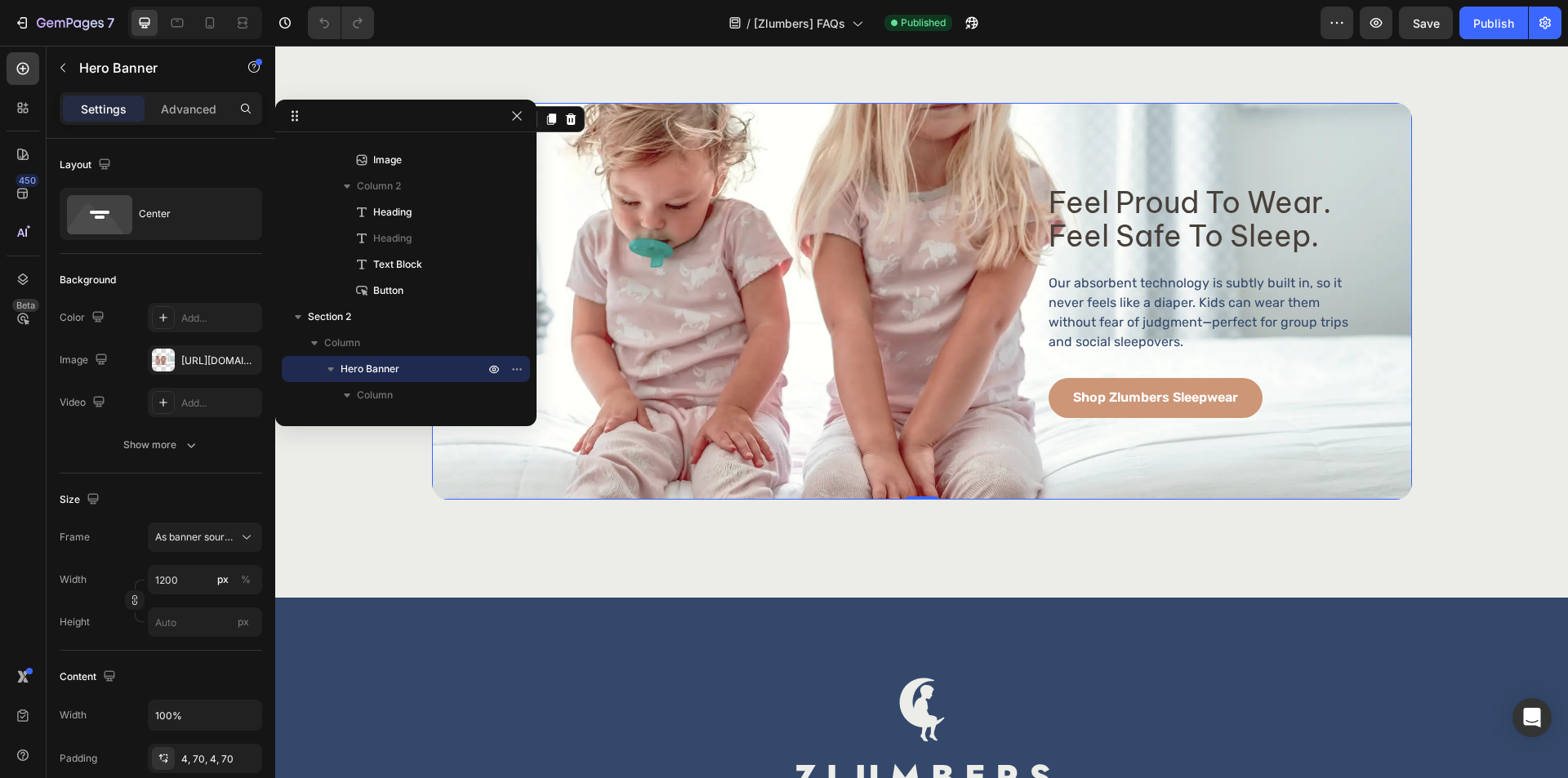
scroll to position [514, 0]
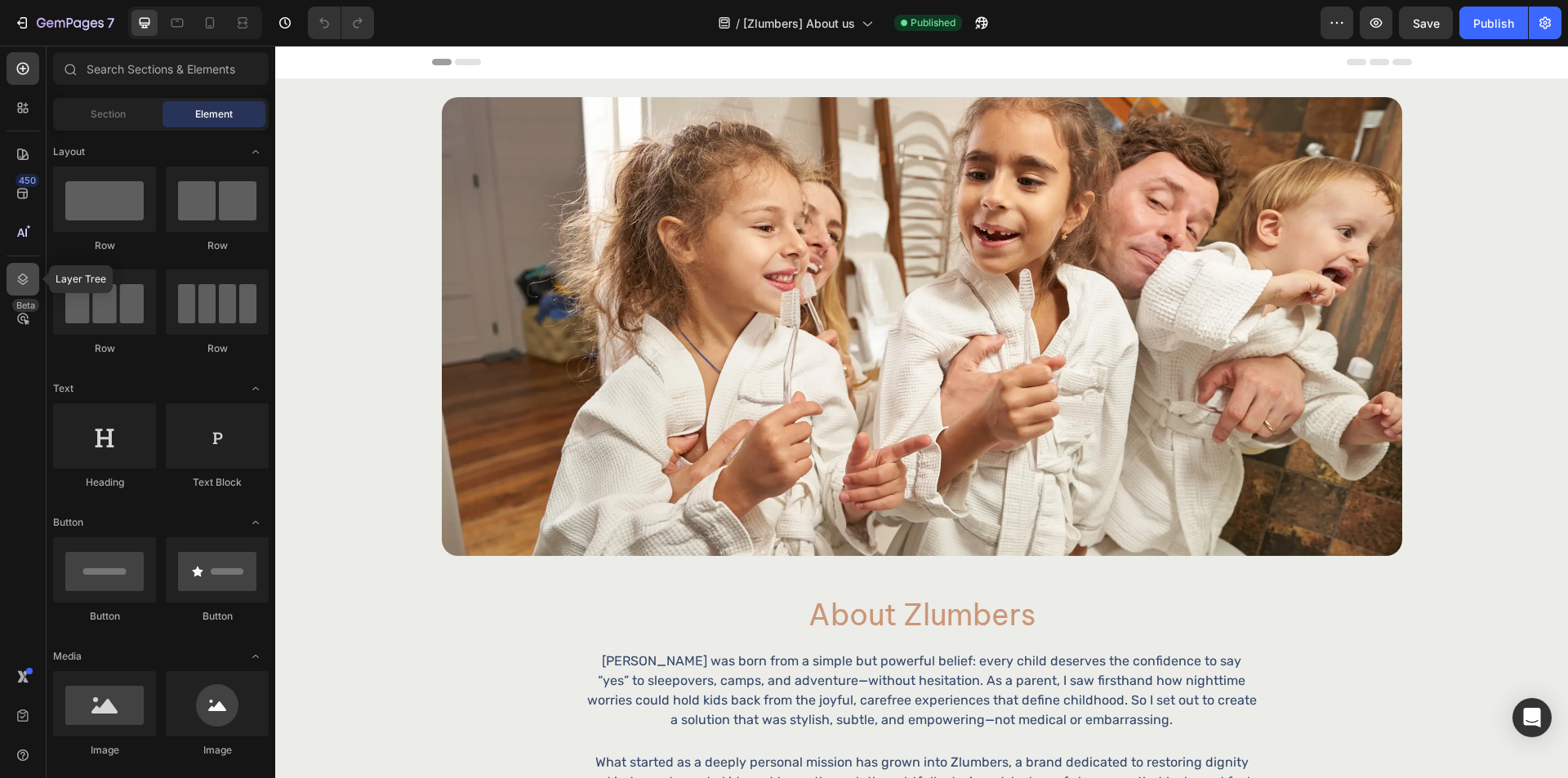
click at [28, 274] on icon at bounding box center [22, 280] width 16 height 16
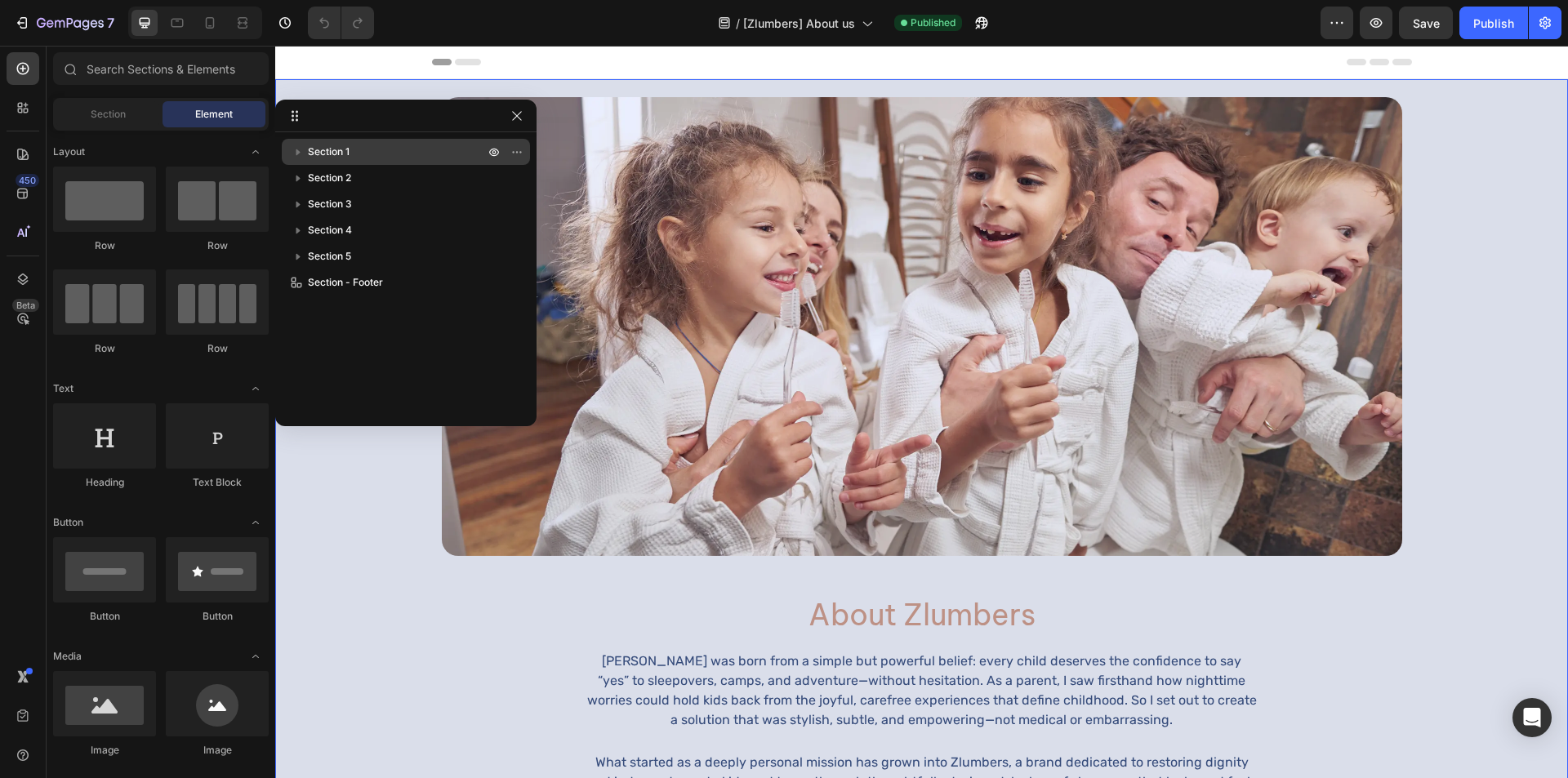
click at [356, 153] on p "Section 1" at bounding box center [398, 152] width 180 height 16
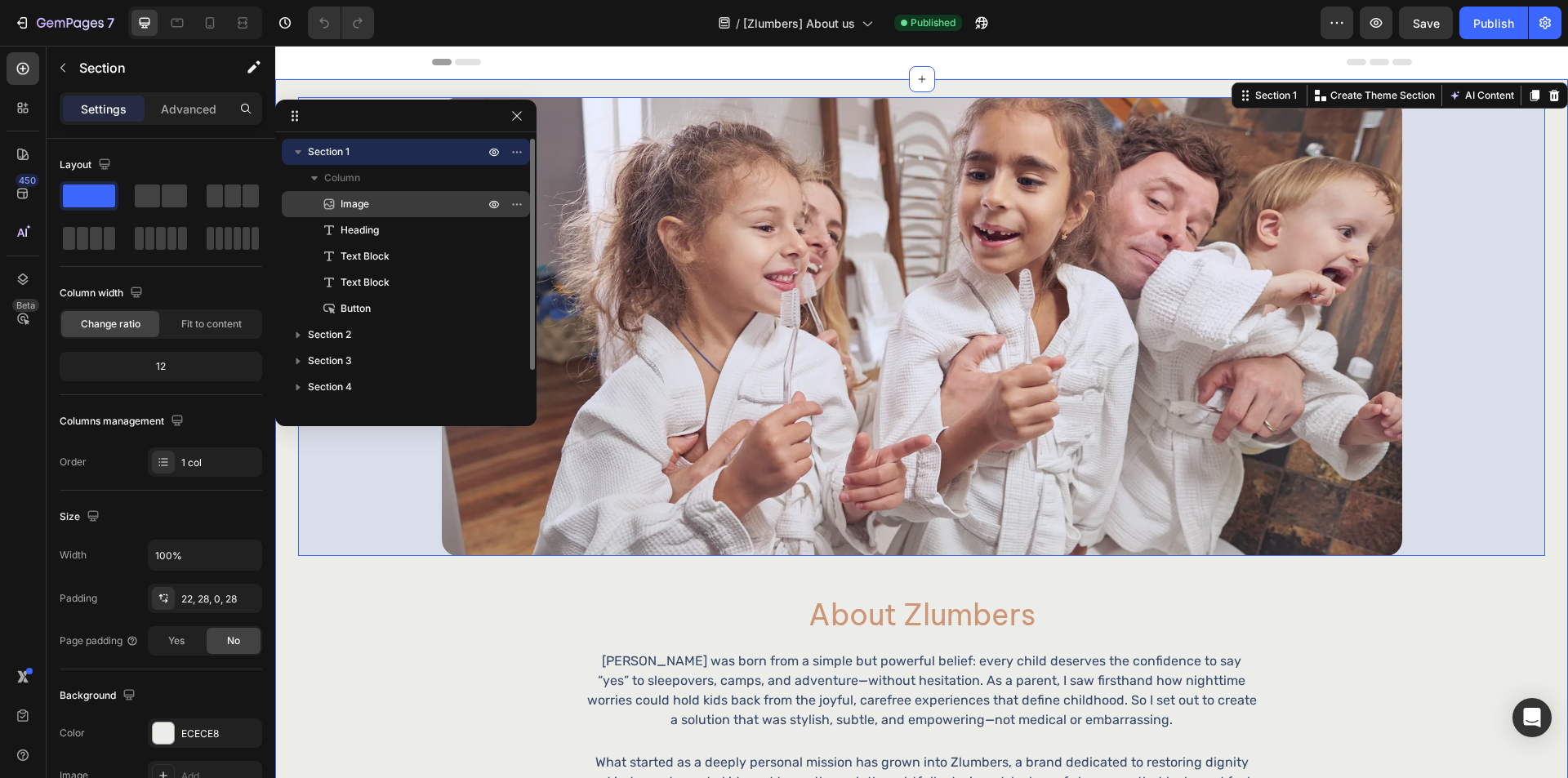
click at [390, 197] on p "Image" at bounding box center [394, 204] width 147 height 16
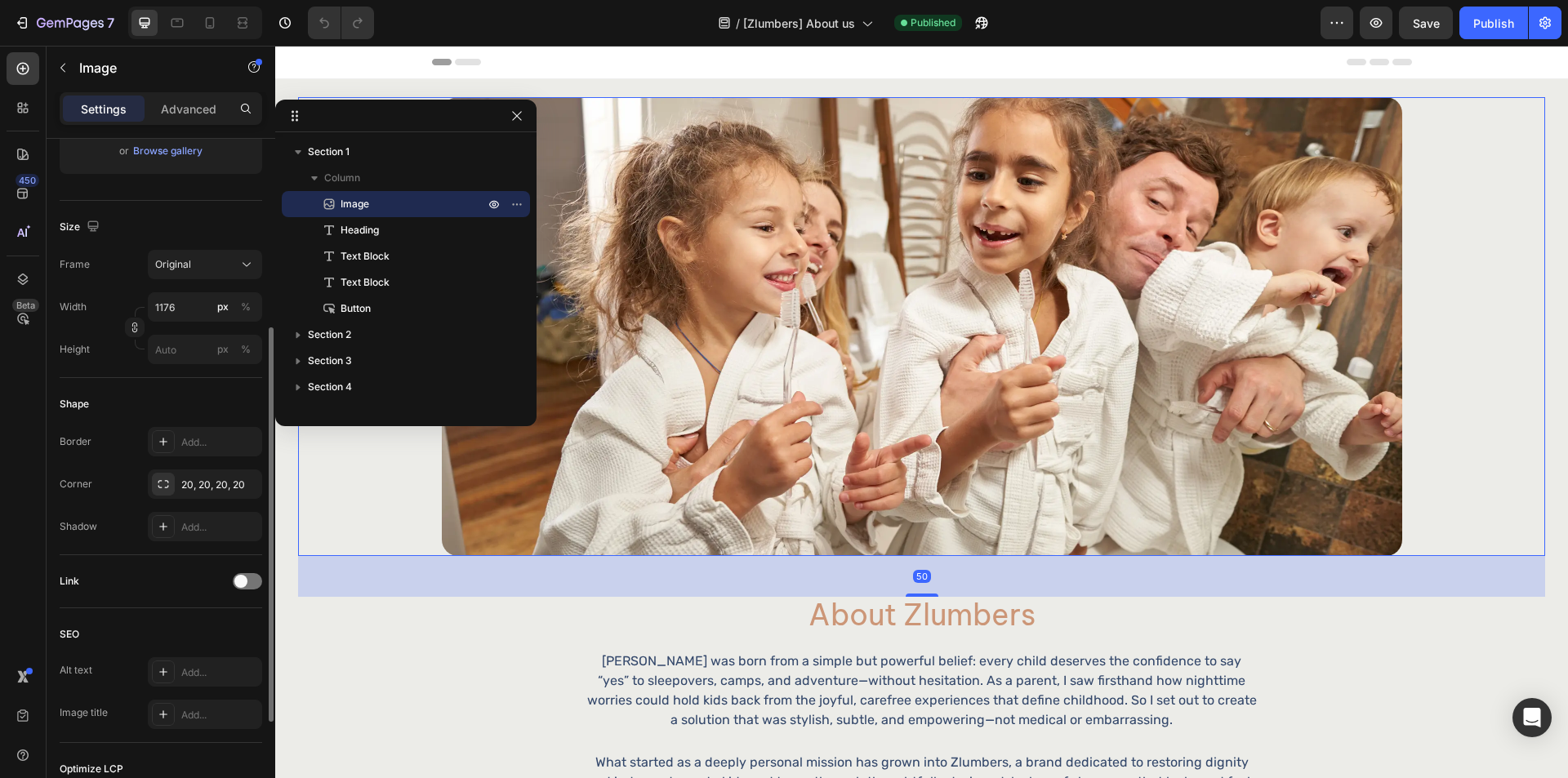
scroll to position [505, 0]
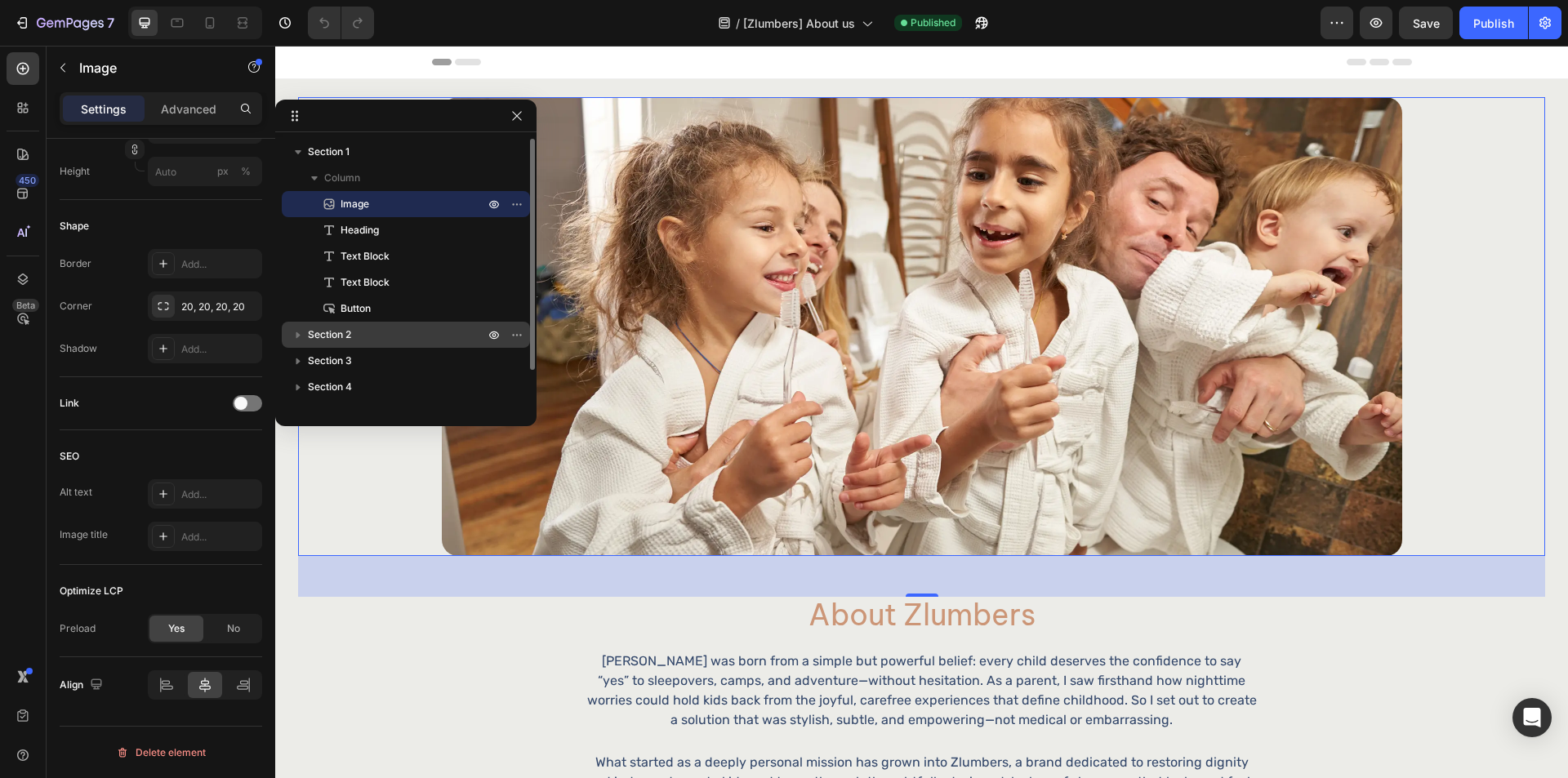
click at [386, 335] on p "Section 2" at bounding box center [398, 335] width 180 height 16
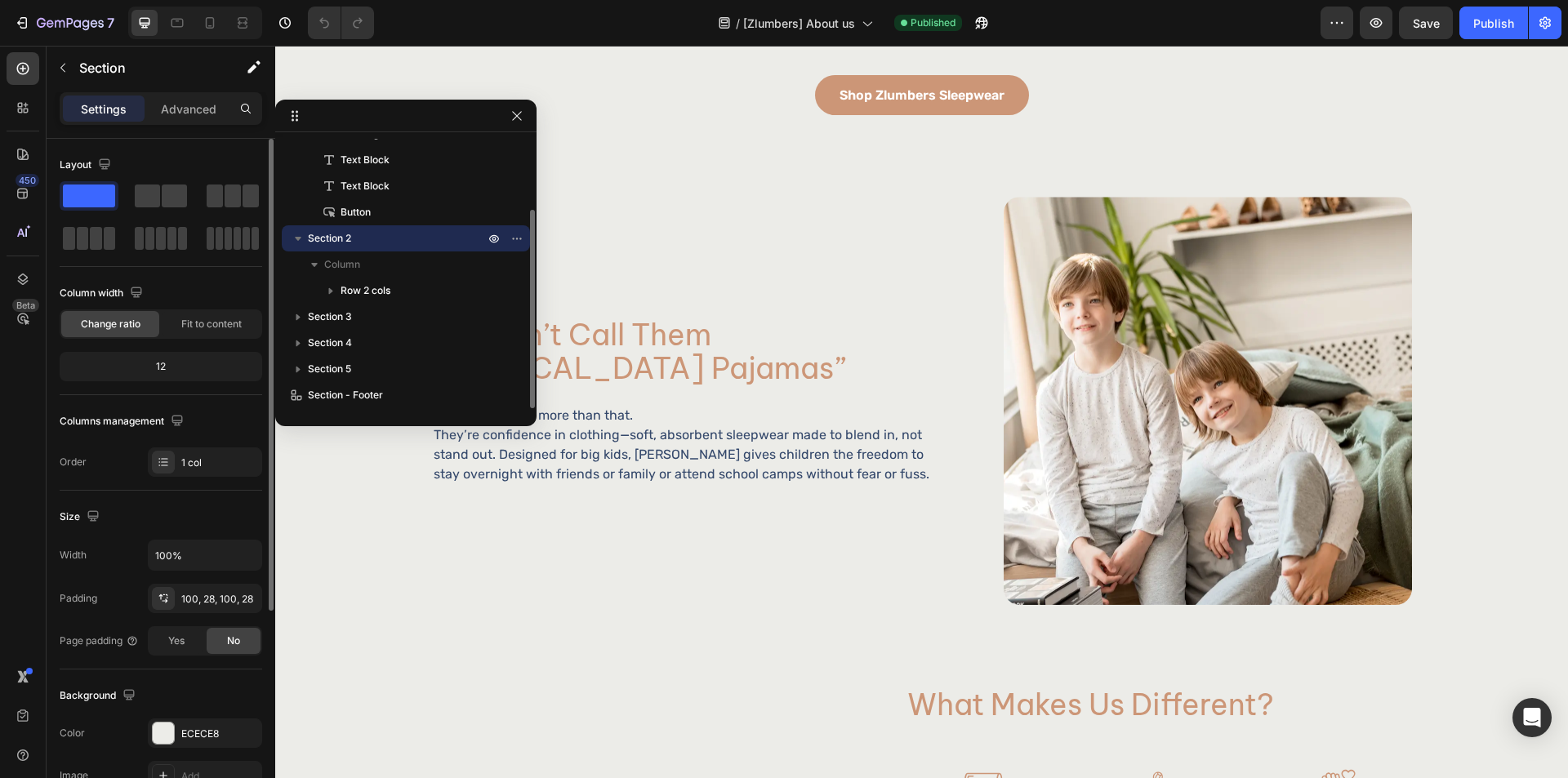
scroll to position [775, 0]
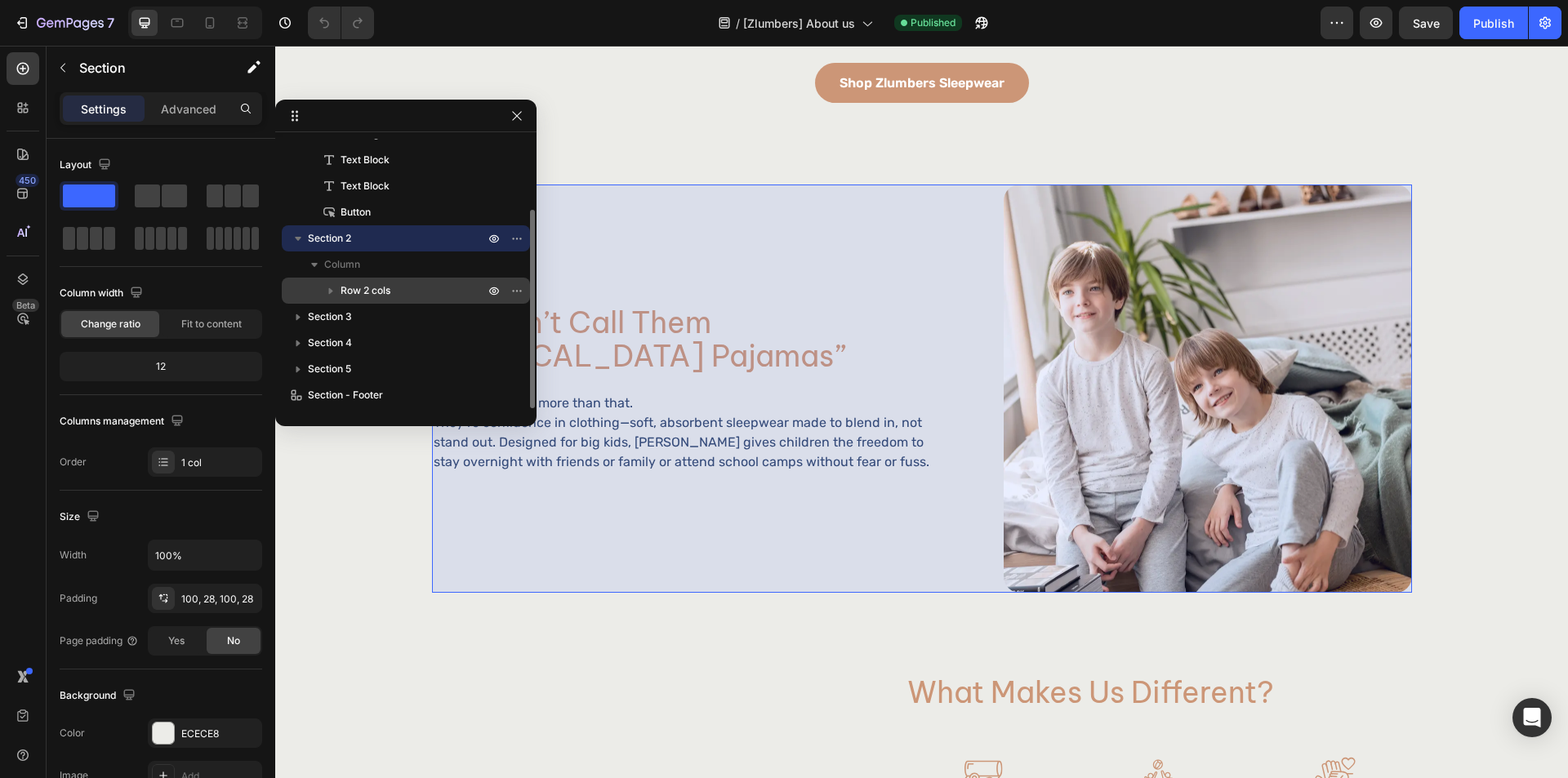
click at [404, 289] on p "Row 2 cols" at bounding box center [414, 290] width 147 height 16
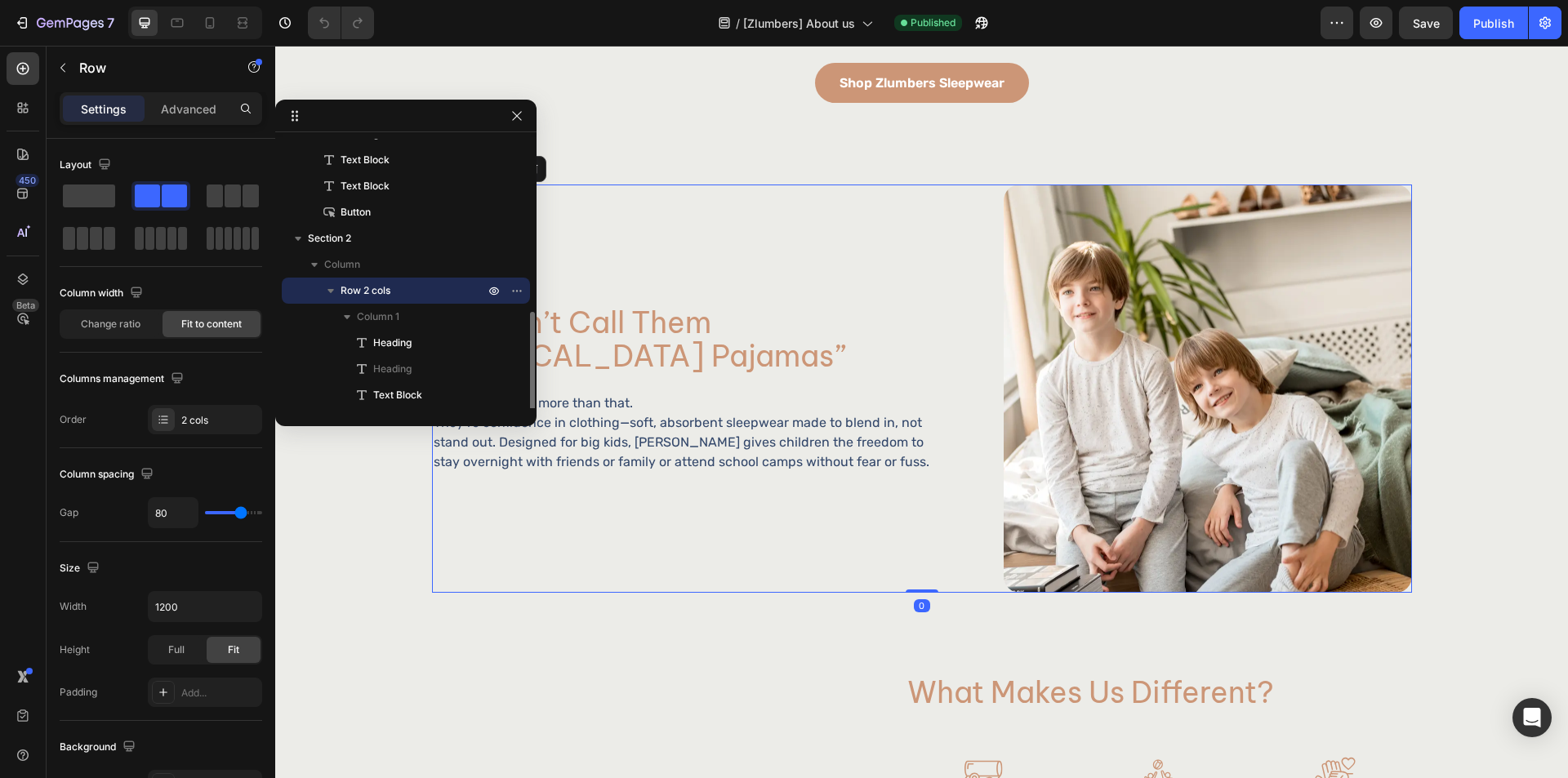
scroll to position [253, 0]
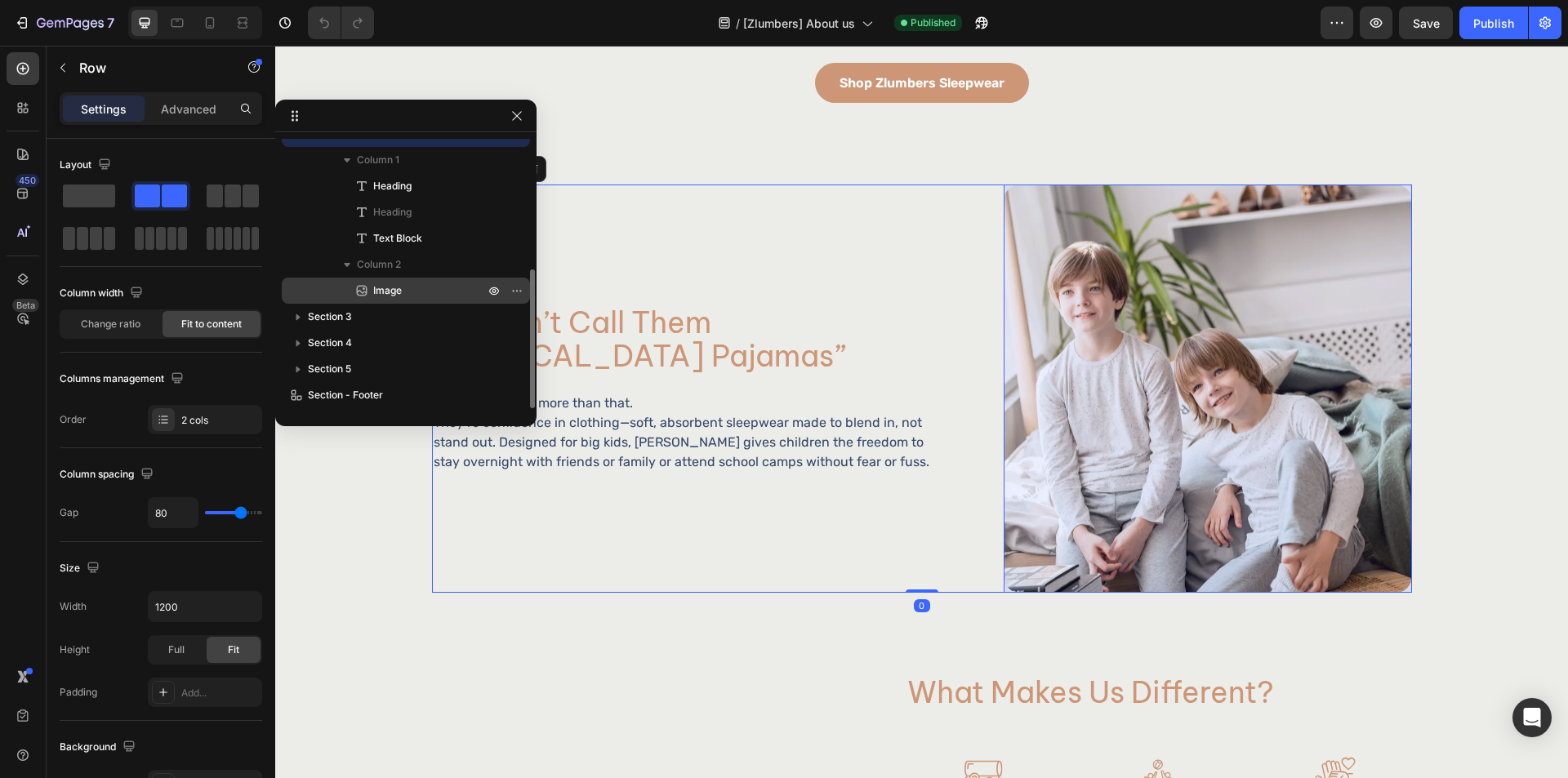
click at [407, 283] on p "Image" at bounding box center [411, 290] width 114 height 16
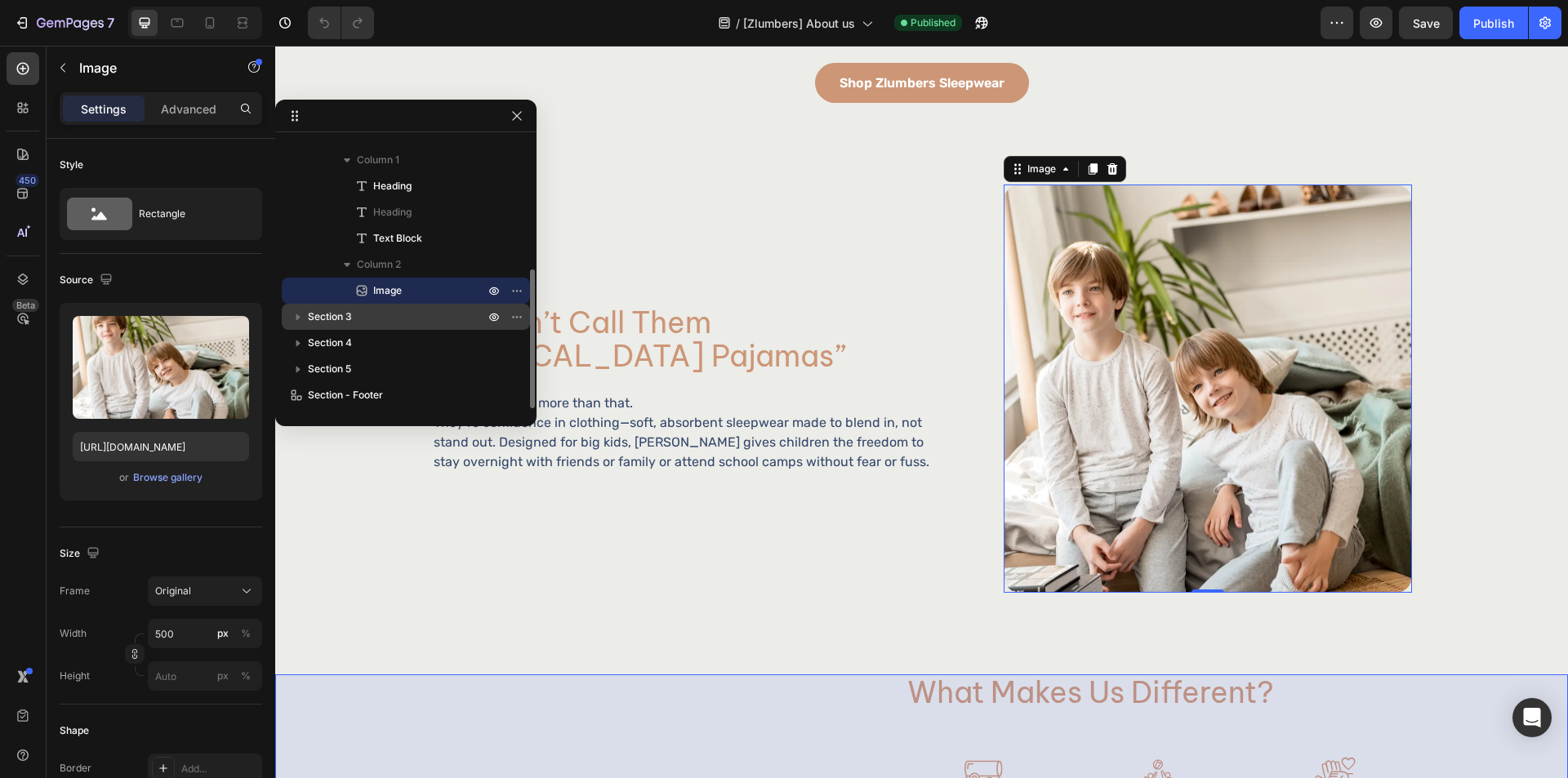
click at [402, 317] on p "Section 3" at bounding box center [398, 317] width 180 height 16
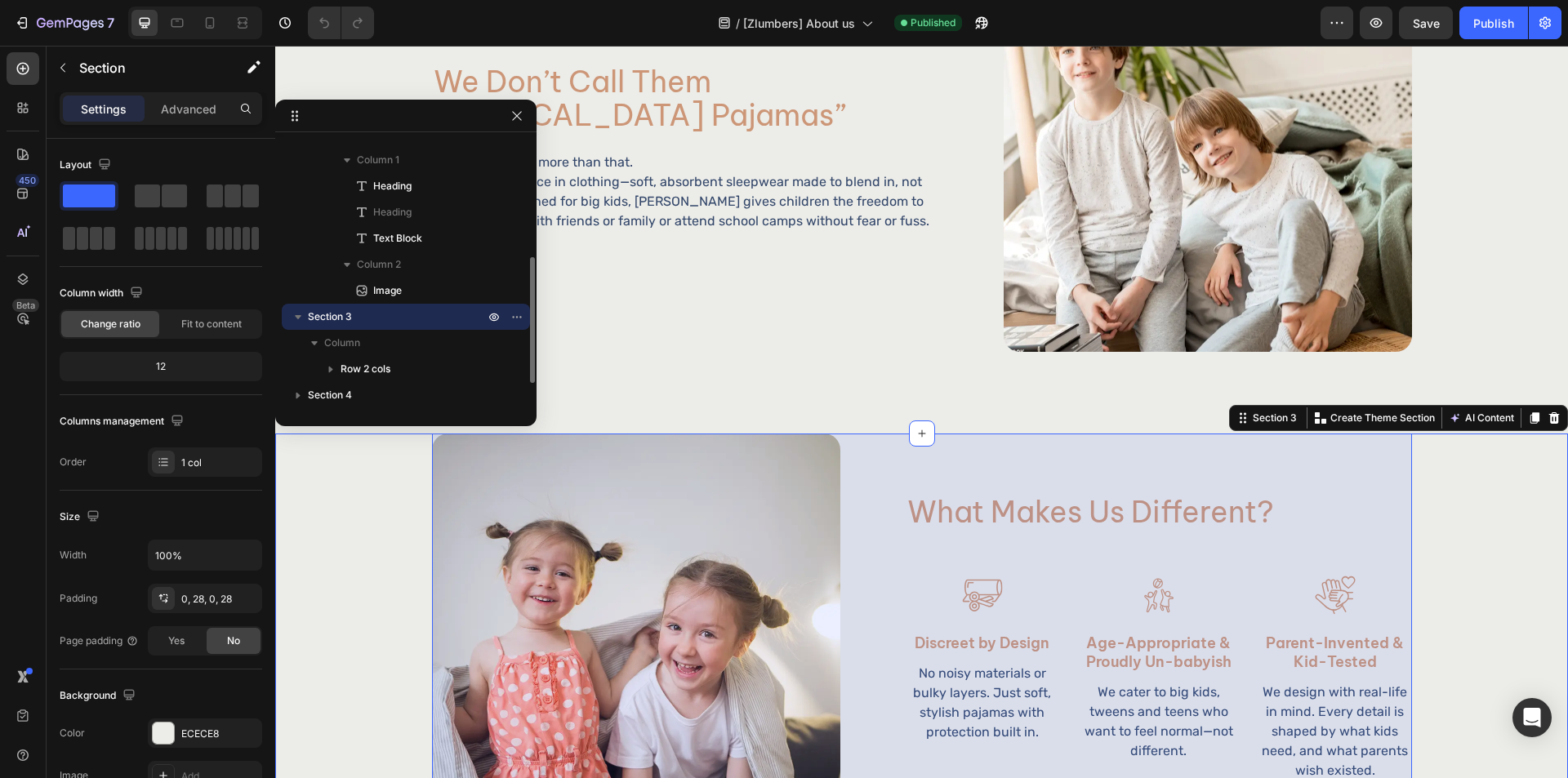
scroll to position [1347, 0]
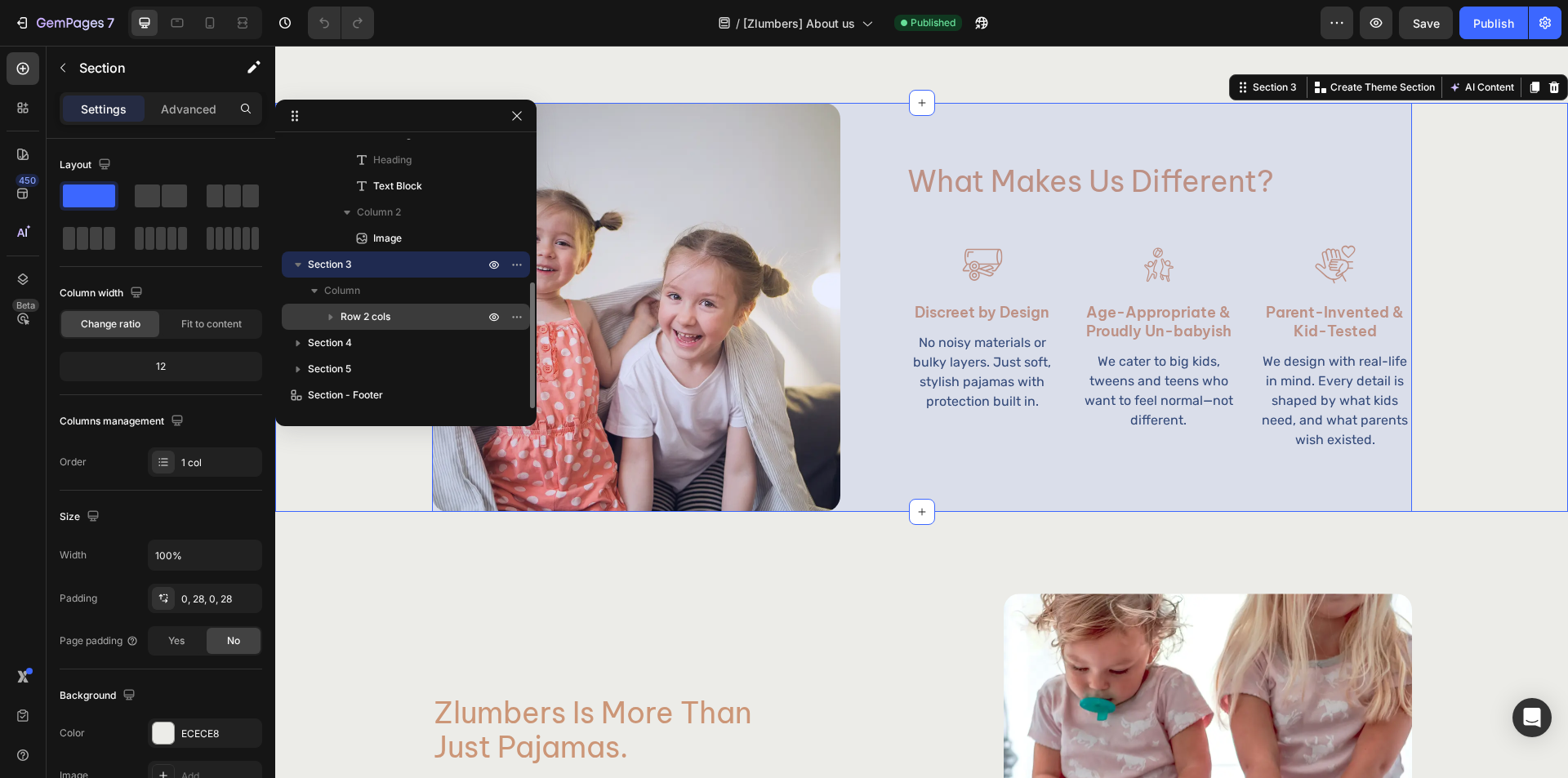
click at [405, 314] on p "Row 2 cols" at bounding box center [414, 317] width 147 height 16
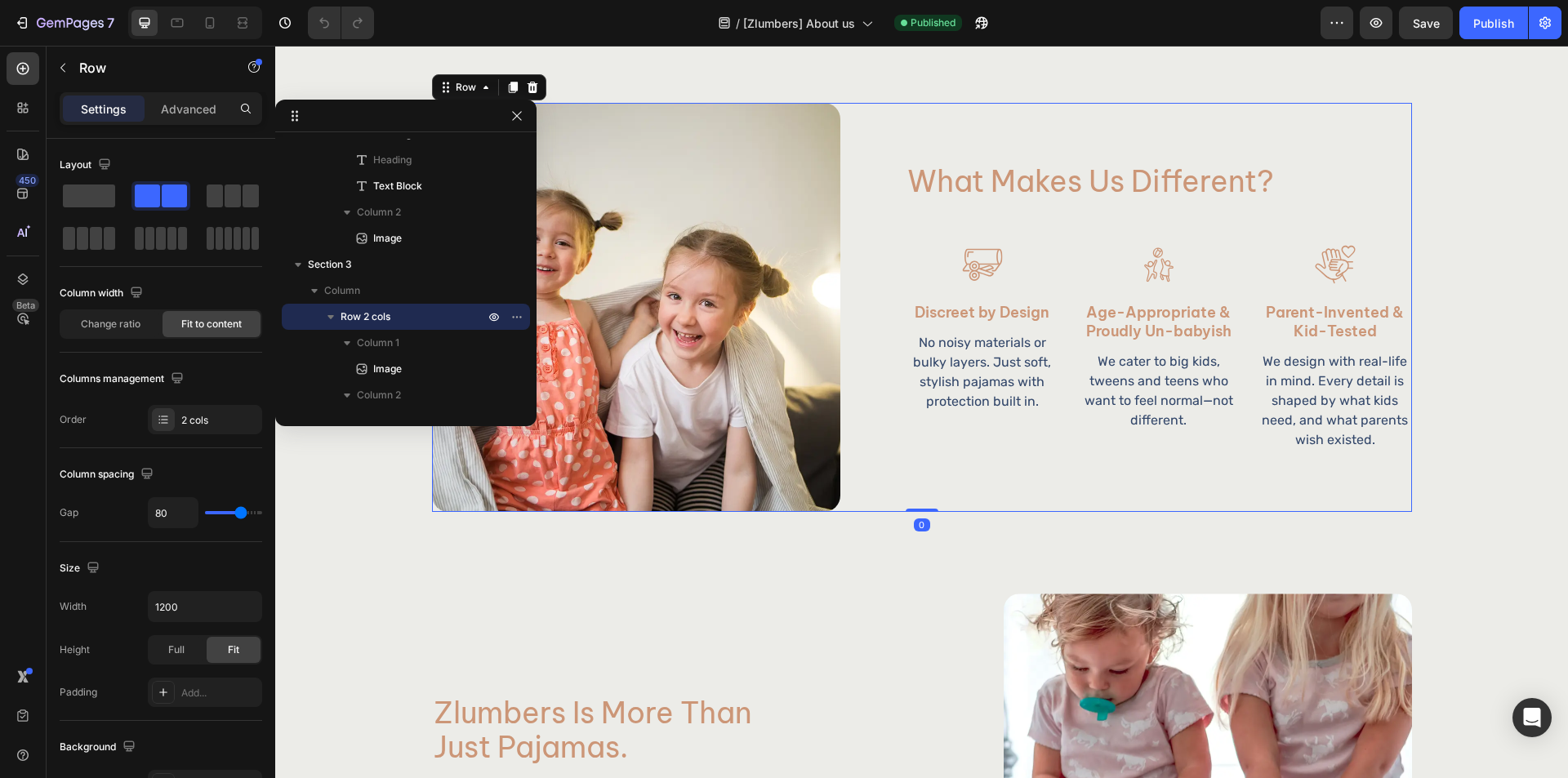
scroll to position [436, 0]
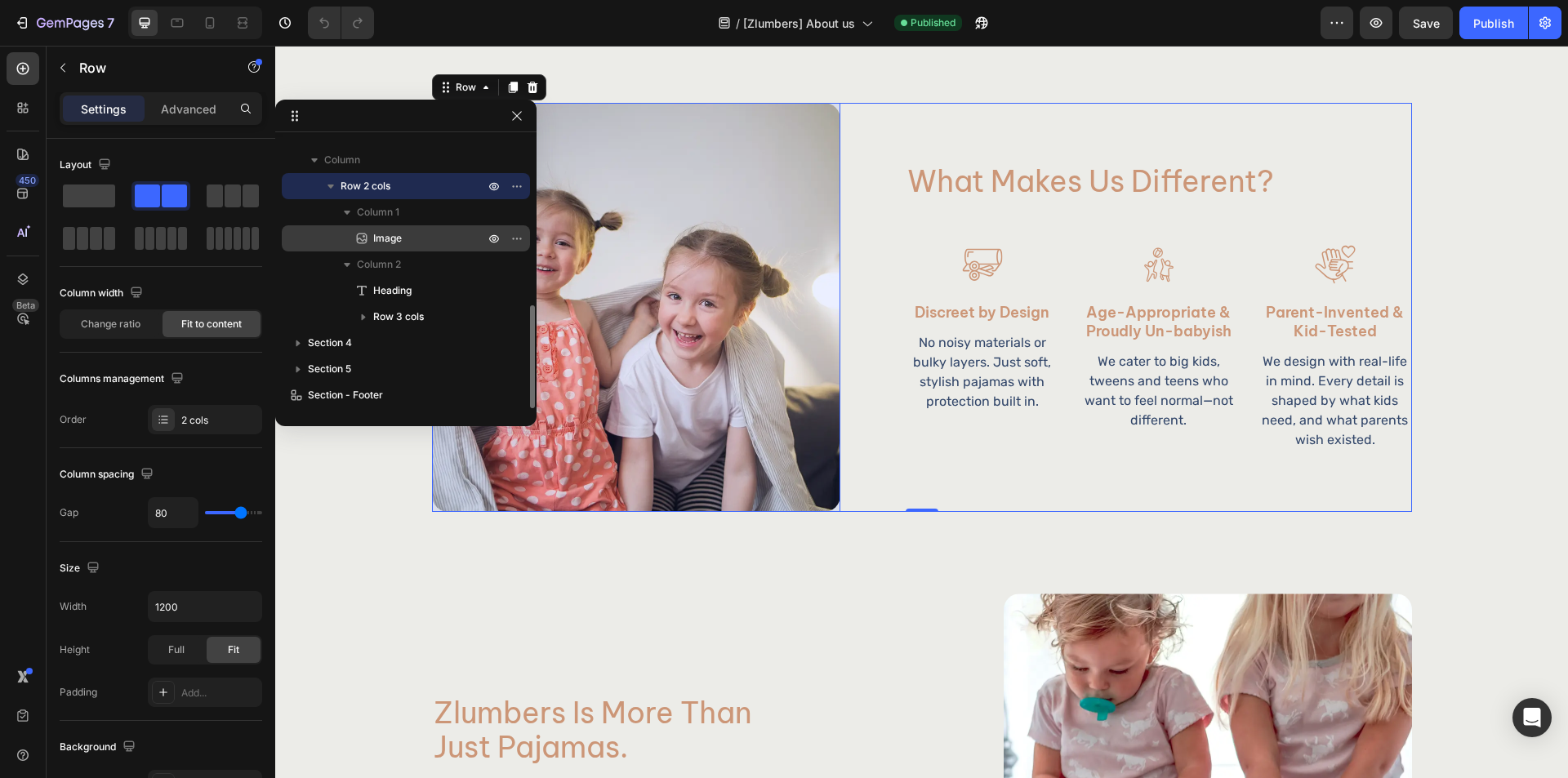
click at [431, 250] on div "Image" at bounding box center [406, 238] width 235 height 26
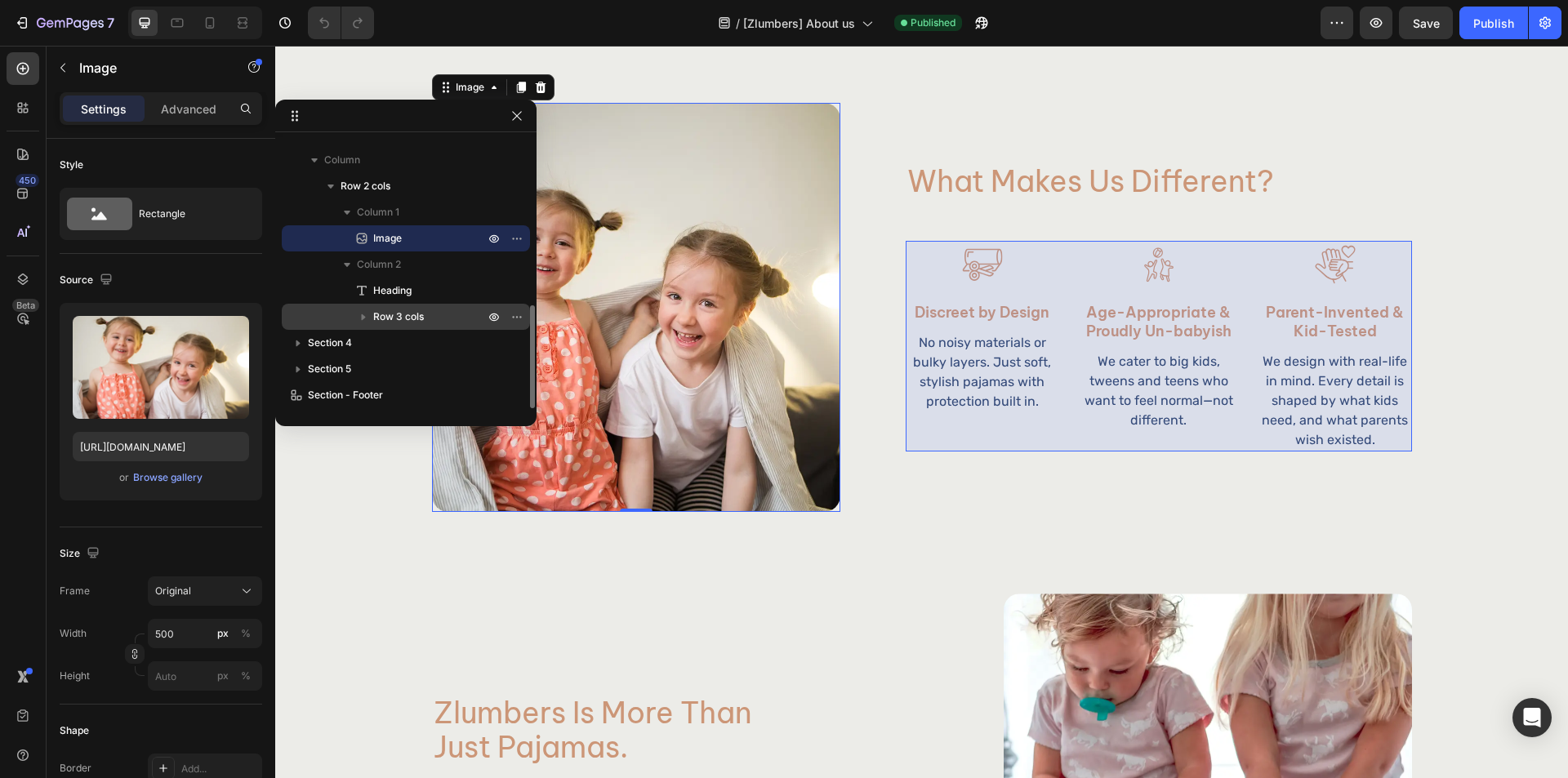
click at [426, 314] on p "Row 3 cols" at bounding box center [431, 317] width 114 height 16
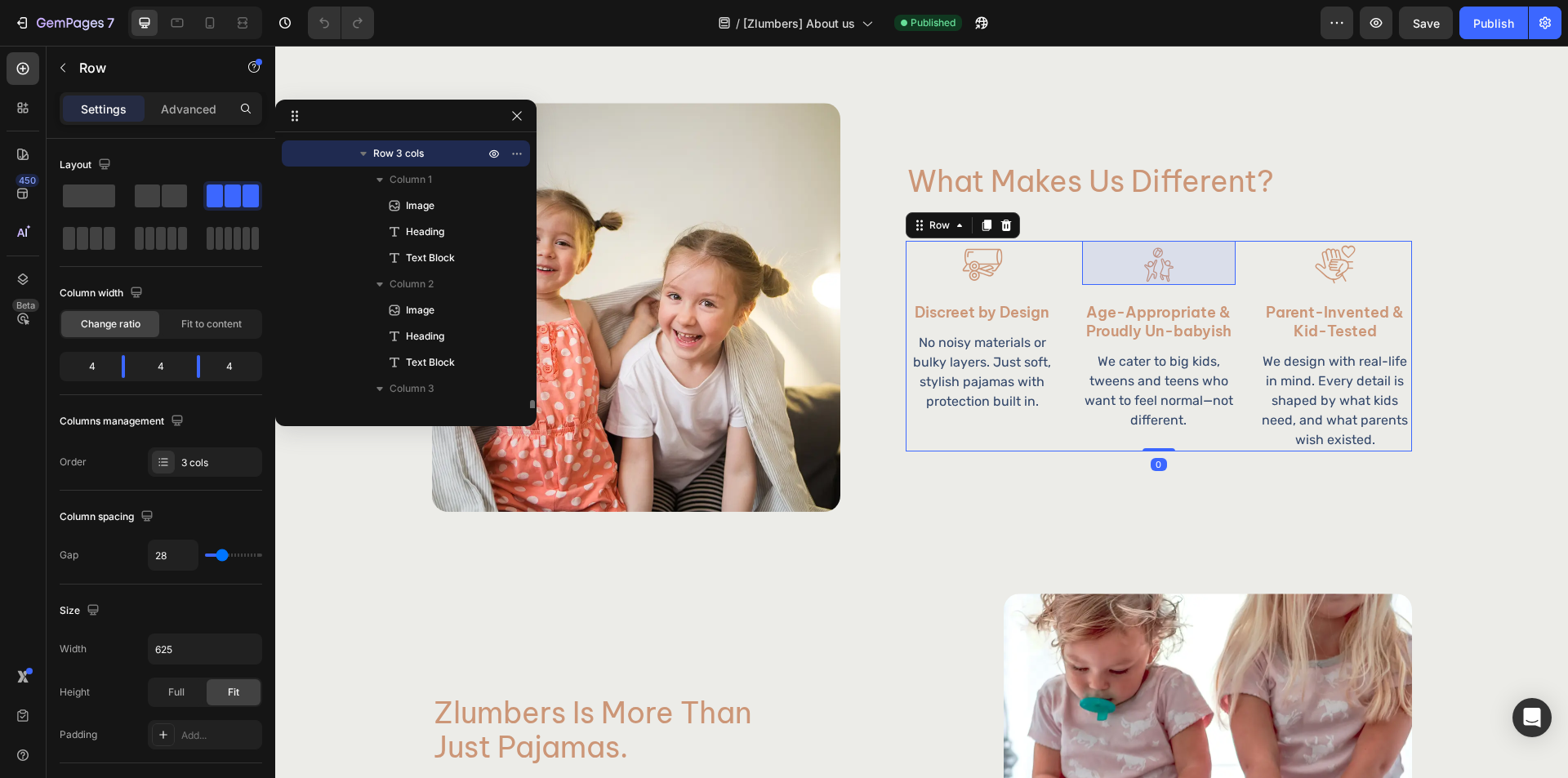
scroll to position [681, 0]
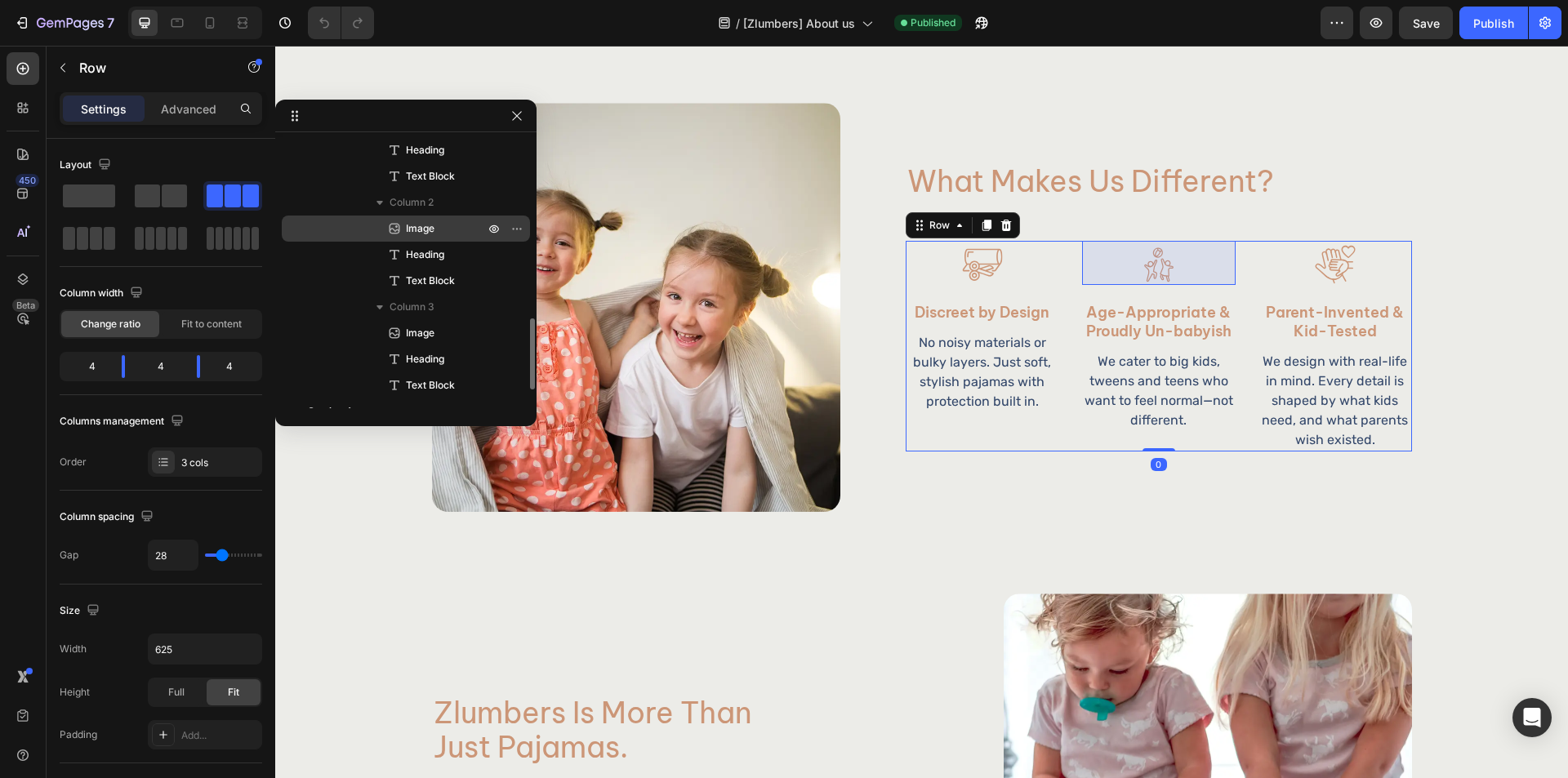
click at [436, 240] on div "Image" at bounding box center [406, 228] width 235 height 26
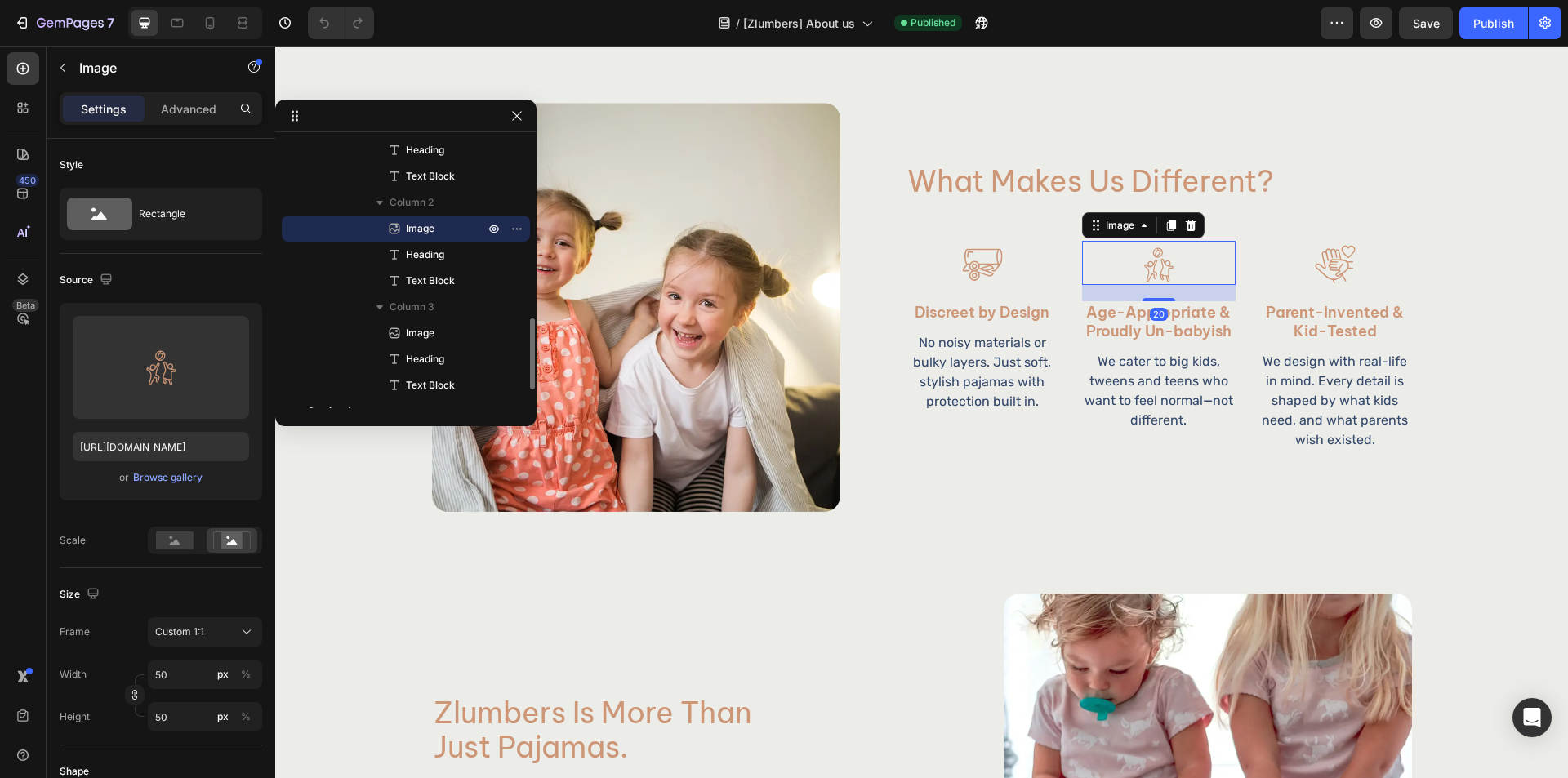
scroll to position [749, 0]
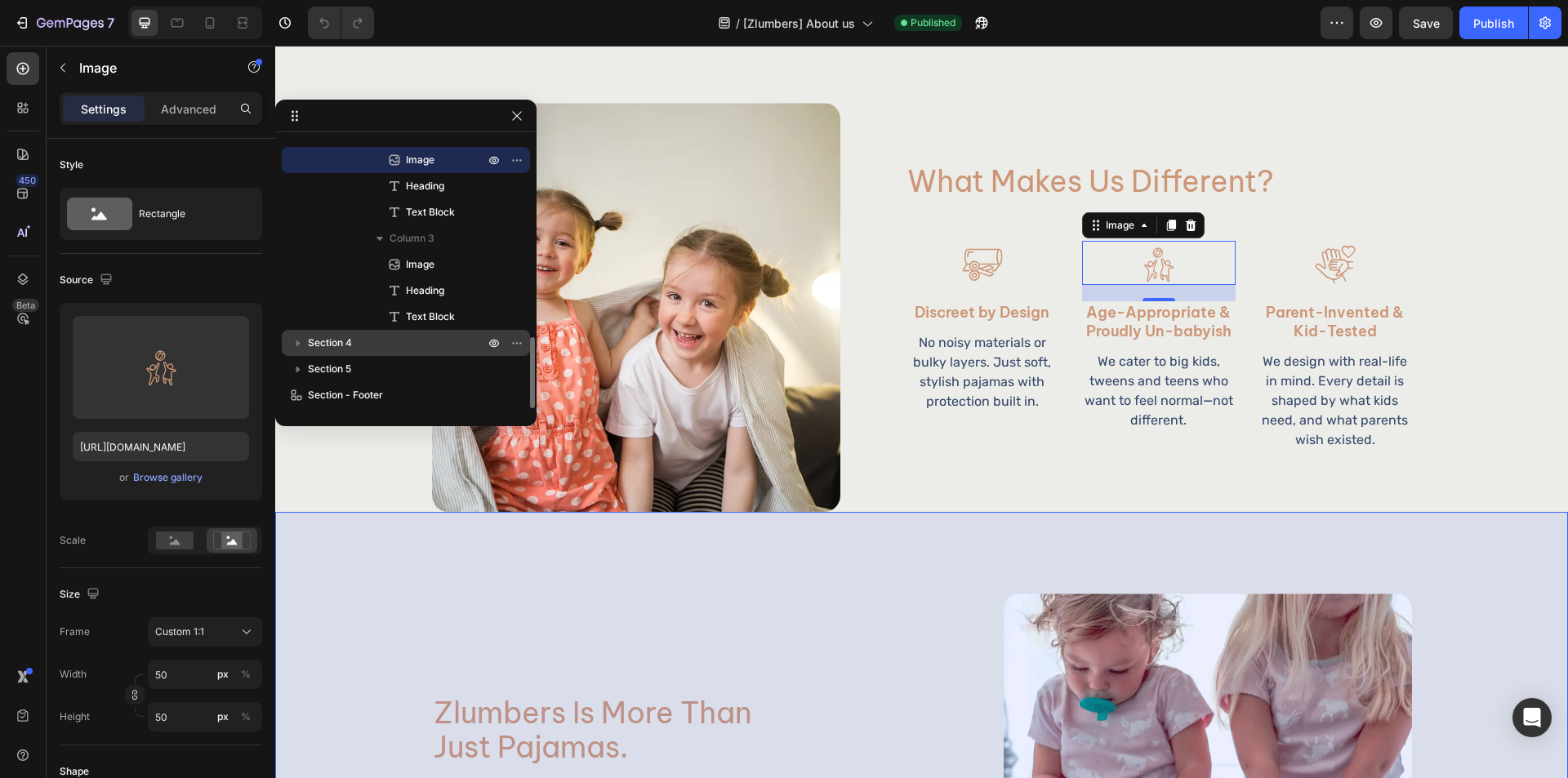
click at [423, 347] on p "Section 4" at bounding box center [398, 343] width 180 height 16
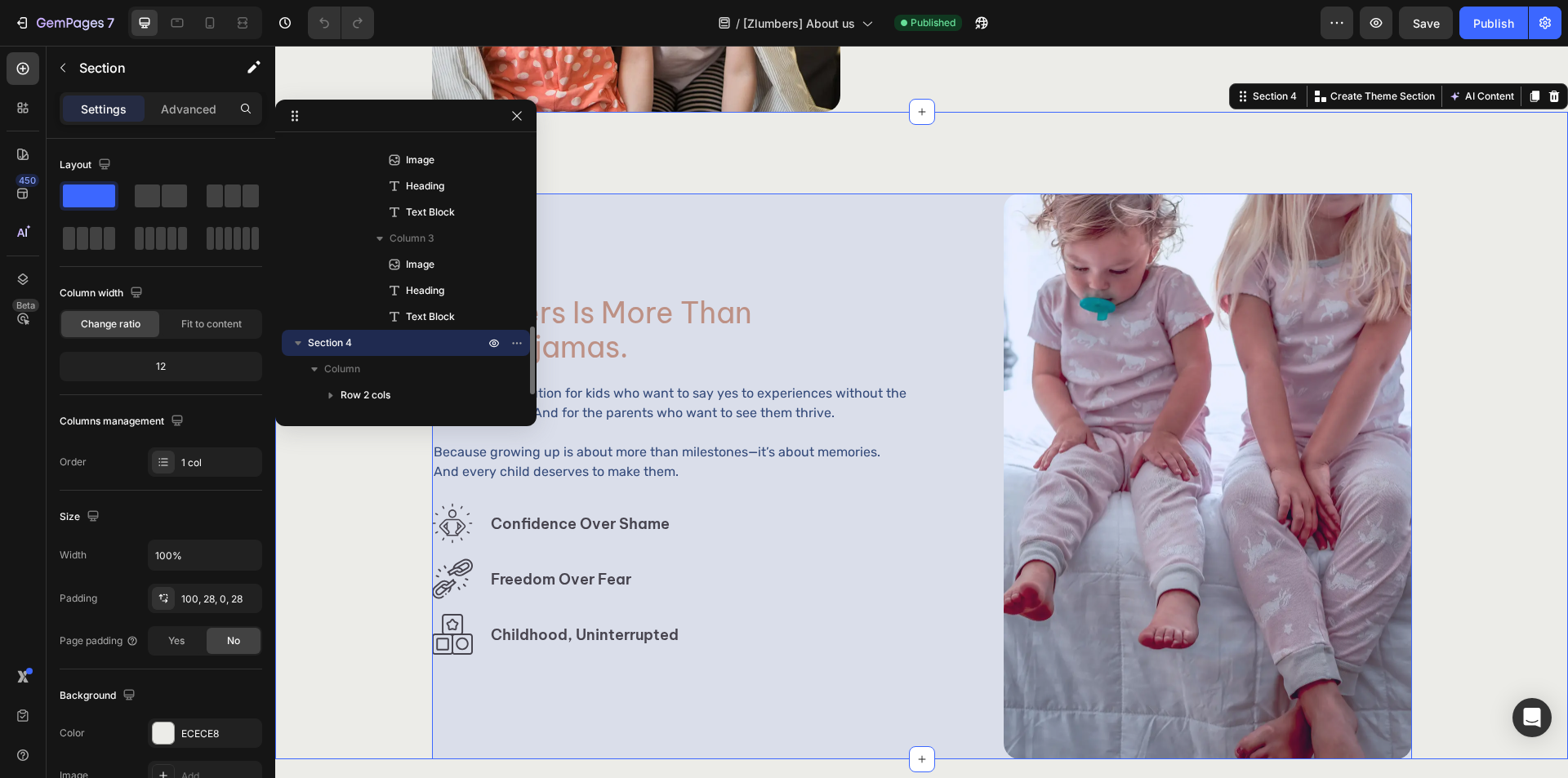
scroll to position [802, 0]
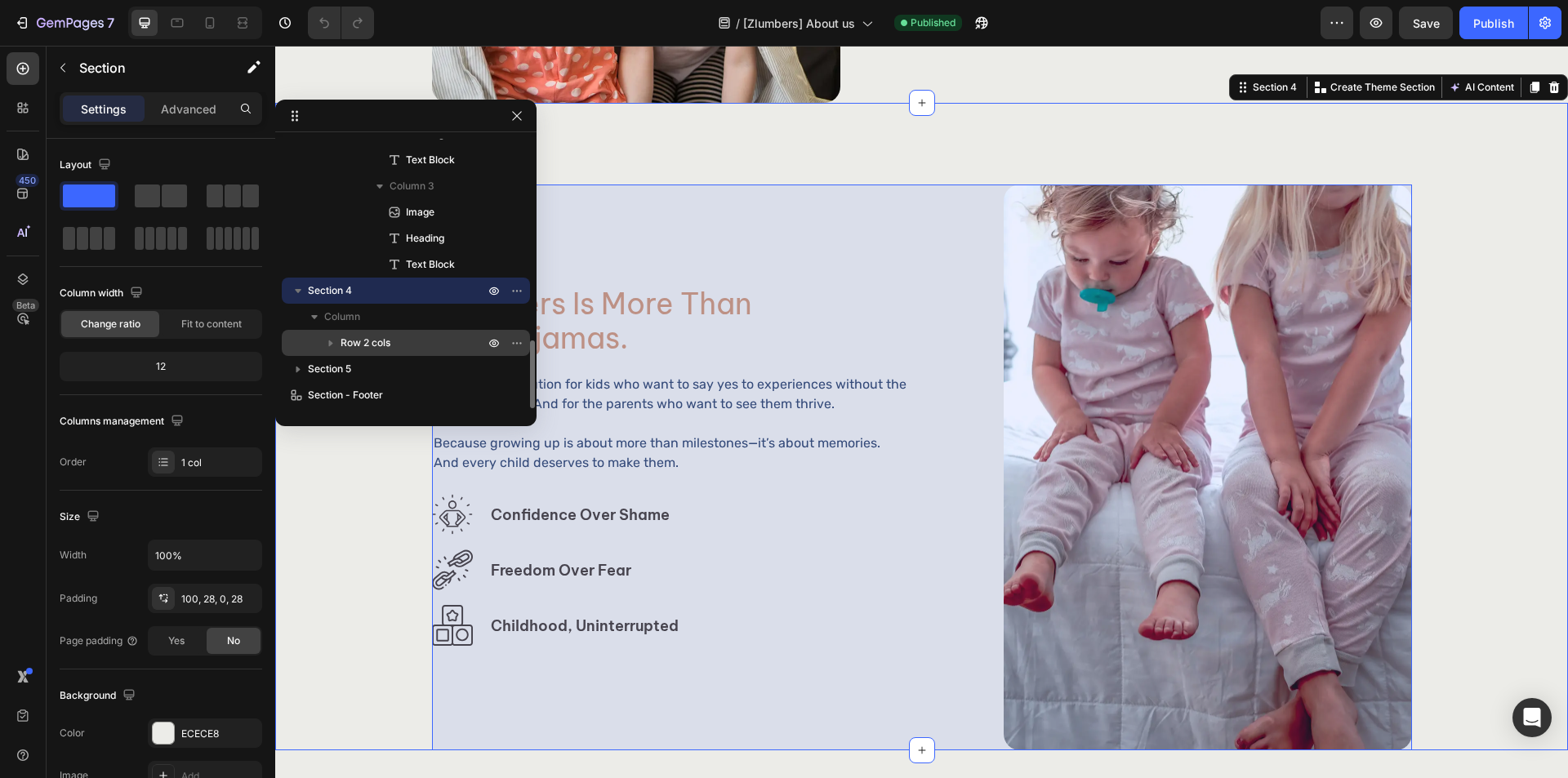
click at [423, 346] on p "Row 2 cols" at bounding box center [414, 343] width 147 height 16
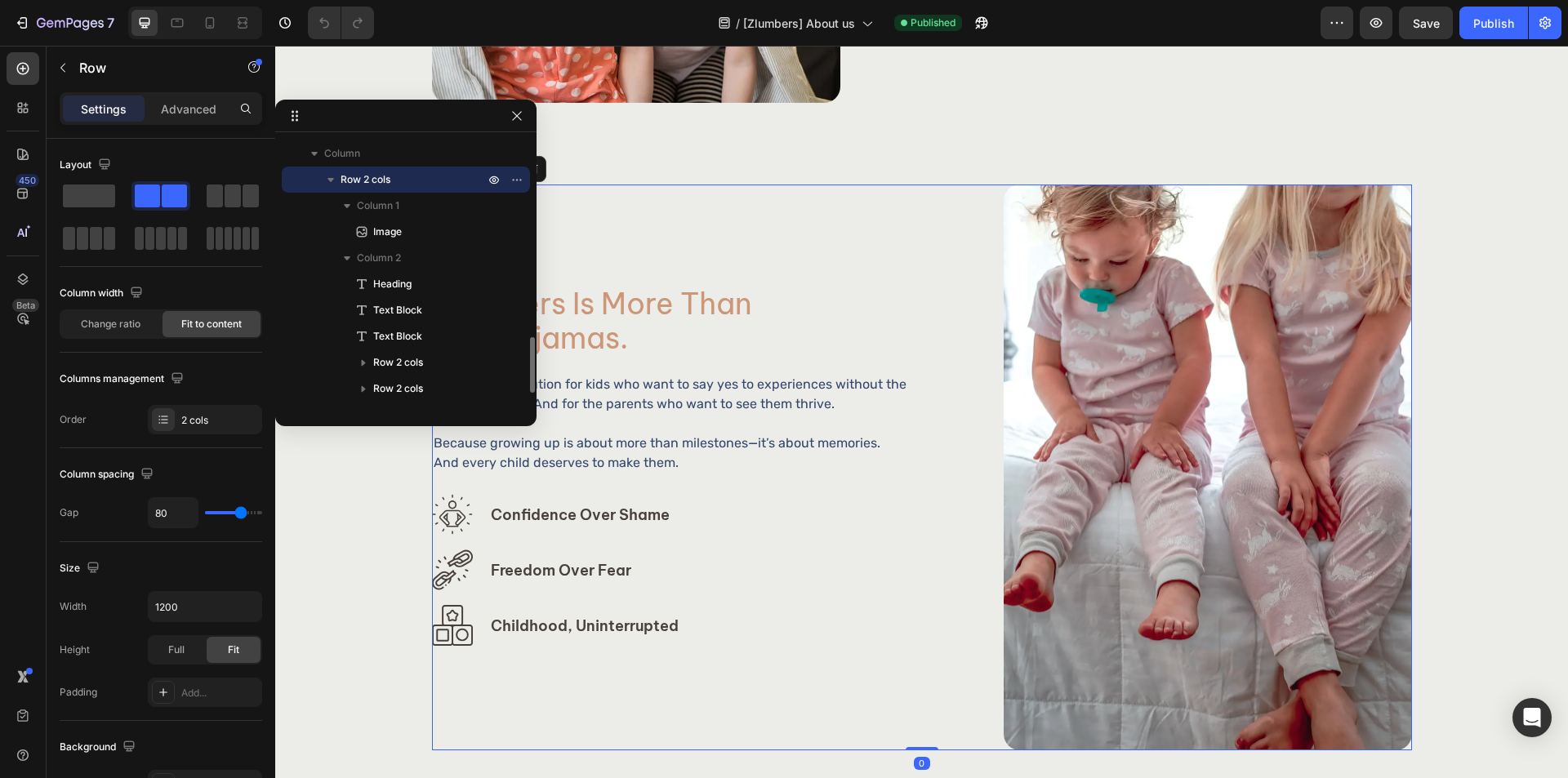
scroll to position [1037, 0]
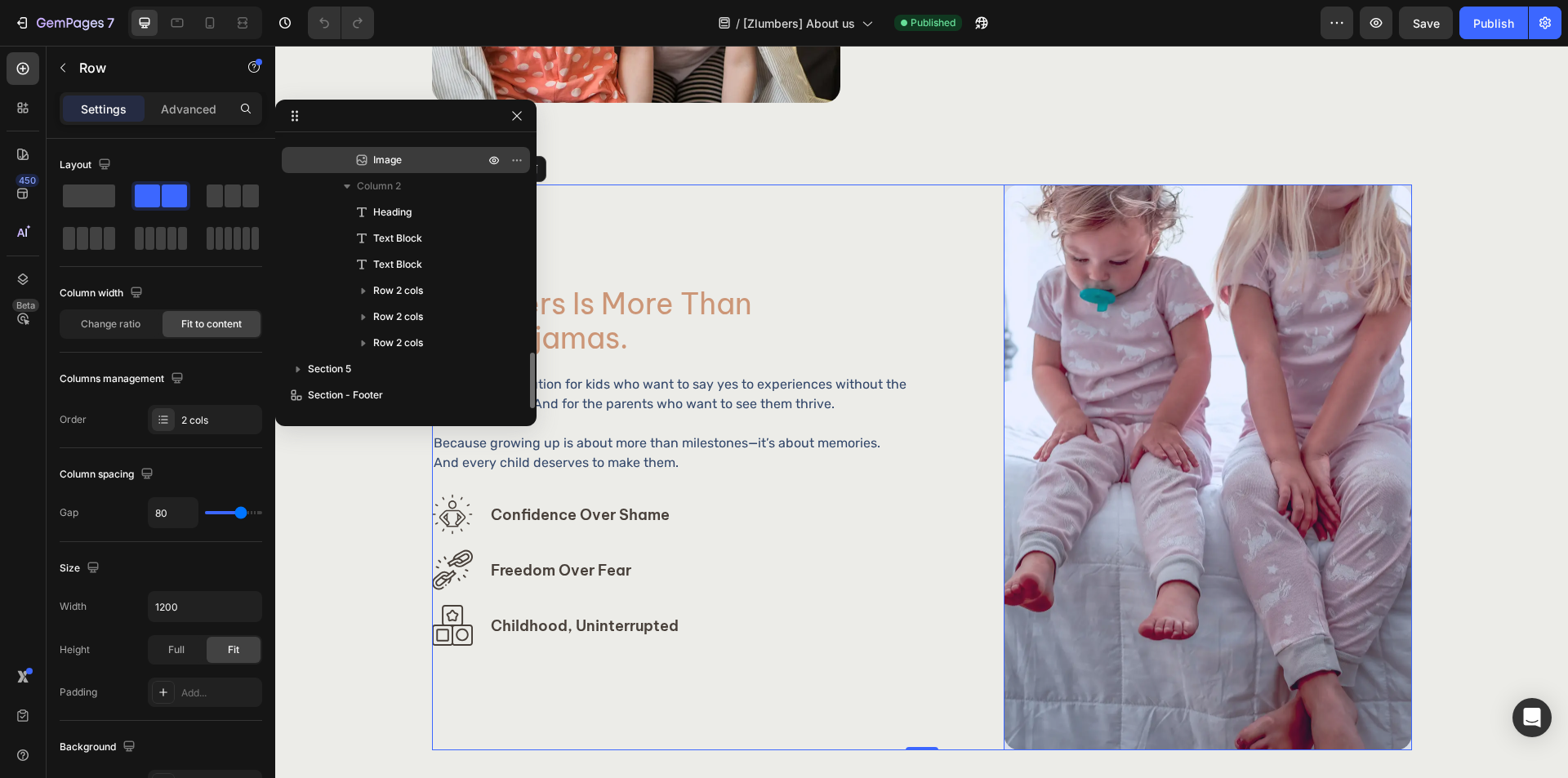
click at [450, 171] on div "Image" at bounding box center [406, 160] width 235 height 26
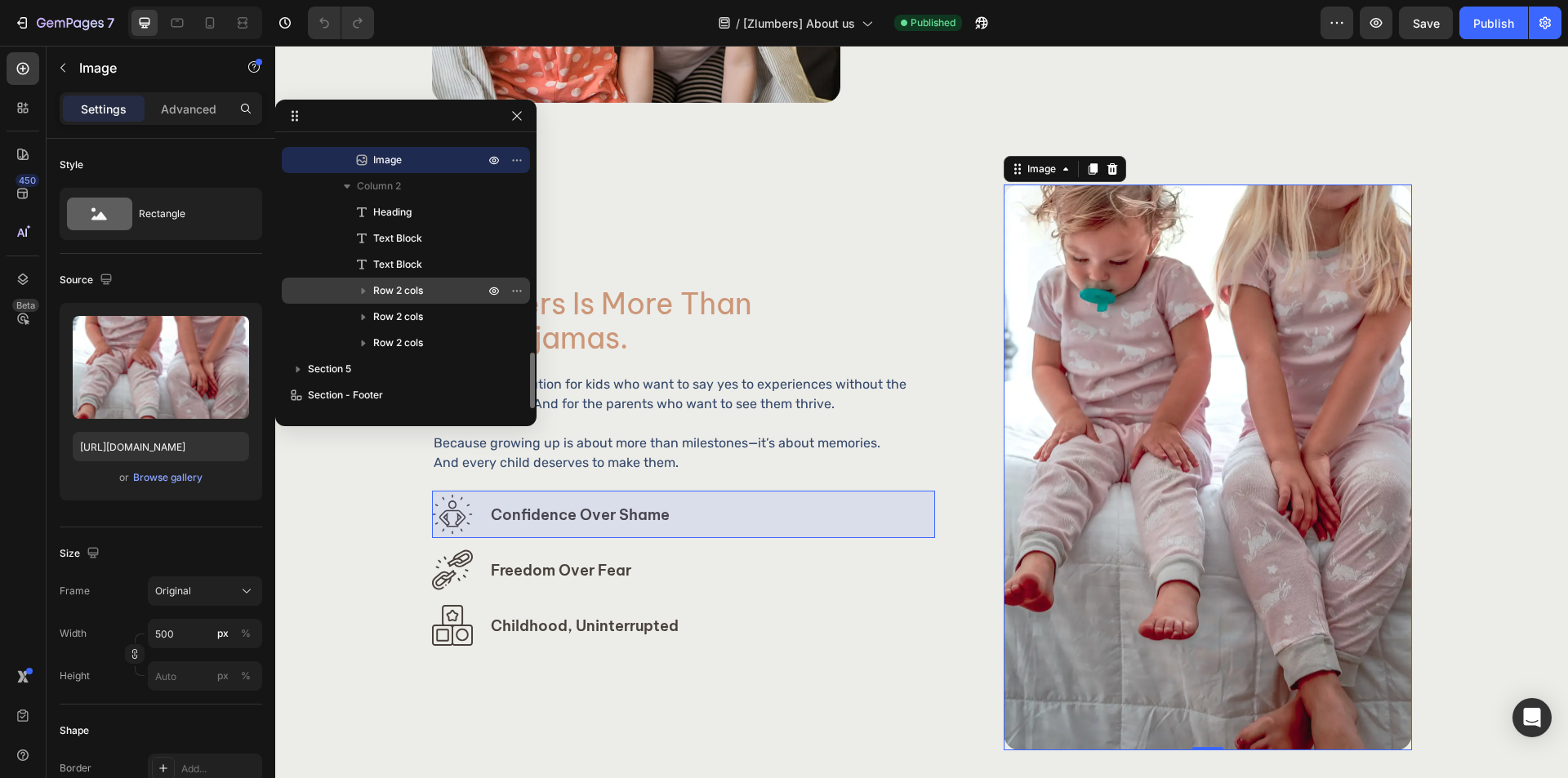
click at [424, 290] on p "Row 2 cols" at bounding box center [431, 290] width 114 height 16
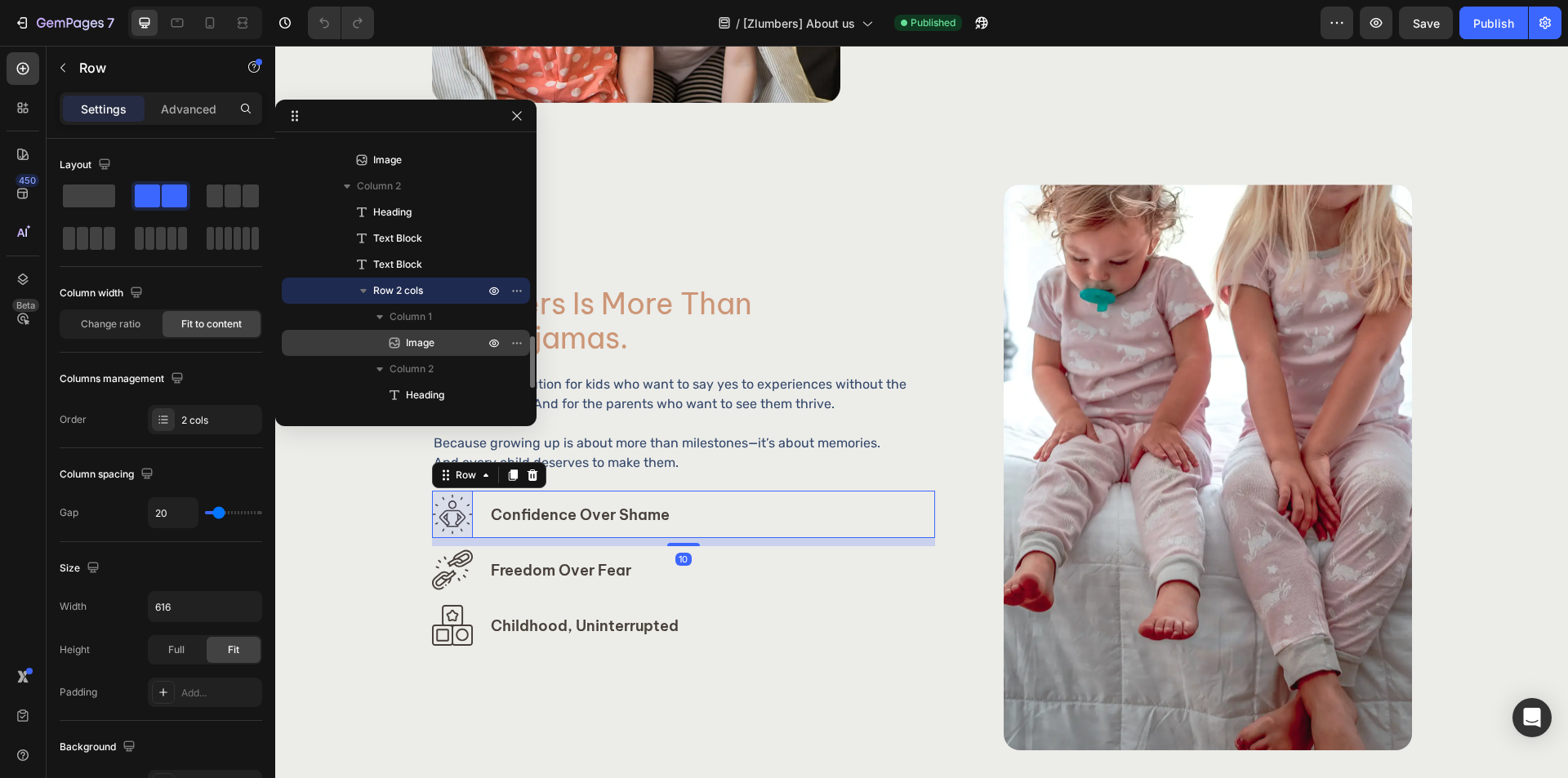
click at [440, 338] on p "Image" at bounding box center [426, 343] width 81 height 16
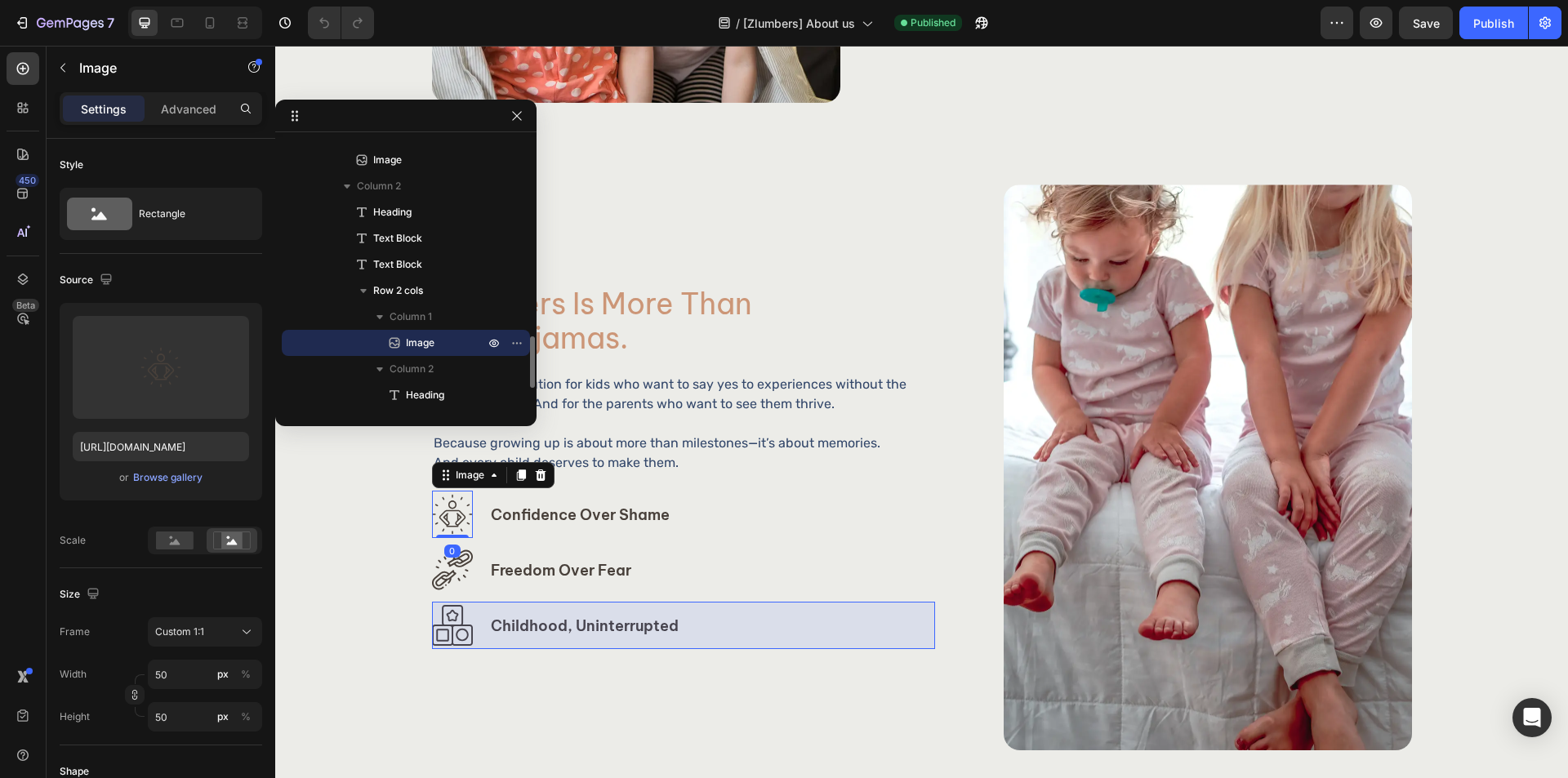
scroll to position [1142, 0]
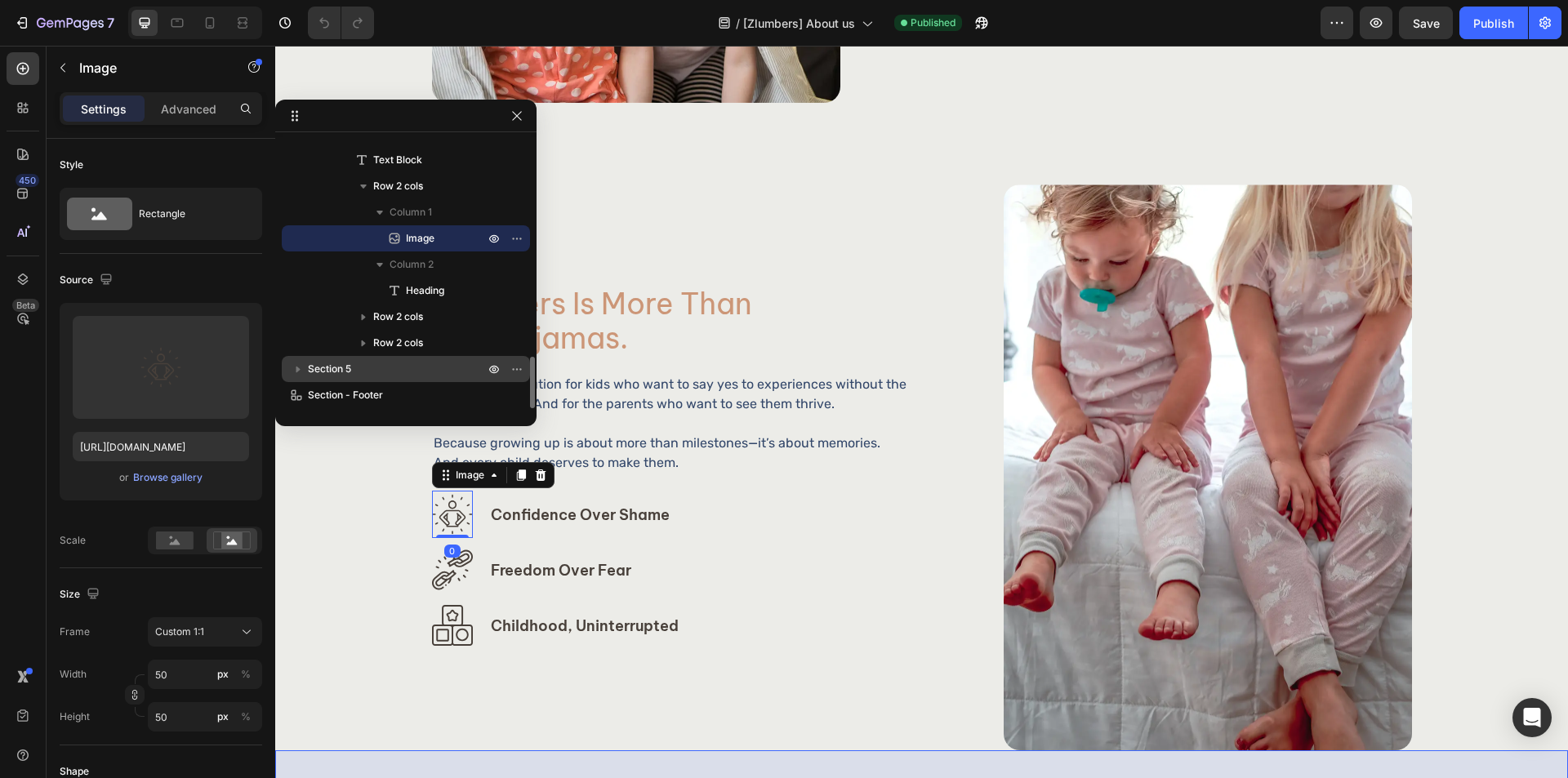
click at [441, 372] on p "Section 5" at bounding box center [398, 369] width 180 height 16
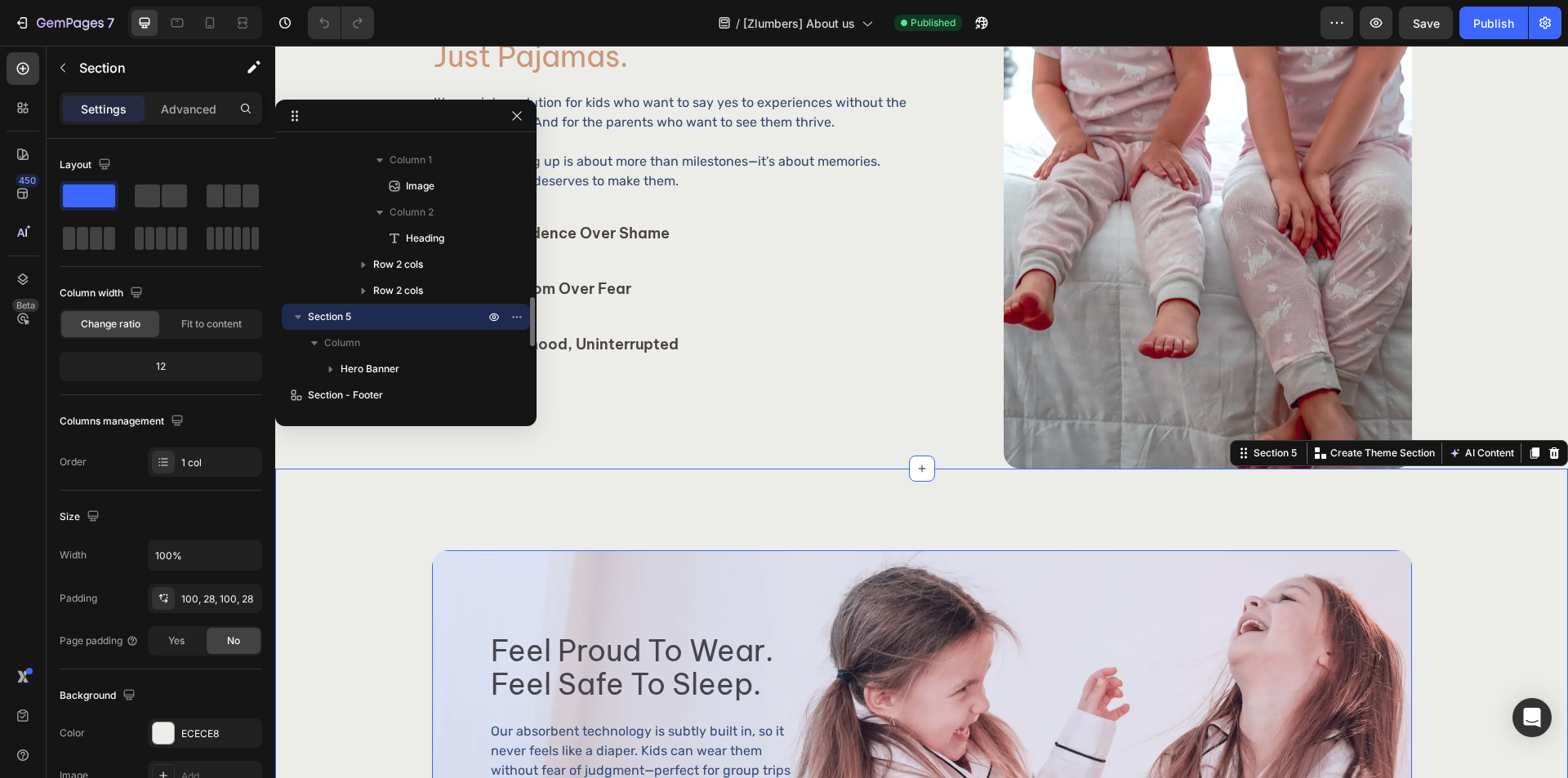
scroll to position [2404, 0]
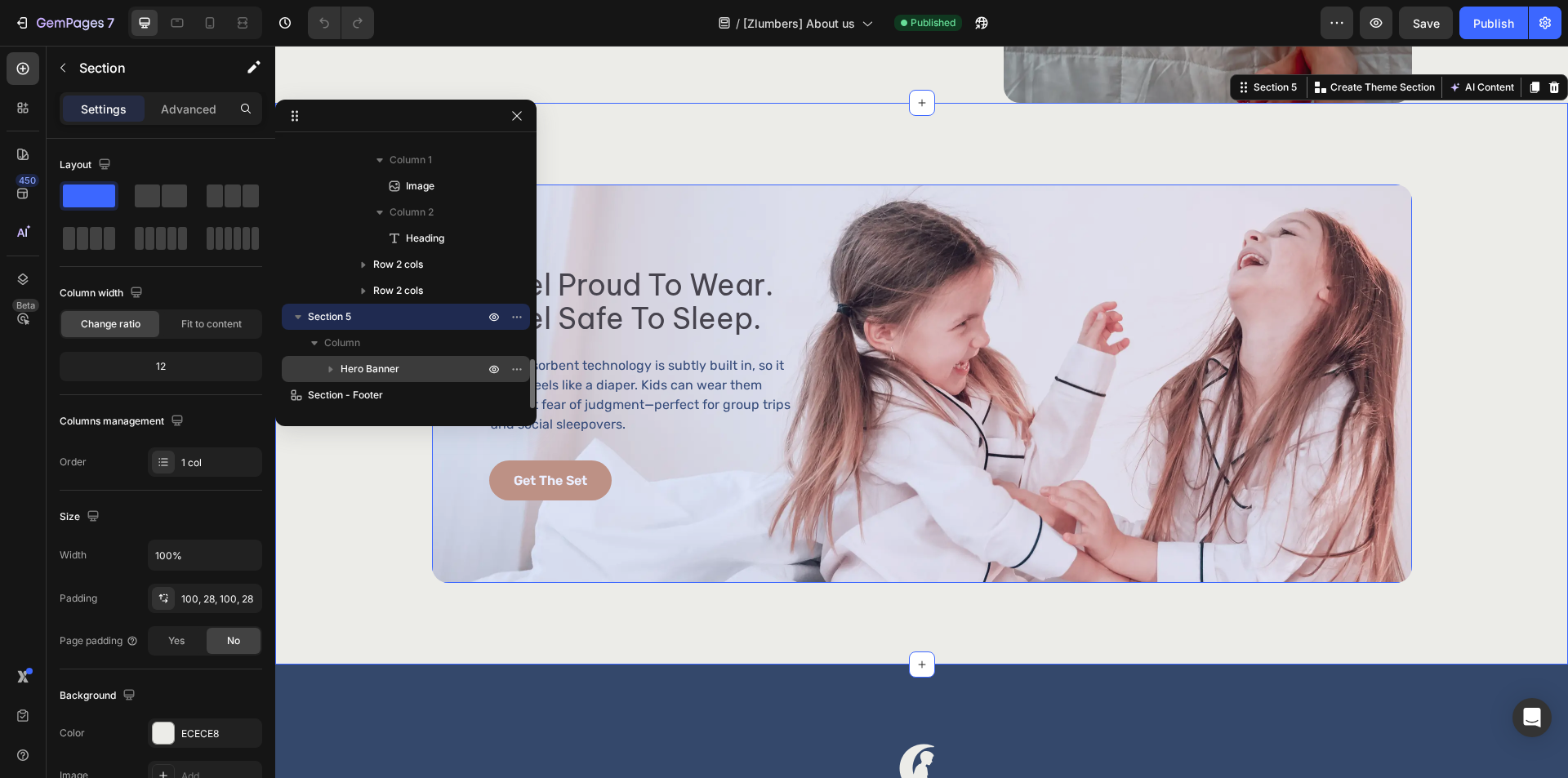
click at [441, 369] on p "Hero Banner" at bounding box center [414, 369] width 147 height 16
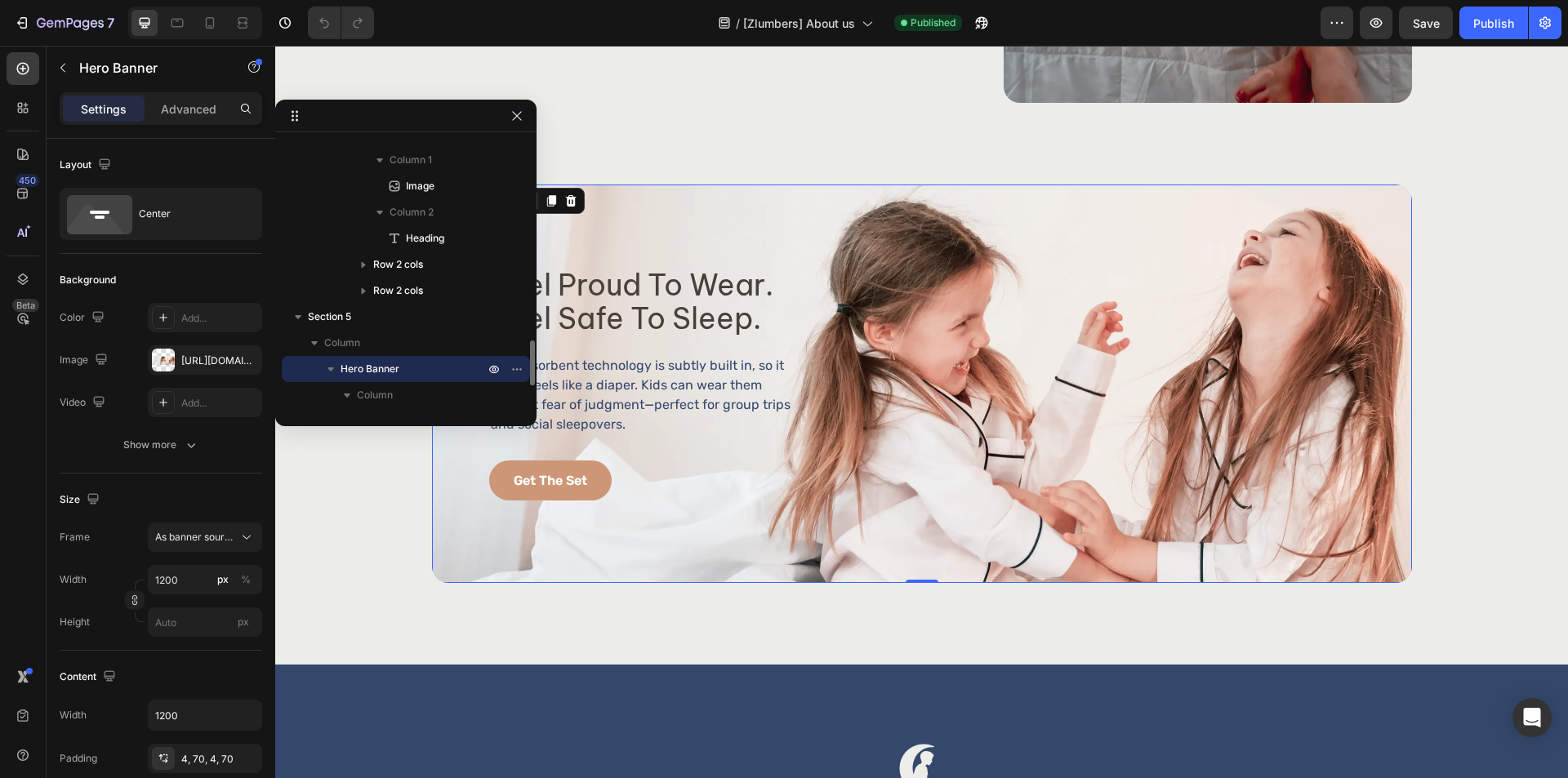
scroll to position [1325, 0]
